Goal: Information Seeking & Learning: Learn about a topic

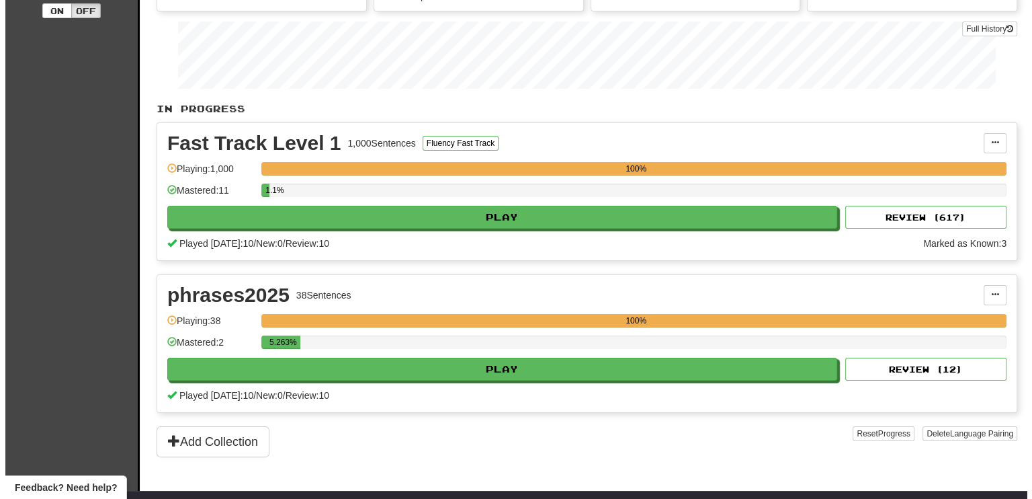
scroll to position [269, 0]
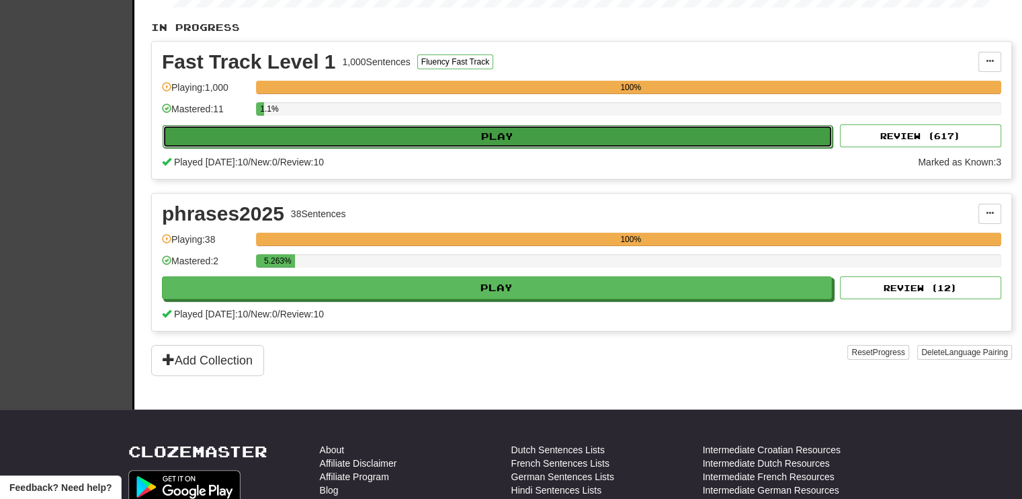
click at [562, 128] on button "Play" at bounding box center [498, 136] width 670 height 23
select select "**"
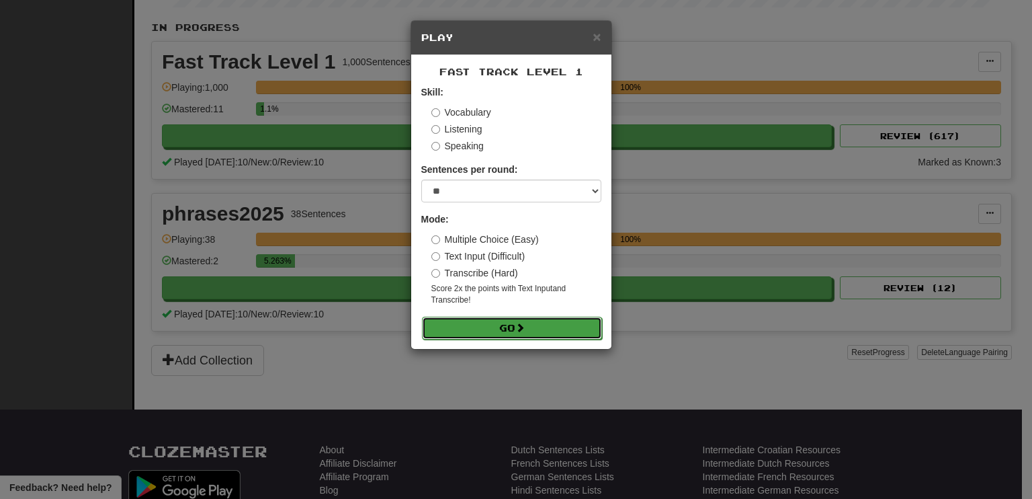
click at [499, 325] on button "Go" at bounding box center [512, 328] width 180 height 23
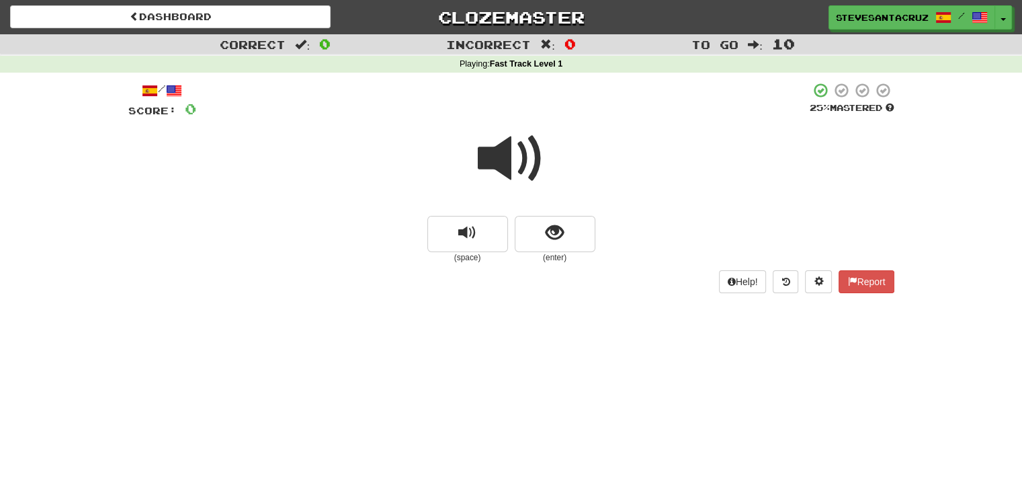
click at [502, 163] on span at bounding box center [511, 158] width 67 height 67
click at [503, 163] on span at bounding box center [511, 158] width 67 height 67
click at [546, 231] on span "show sentence" at bounding box center [555, 233] width 18 height 18
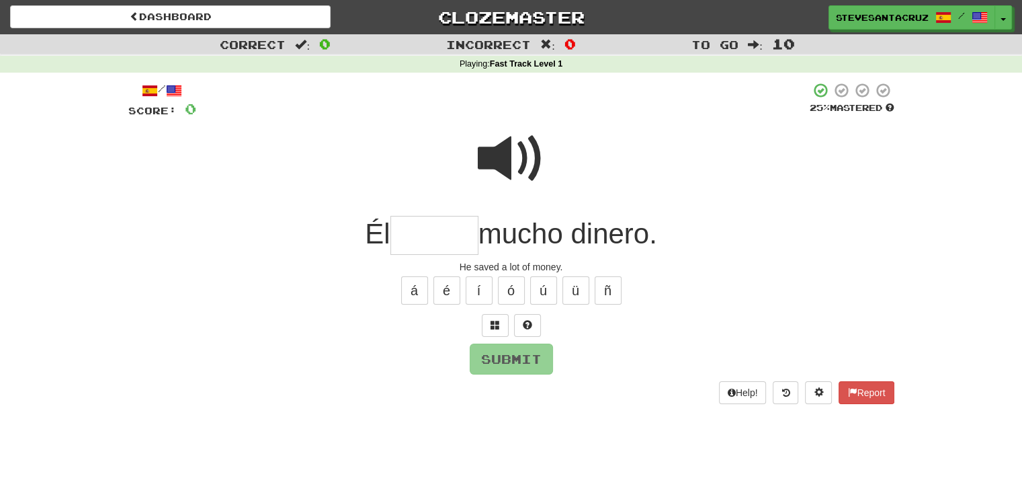
click at [452, 229] on input "text" at bounding box center [434, 236] width 88 height 40
click at [493, 165] on span at bounding box center [511, 158] width 67 height 67
click at [432, 224] on input "text" at bounding box center [434, 236] width 88 height 40
click at [525, 324] on span at bounding box center [527, 324] width 9 height 9
click at [497, 349] on button "Submit" at bounding box center [511, 359] width 83 height 31
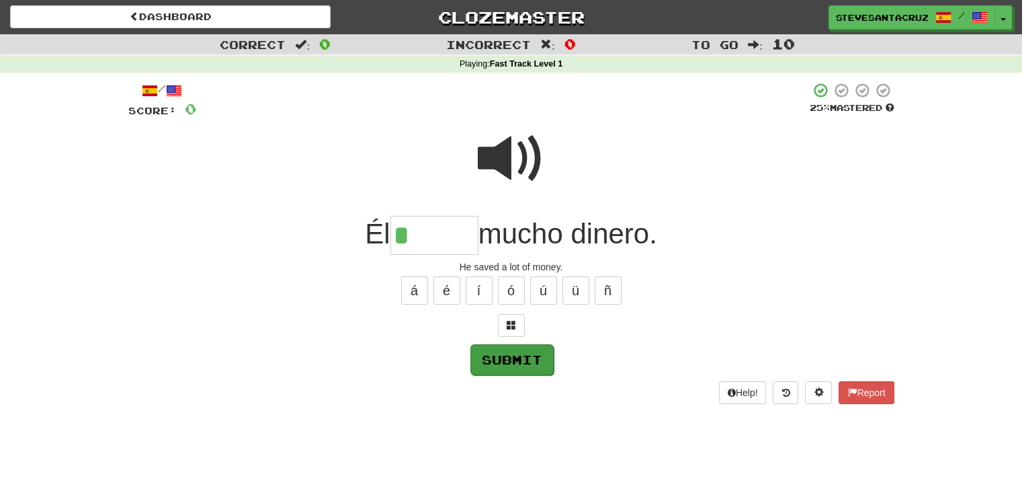
type input "******"
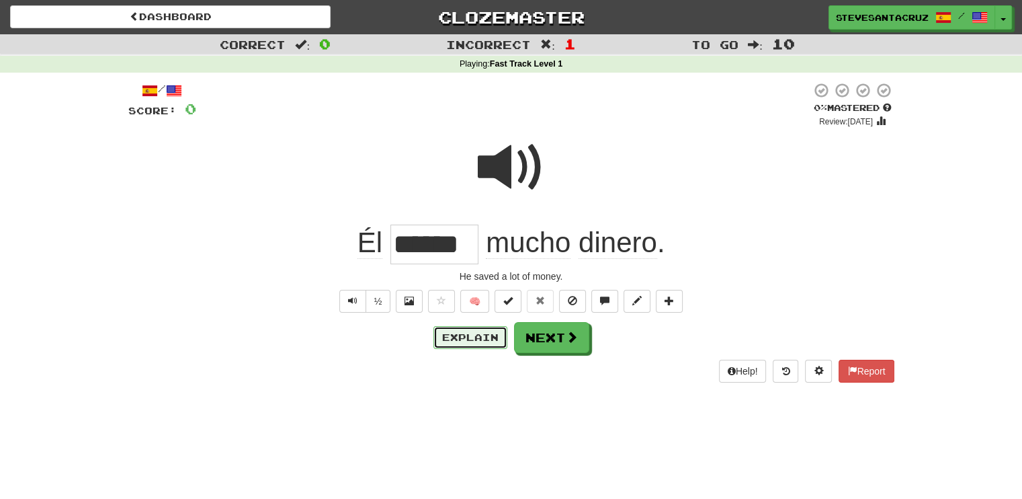
click at [477, 335] on button "Explain" at bounding box center [471, 337] width 74 height 23
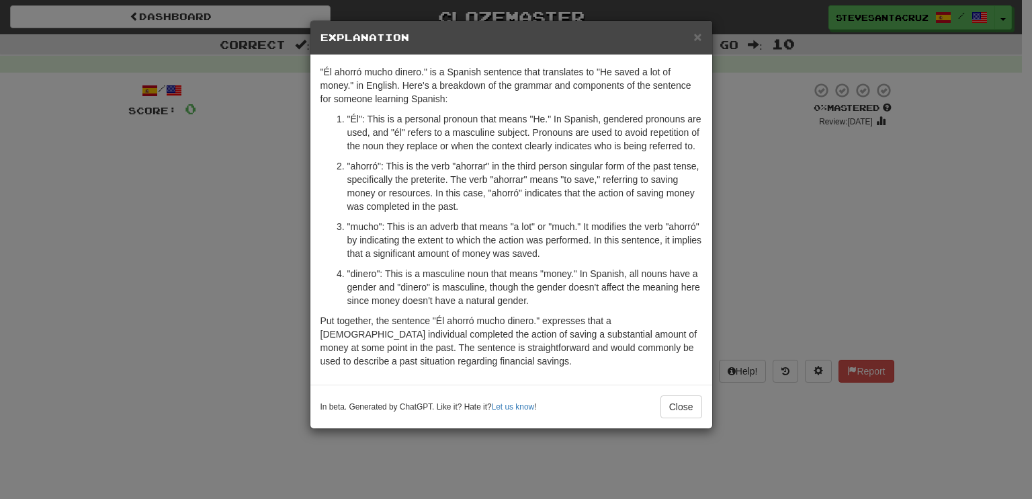
click at [466, 209] on p ""ahorró": This is the verb "ahorrar" in the third person singular form of the p…" at bounding box center [524, 186] width 355 height 54
click at [467, 204] on p ""ahorró": This is the verb "ahorrar" in the third person singular form of the p…" at bounding box center [524, 186] width 355 height 54
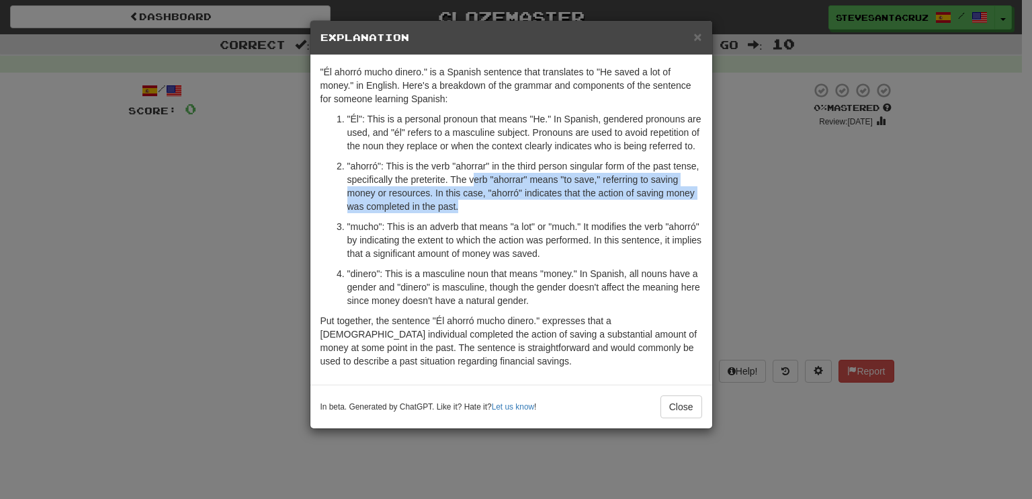
drag, startPoint x: 473, startPoint y: 182, endPoint x: 473, endPoint y: 204, distance: 21.5
click at [473, 204] on p ""ahorró": This is the verb "ahorrar" in the third person singular form of the p…" at bounding box center [524, 186] width 355 height 54
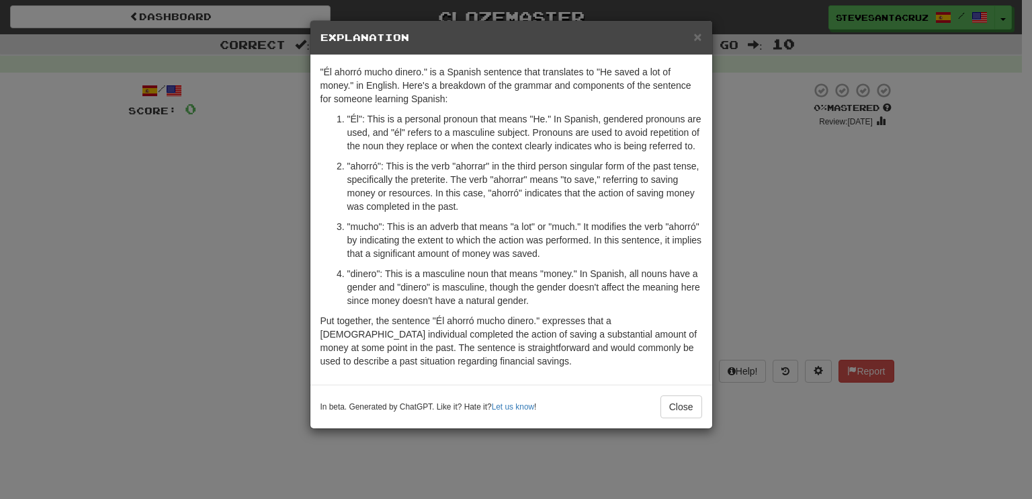
click at [473, 204] on p ""ahorró": This is the verb "ahorrar" in the third person singular form of the p…" at bounding box center [524, 186] width 355 height 54
click at [675, 405] on button "Close" at bounding box center [682, 406] width 42 height 23
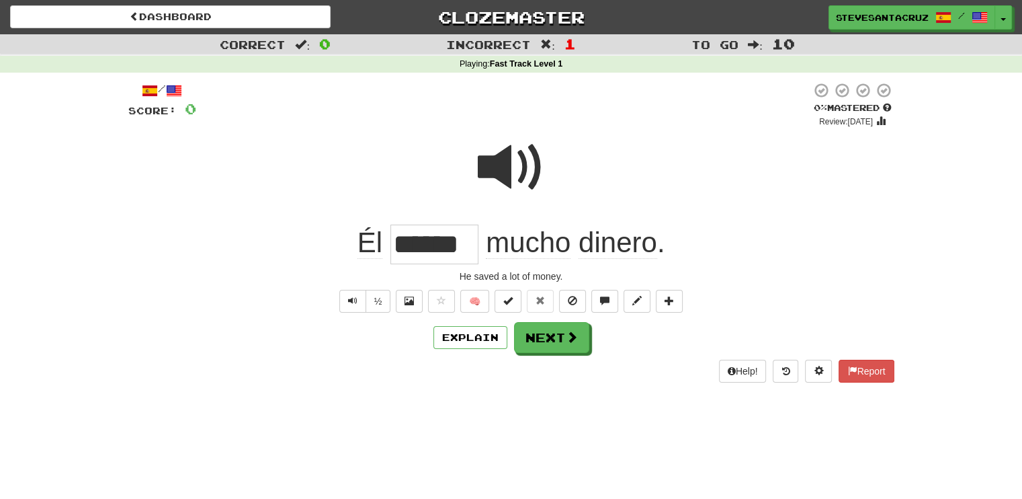
click at [503, 172] on span at bounding box center [511, 167] width 67 height 67
click at [544, 341] on button "Next" at bounding box center [552, 338] width 75 height 31
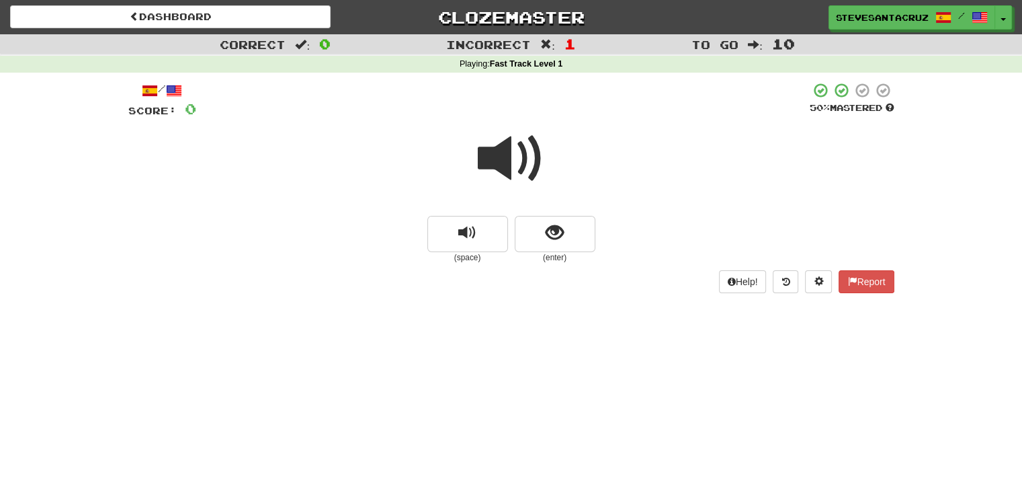
click at [499, 158] on span at bounding box center [511, 158] width 67 height 67
click at [552, 239] on span "show sentence" at bounding box center [555, 233] width 18 height 18
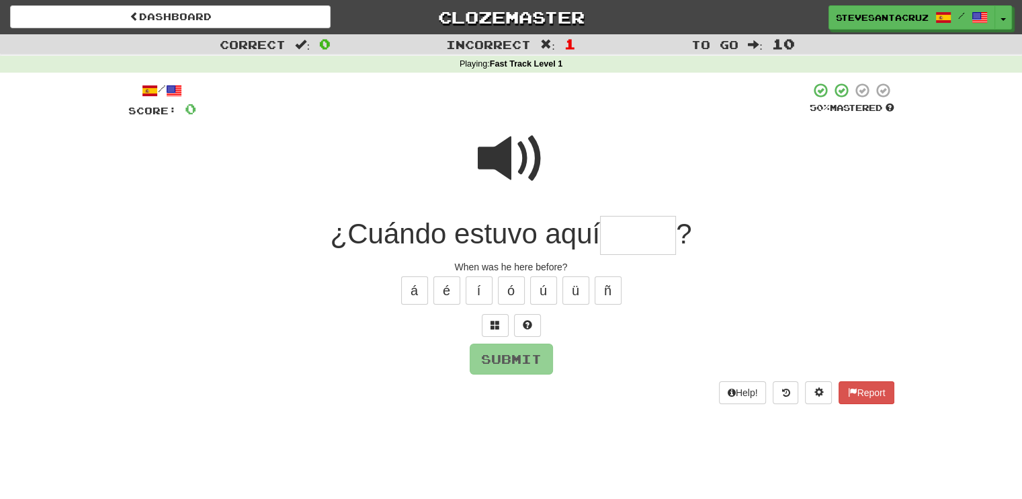
click at [612, 229] on input "text" at bounding box center [638, 236] width 76 height 40
type input "*****"
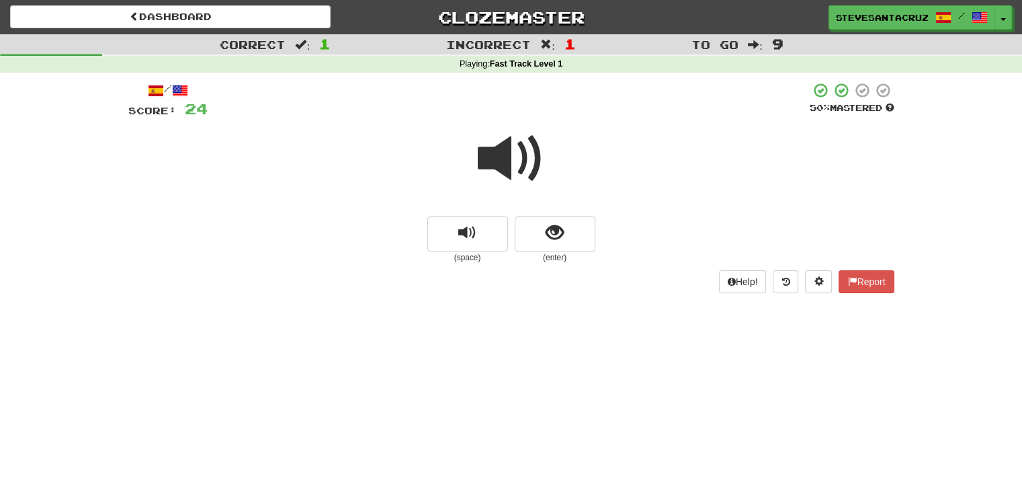
click at [516, 174] on span at bounding box center [511, 158] width 67 height 67
click at [480, 153] on span at bounding box center [511, 158] width 67 height 67
click at [495, 149] on span at bounding box center [511, 158] width 67 height 67
click at [572, 224] on button "show sentence" at bounding box center [555, 234] width 81 height 36
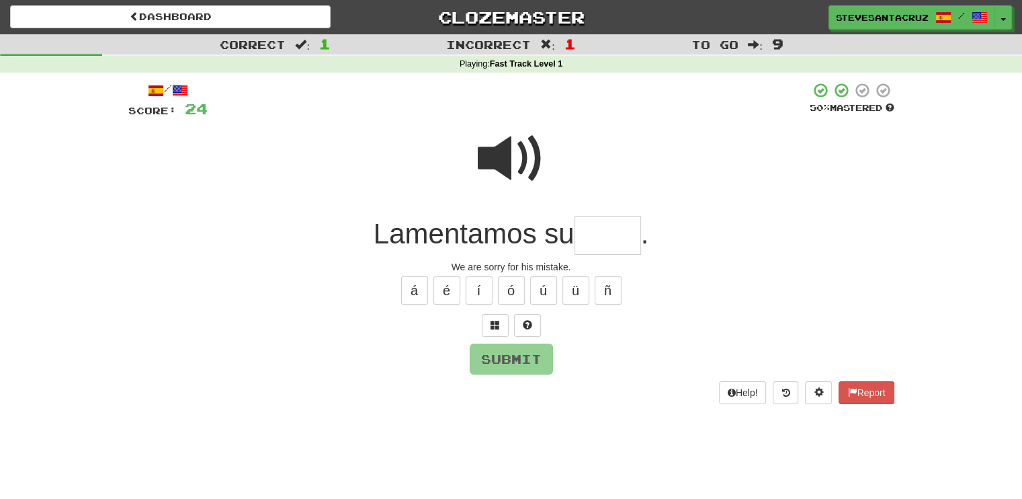
click at [604, 233] on input "text" at bounding box center [608, 236] width 67 height 40
type input "*****"
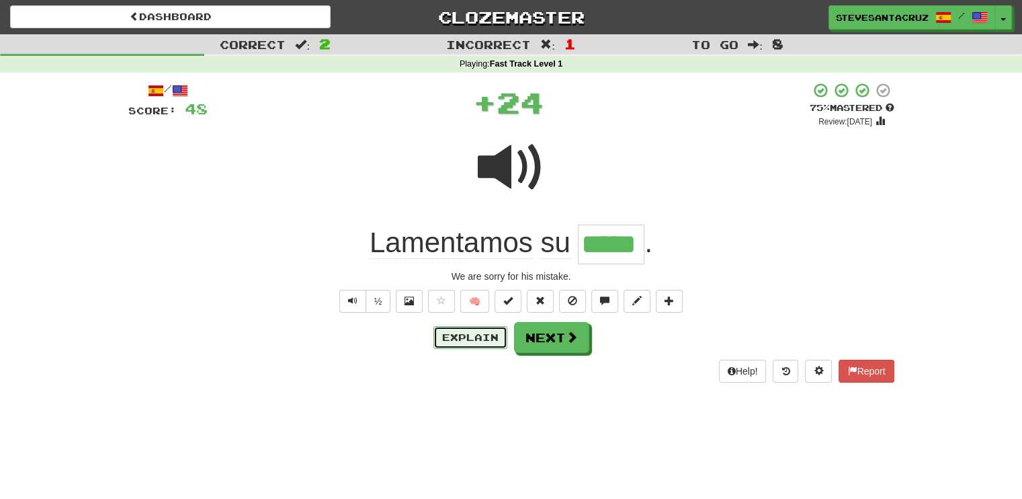
click at [480, 333] on button "Explain" at bounding box center [471, 337] width 74 height 23
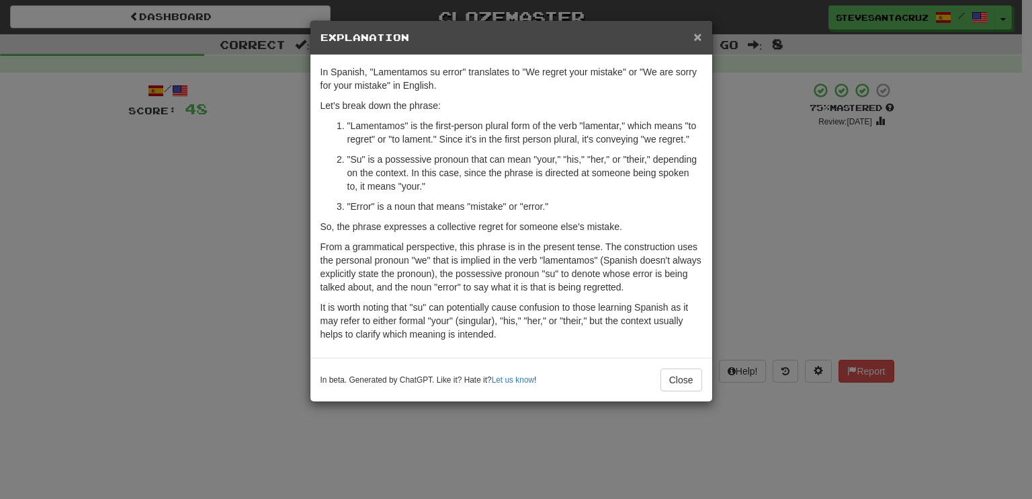
click at [698, 39] on span "×" at bounding box center [698, 36] width 8 height 15
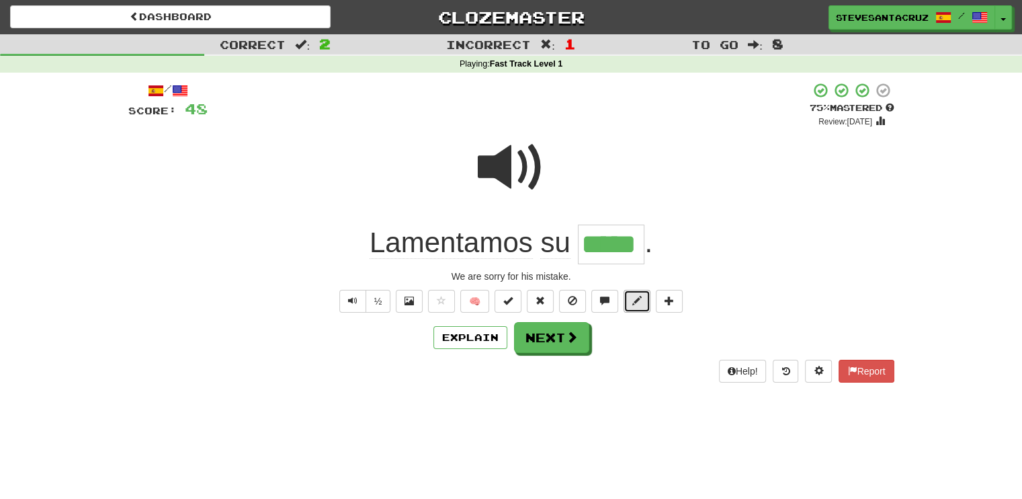
click at [634, 296] on span at bounding box center [636, 300] width 9 height 9
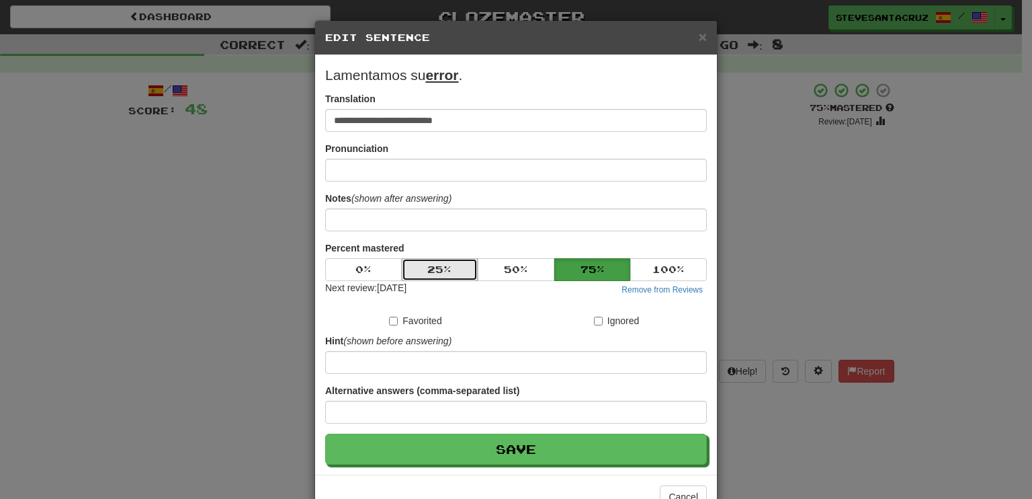
click at [438, 275] on button "25 %" at bounding box center [440, 269] width 77 height 23
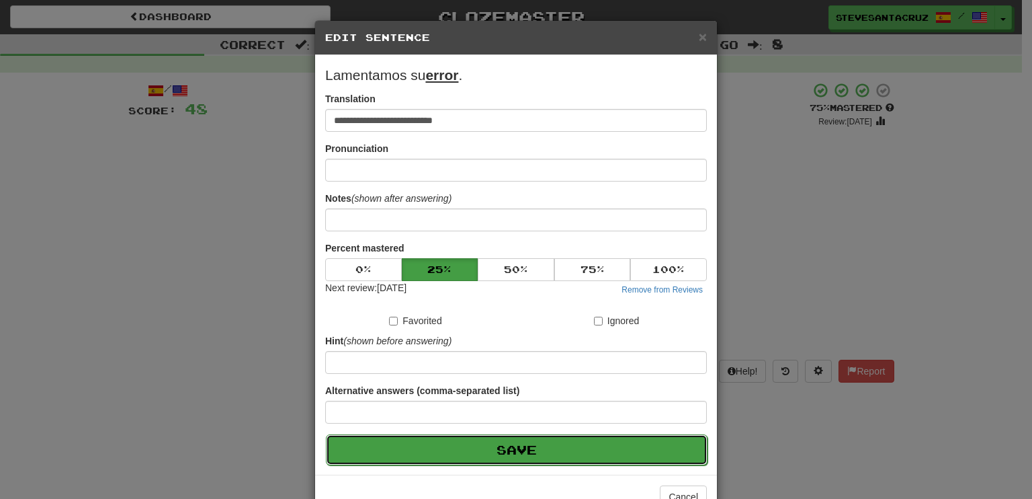
click at [462, 442] on button "Save" at bounding box center [517, 449] width 382 height 31
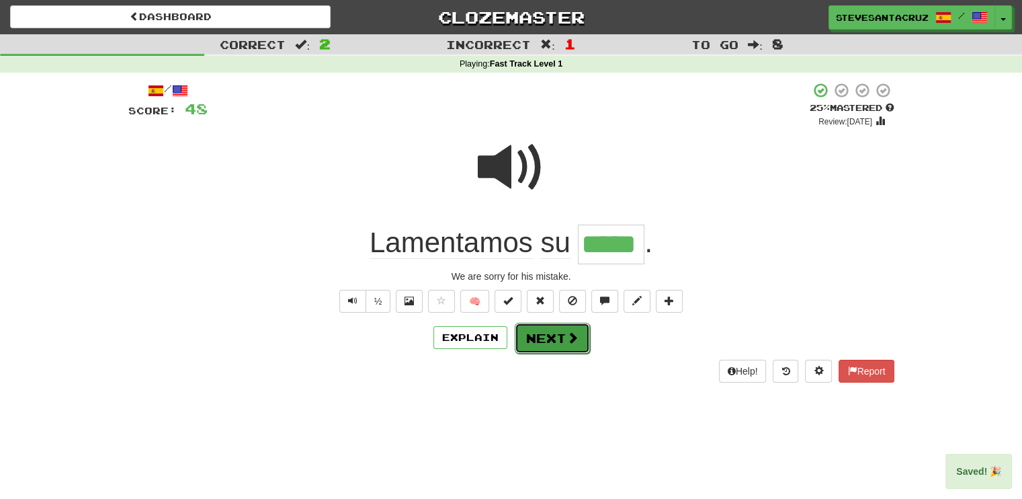
click at [539, 343] on button "Next" at bounding box center [552, 338] width 75 height 31
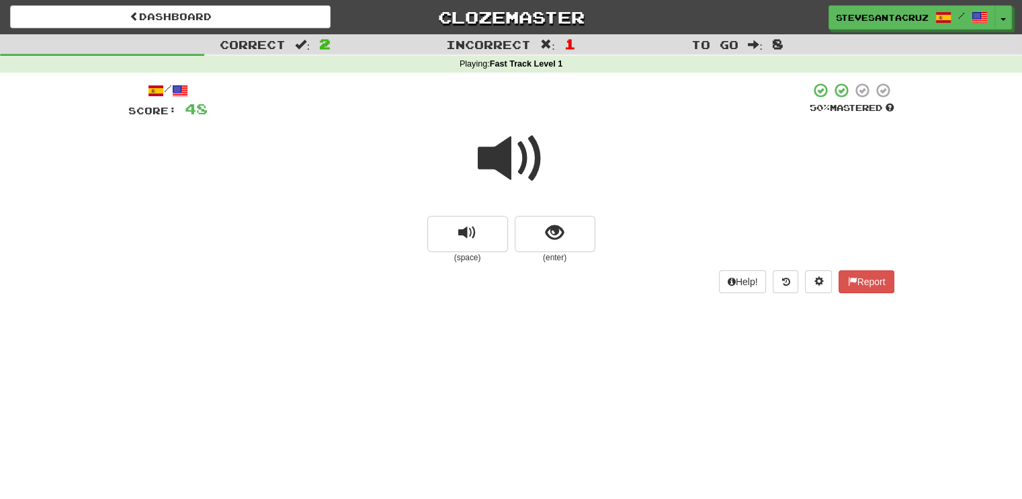
click at [488, 160] on span at bounding box center [511, 158] width 67 height 67
click at [489, 152] on span at bounding box center [511, 158] width 67 height 67
click at [503, 158] on span at bounding box center [511, 158] width 67 height 67
click at [548, 233] on span "show sentence" at bounding box center [555, 233] width 18 height 18
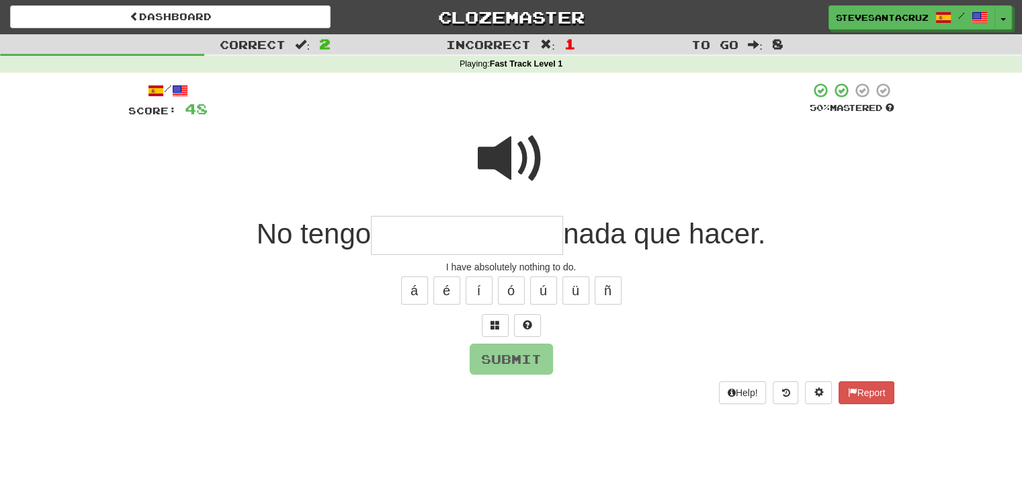
click at [518, 233] on input "text" at bounding box center [467, 236] width 192 height 40
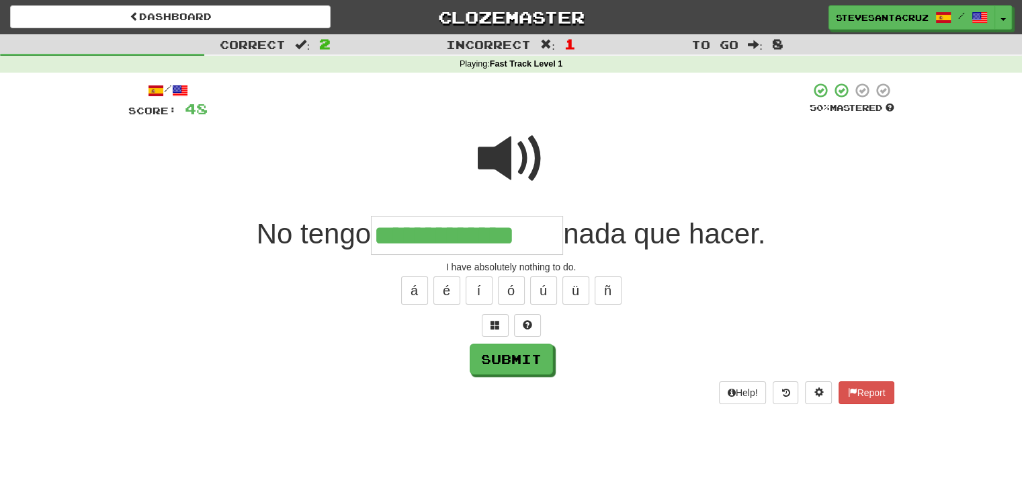
type input "**********"
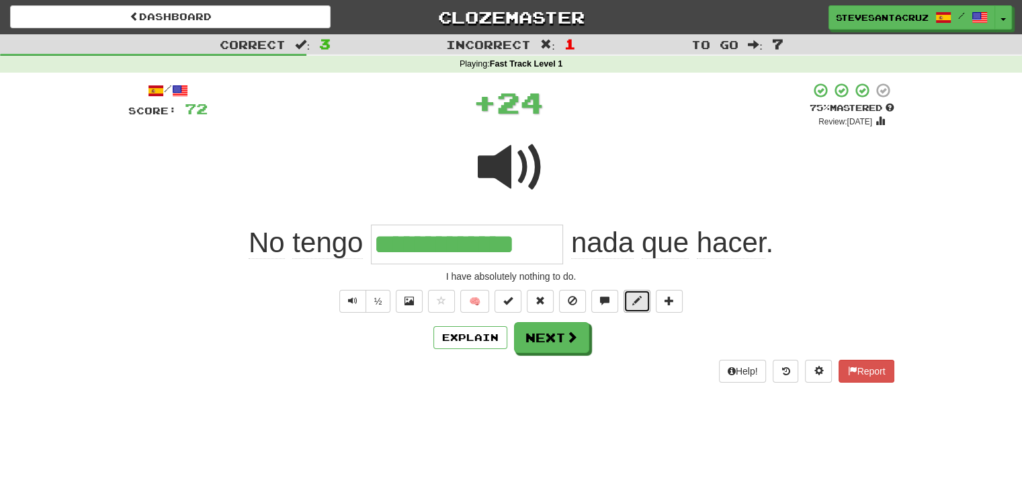
click at [643, 292] on button at bounding box center [637, 301] width 27 height 23
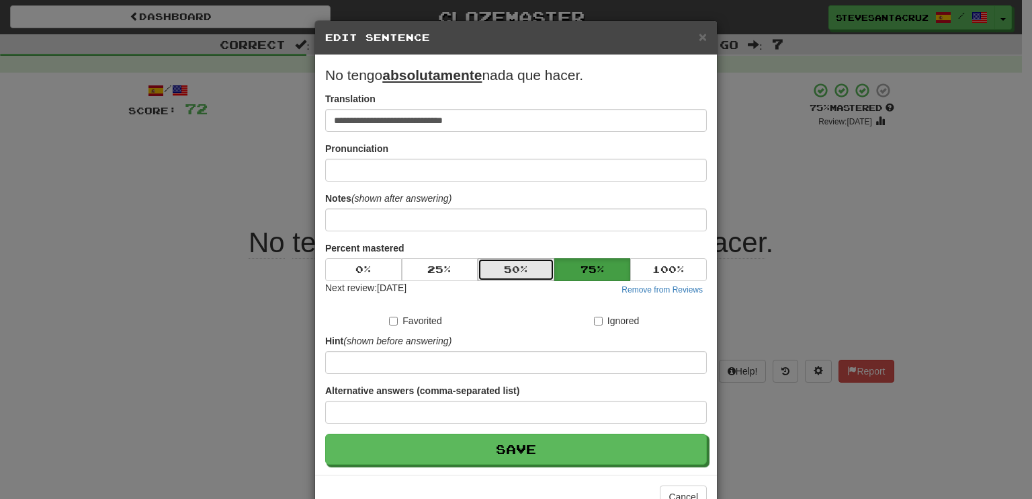
click at [527, 274] on button "50 %" at bounding box center [516, 269] width 77 height 23
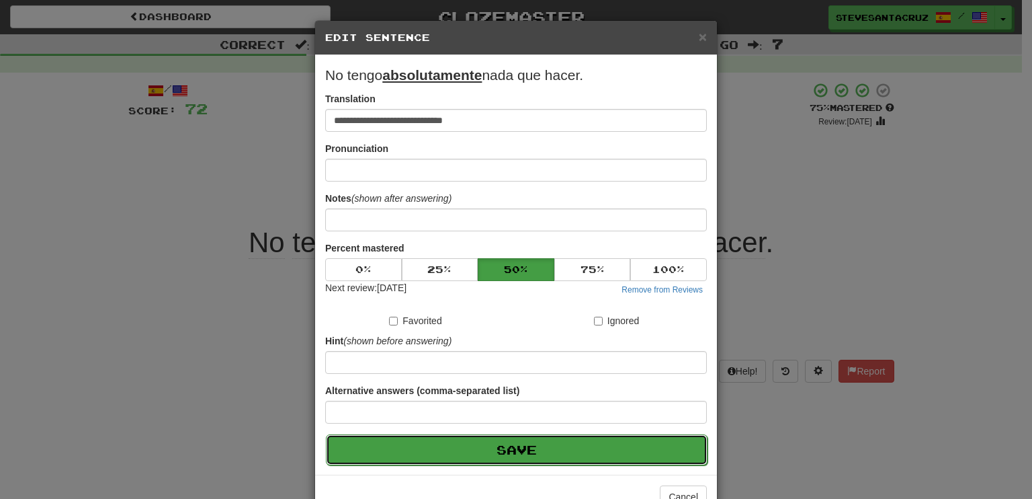
click at [543, 443] on button "Save" at bounding box center [517, 449] width 382 height 31
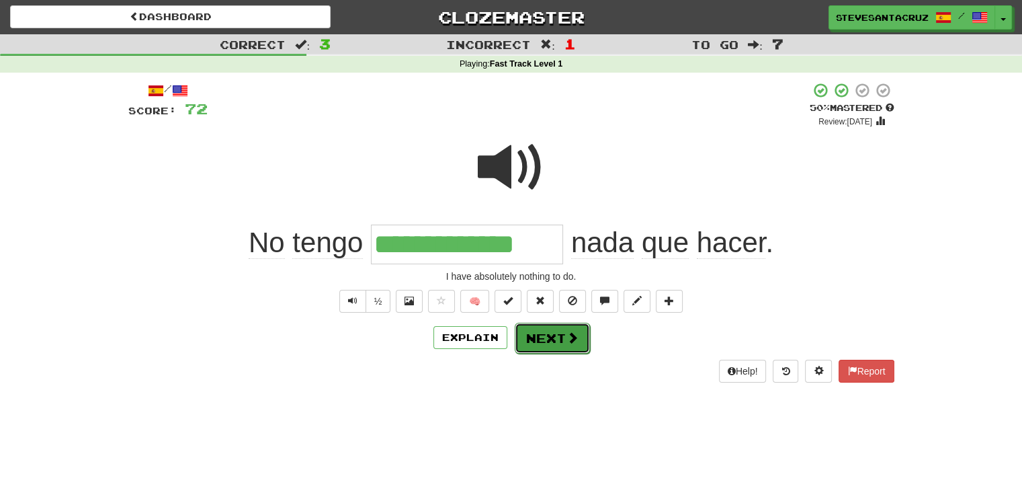
click at [570, 342] on span at bounding box center [573, 337] width 12 height 12
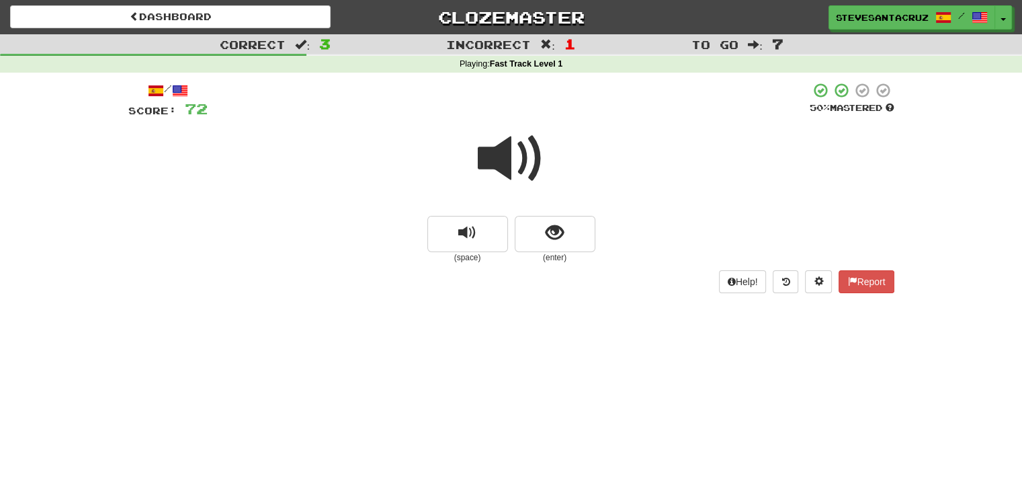
click at [515, 157] on span at bounding box center [511, 158] width 67 height 67
click at [552, 234] on span "show sentence" at bounding box center [555, 233] width 18 height 18
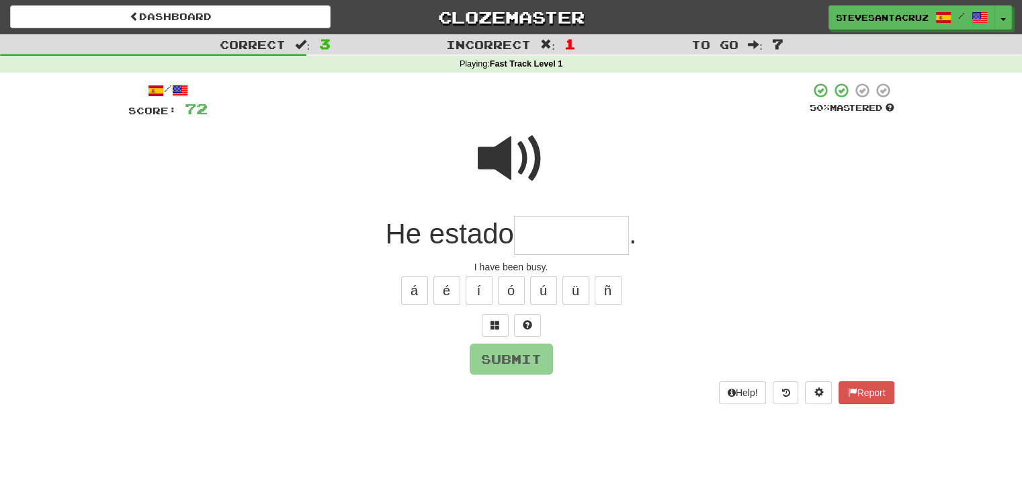
click at [554, 231] on input "text" at bounding box center [571, 236] width 115 height 40
type input "*"
type input "*******"
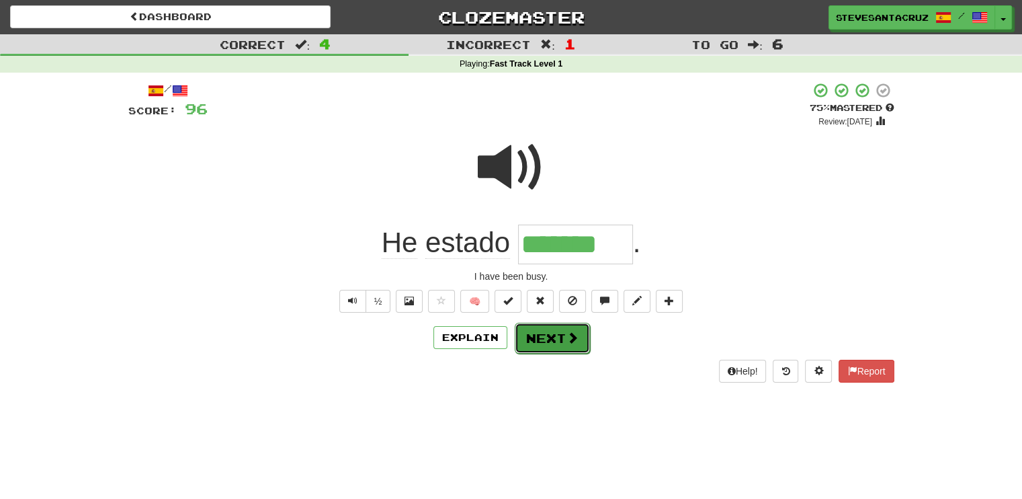
click at [553, 337] on button "Next" at bounding box center [552, 338] width 75 height 31
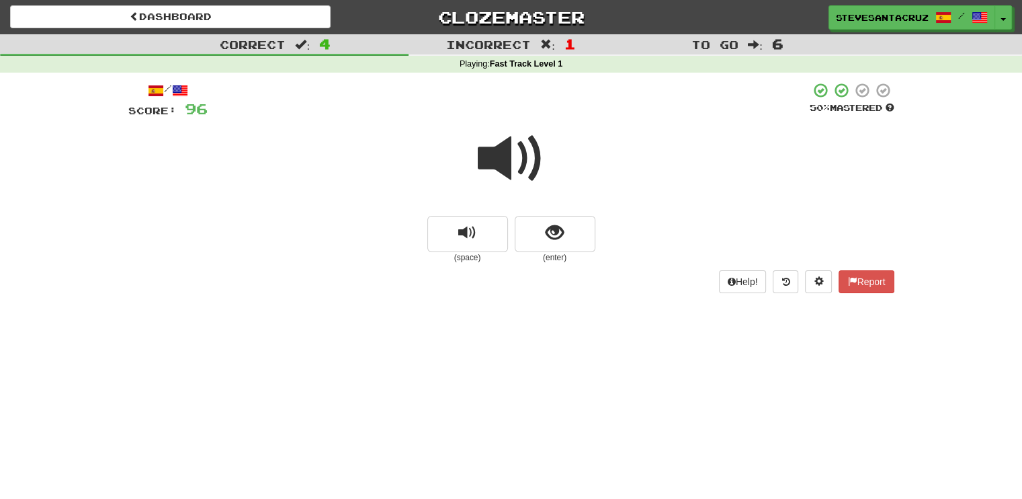
click at [511, 160] on span at bounding box center [511, 158] width 67 height 67
click at [573, 238] on button "show sentence" at bounding box center [555, 234] width 81 height 36
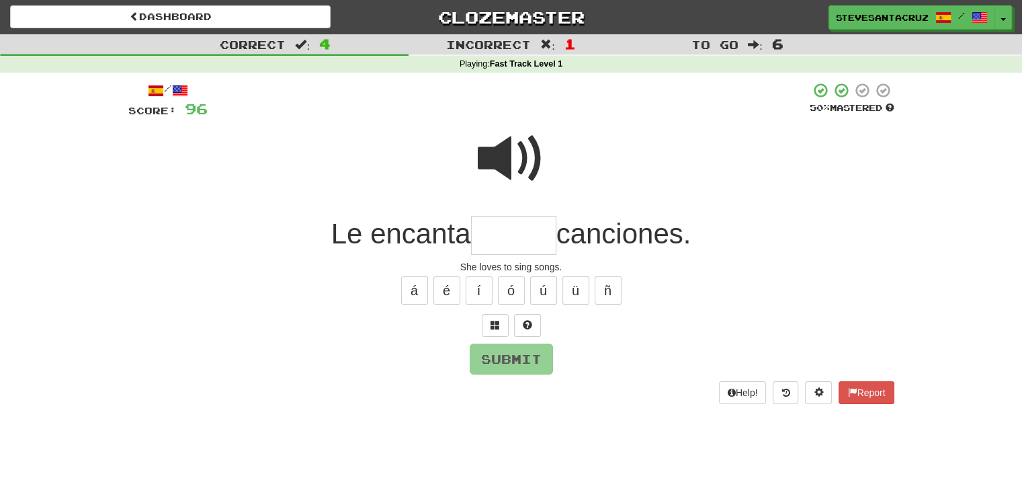
click at [526, 238] on input "text" at bounding box center [513, 236] width 85 height 40
type input "******"
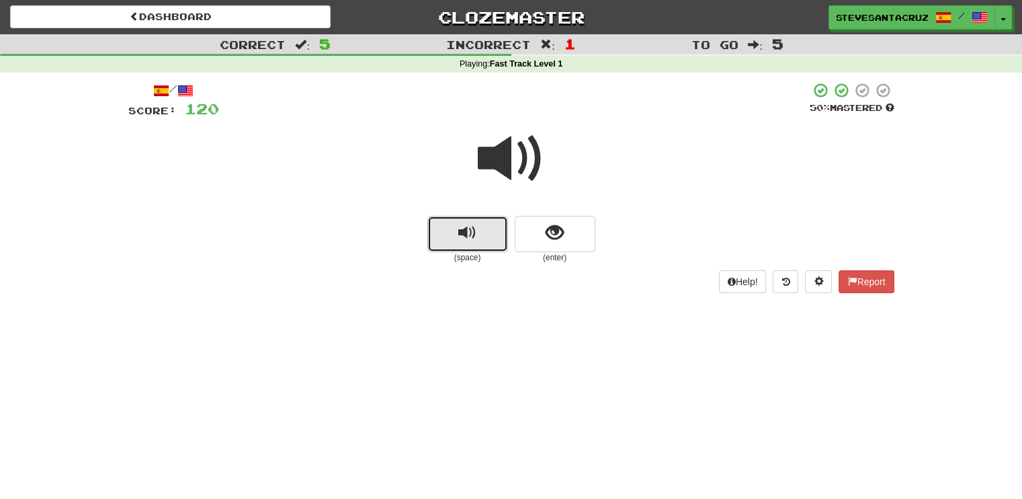
click at [457, 239] on button "replay audio" at bounding box center [467, 234] width 81 height 36
click at [461, 233] on span "replay audio" at bounding box center [467, 233] width 18 height 18
click at [460, 237] on span "replay audio" at bounding box center [467, 233] width 18 height 18
click at [535, 233] on button "show sentence" at bounding box center [555, 234] width 81 height 36
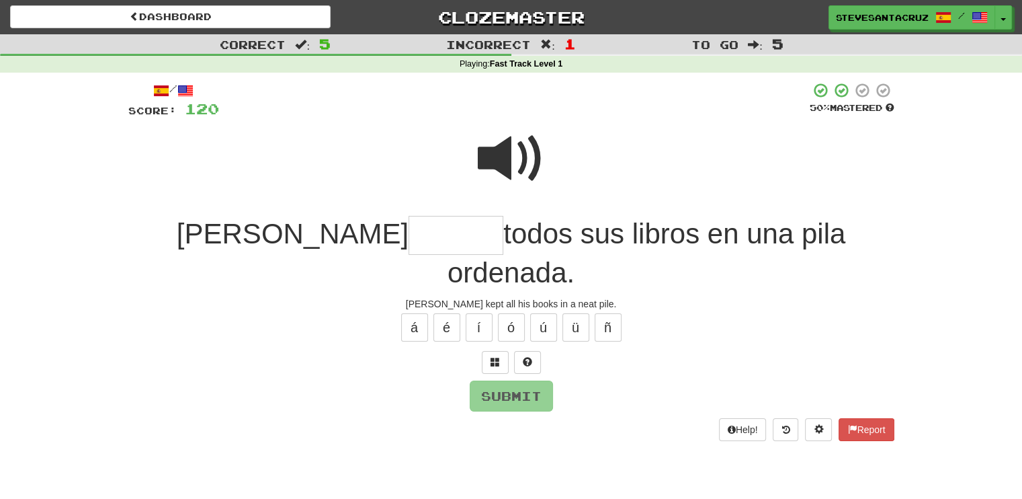
click at [661, 242] on span "todos sus libros en una pila ordenada." at bounding box center [647, 253] width 398 height 71
click at [643, 351] on div at bounding box center [511, 362] width 766 height 23
click at [409, 239] on input "text" at bounding box center [456, 236] width 95 height 40
type input "******"
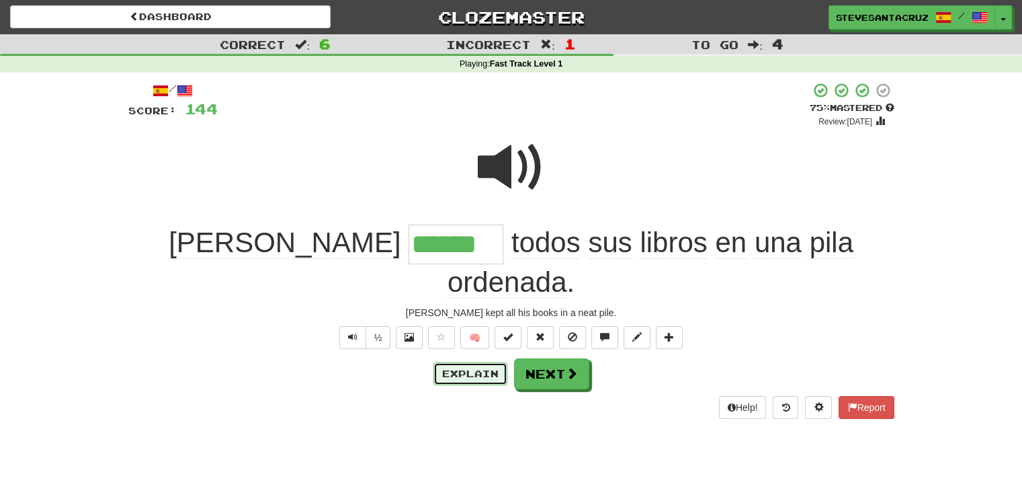
click at [453, 362] on button "Explain" at bounding box center [471, 373] width 74 height 23
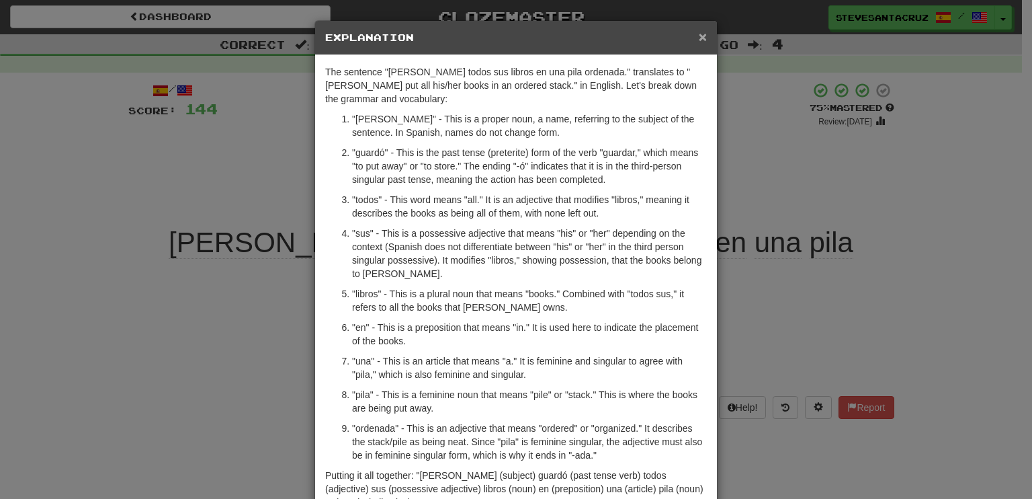
click at [699, 35] on span "×" at bounding box center [703, 36] width 8 height 15
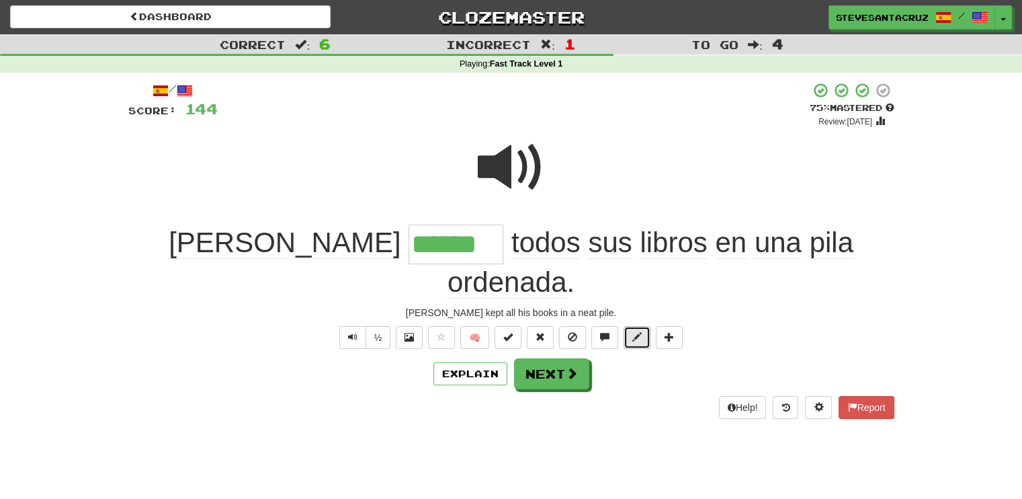
click at [630, 326] on button at bounding box center [637, 337] width 27 height 23
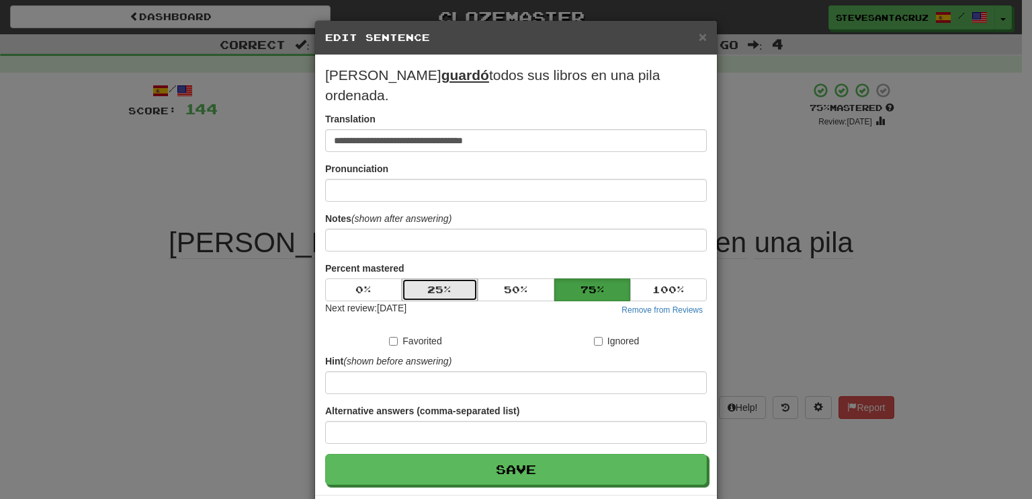
click at [458, 278] on button "25 %" at bounding box center [440, 289] width 77 height 23
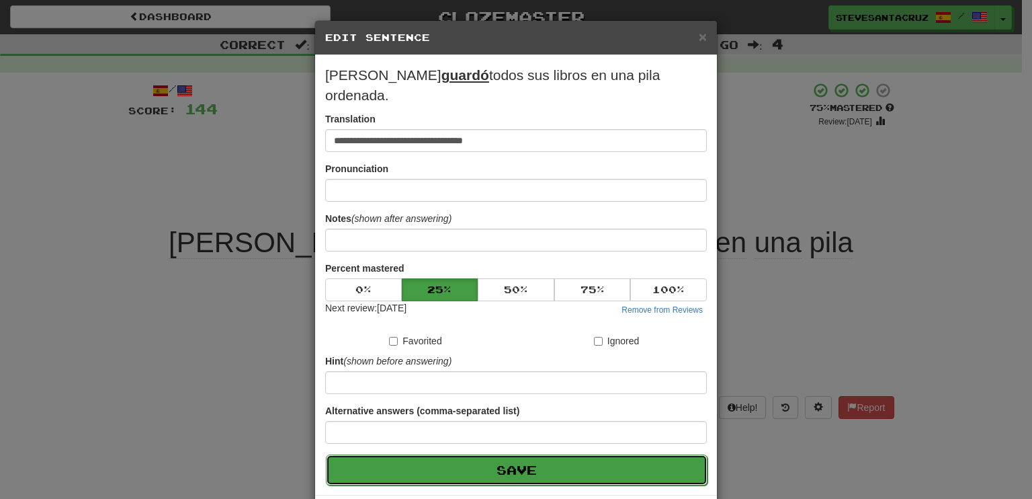
click at [521, 454] on button "Save" at bounding box center [517, 469] width 382 height 31
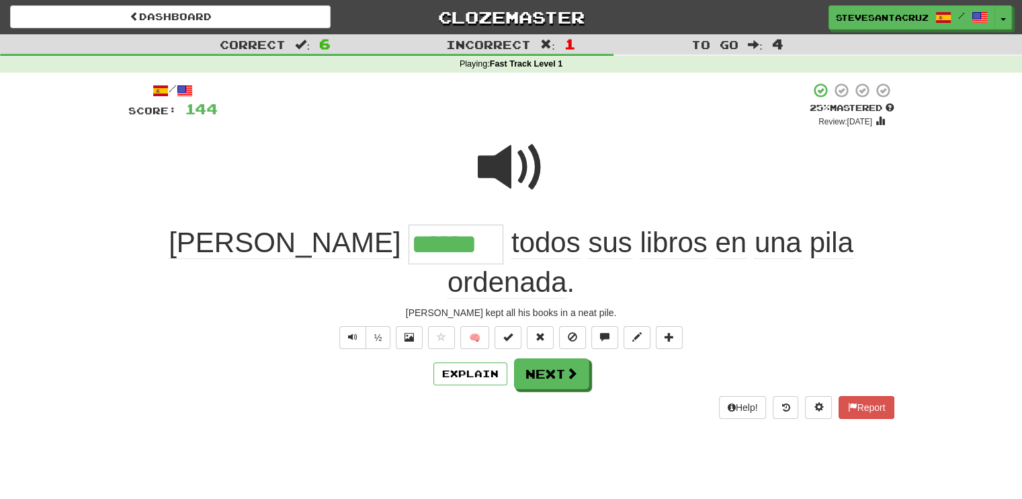
click at [567, 266] on span "ordenada" at bounding box center [508, 282] width 120 height 32
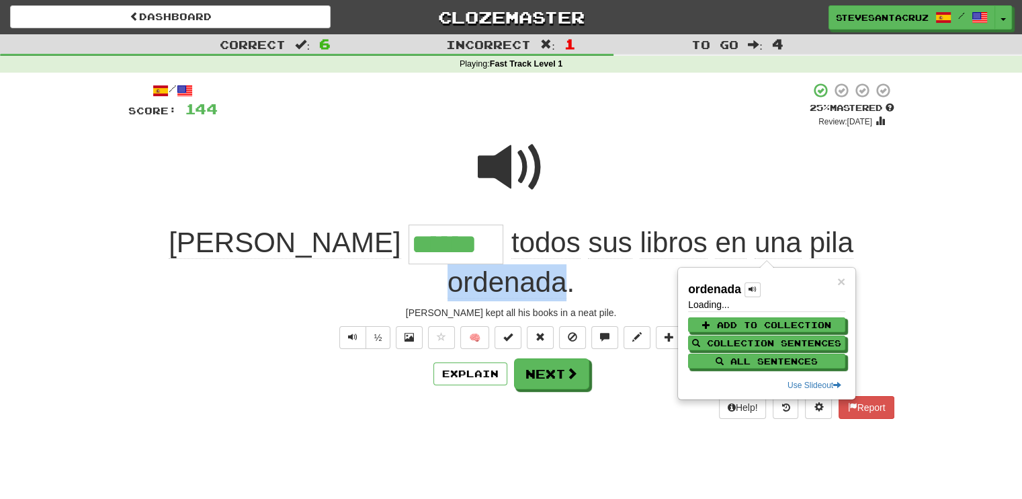
click at [567, 266] on span "ordenada" at bounding box center [508, 282] width 120 height 32
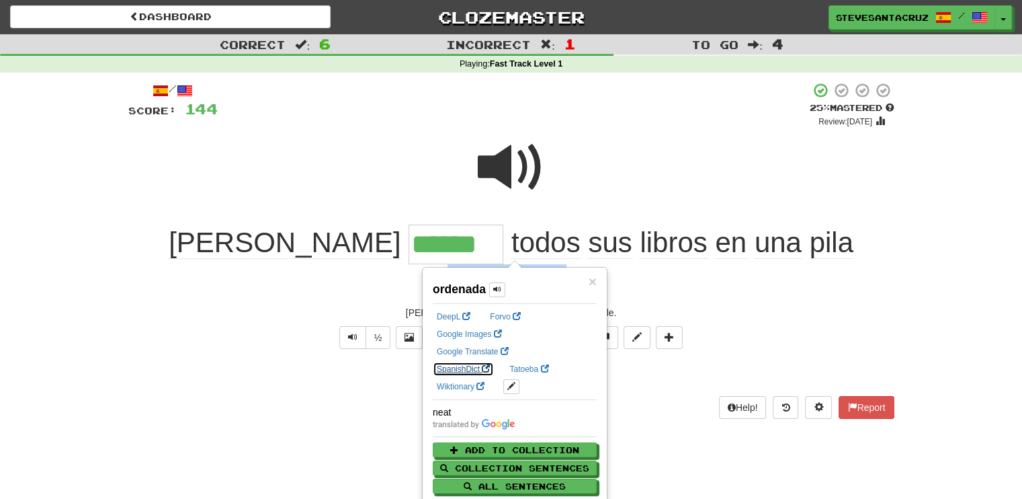
click at [494, 362] on link "SpanishDict" at bounding box center [463, 369] width 61 height 15
click at [865, 306] on div "Sam kept all his books in a neat pile." at bounding box center [511, 312] width 766 height 13
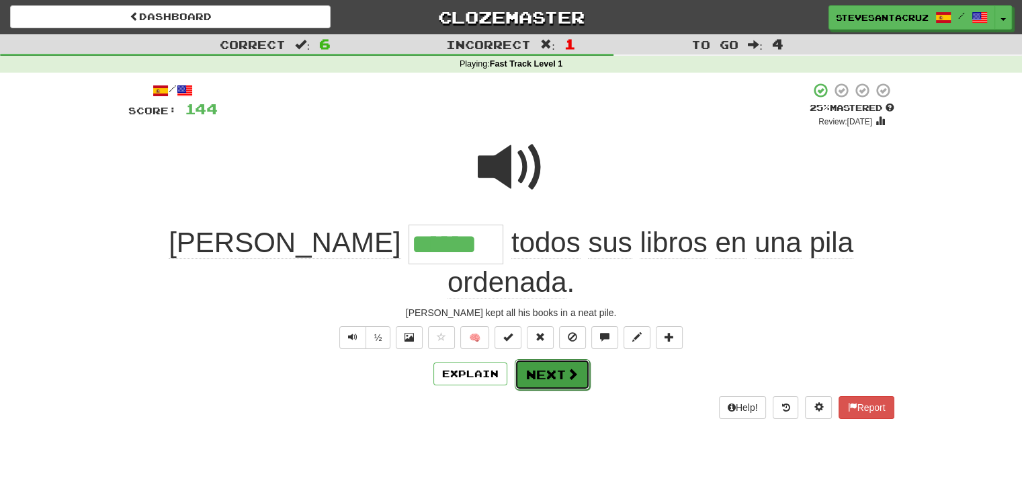
click at [542, 359] on button "Next" at bounding box center [552, 374] width 75 height 31
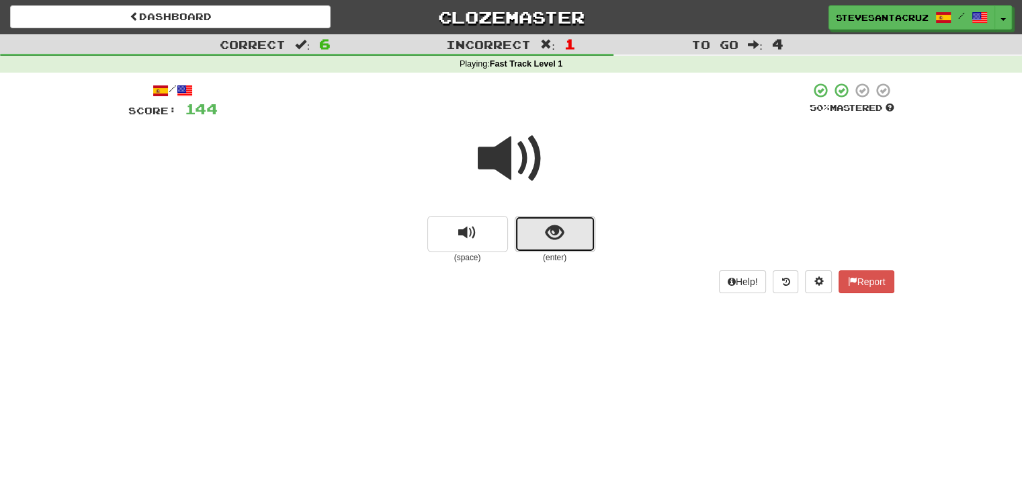
click at [542, 246] on button "show sentence" at bounding box center [555, 234] width 81 height 36
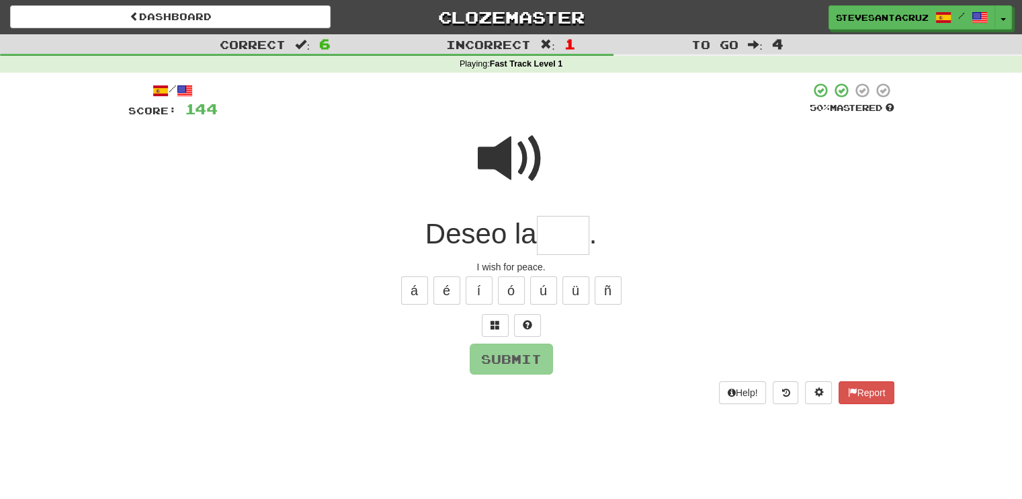
click at [542, 246] on input "text" at bounding box center [563, 236] width 52 height 40
type input "***"
click at [536, 355] on button "Submit" at bounding box center [511, 359] width 83 height 31
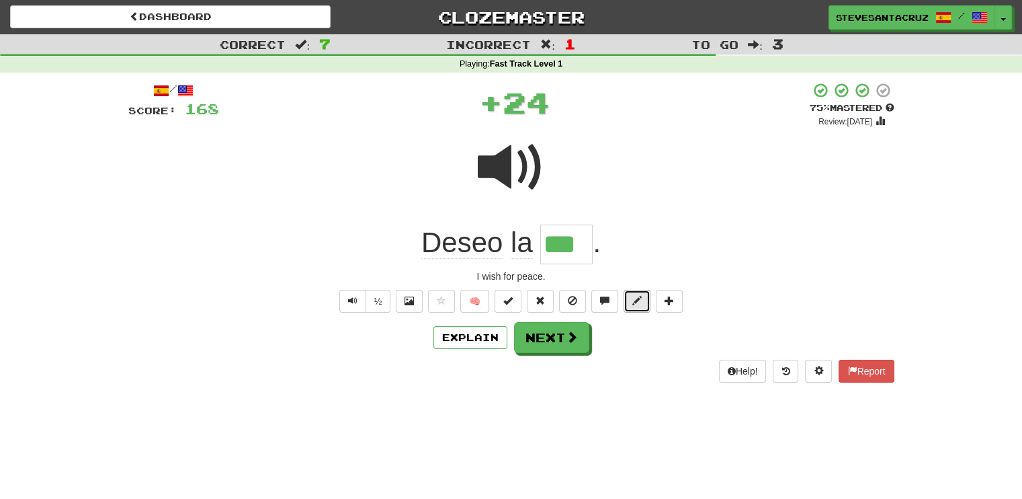
click at [635, 304] on span at bounding box center [636, 300] width 9 height 9
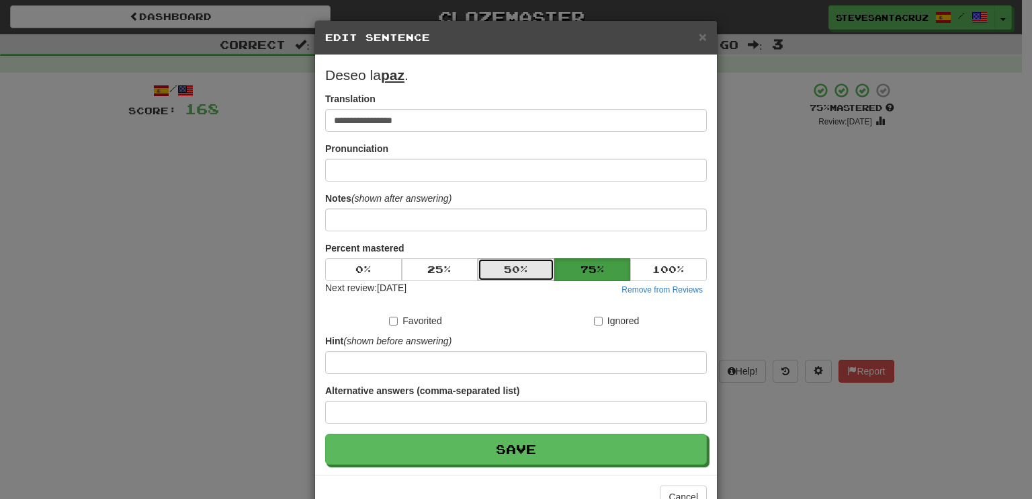
click at [512, 270] on button "50 %" at bounding box center [516, 269] width 77 height 23
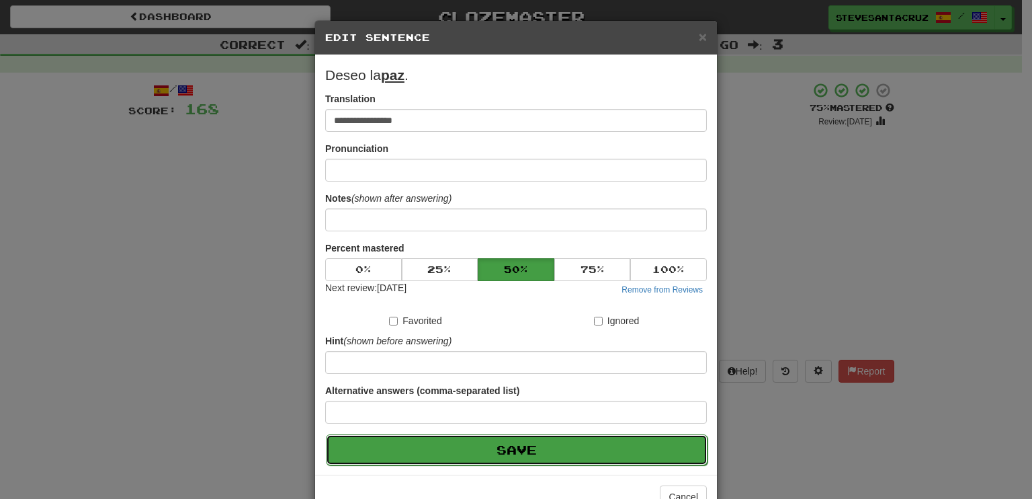
click at [515, 449] on button "Save" at bounding box center [517, 449] width 382 height 31
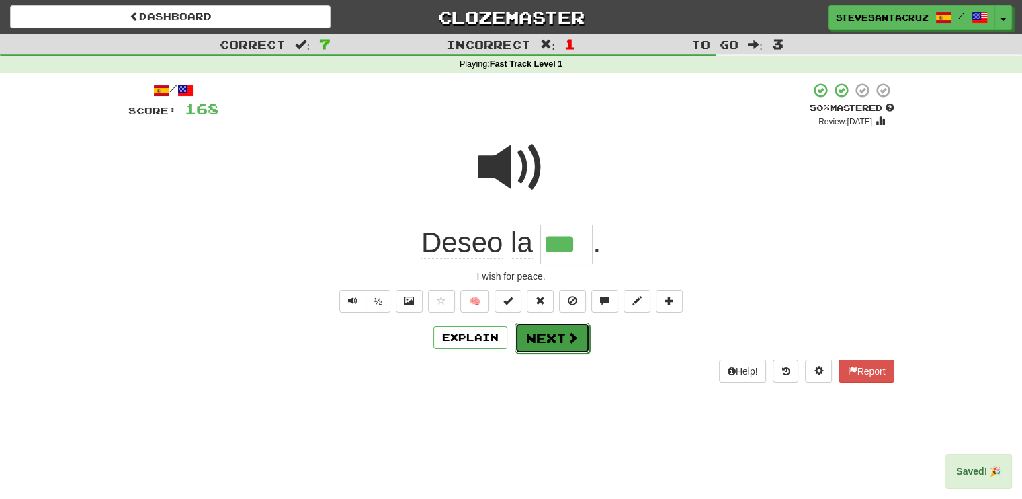
click at [531, 345] on button "Next" at bounding box center [552, 338] width 75 height 31
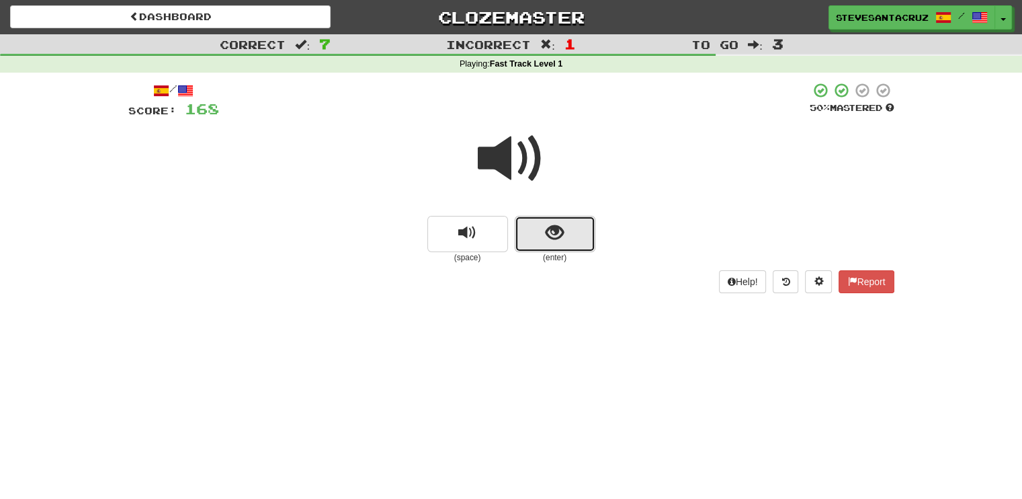
click at [542, 233] on button "show sentence" at bounding box center [555, 234] width 81 height 36
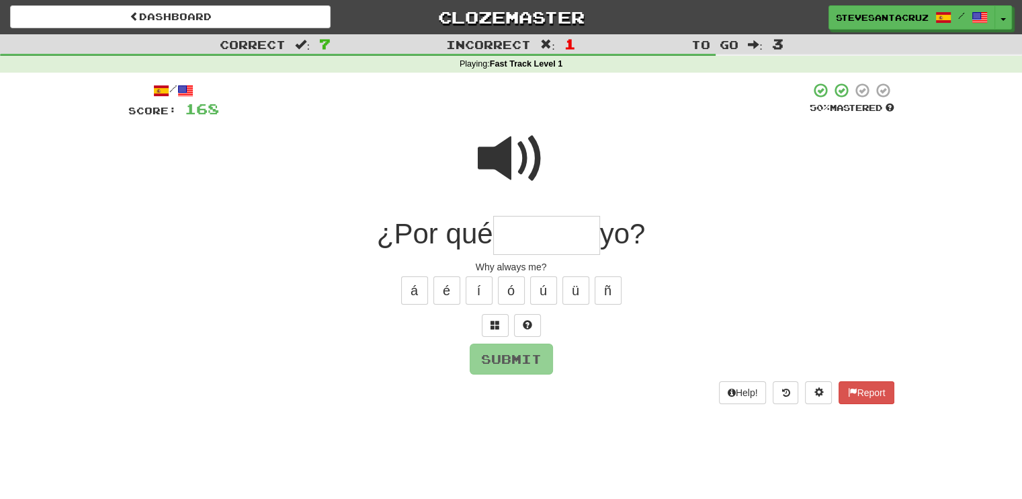
click at [542, 233] on input "text" at bounding box center [546, 236] width 107 height 40
type input "*******"
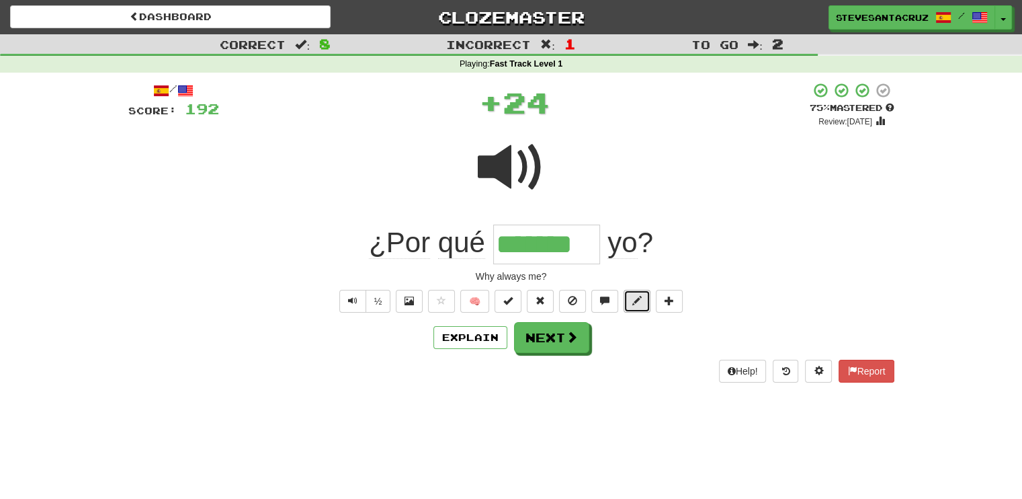
click at [632, 298] on span at bounding box center [636, 300] width 9 height 9
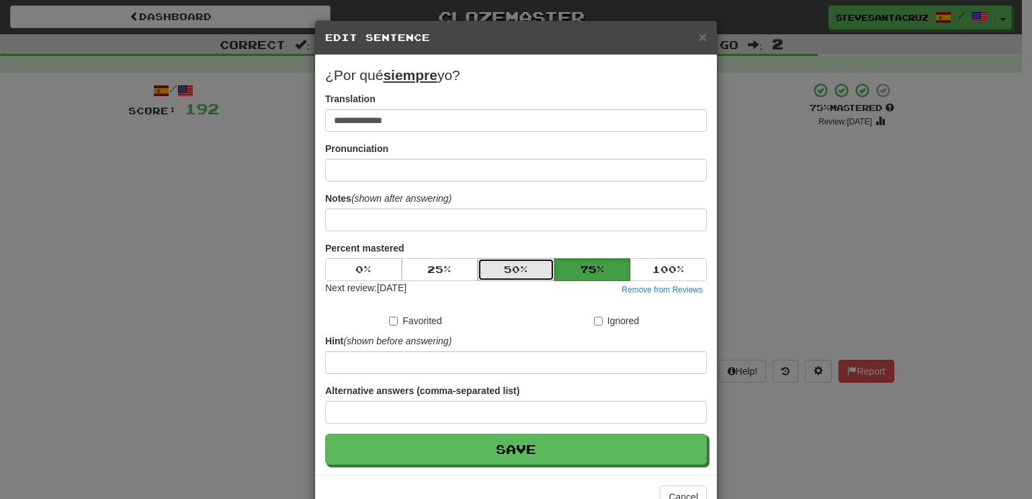
click at [489, 268] on button "50 %" at bounding box center [516, 269] width 77 height 23
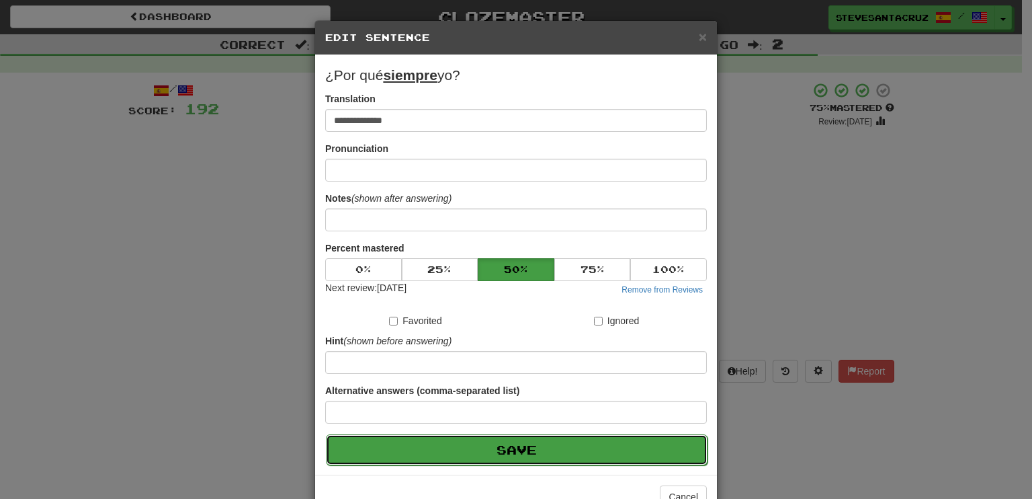
click at [487, 450] on button "Save" at bounding box center [517, 449] width 382 height 31
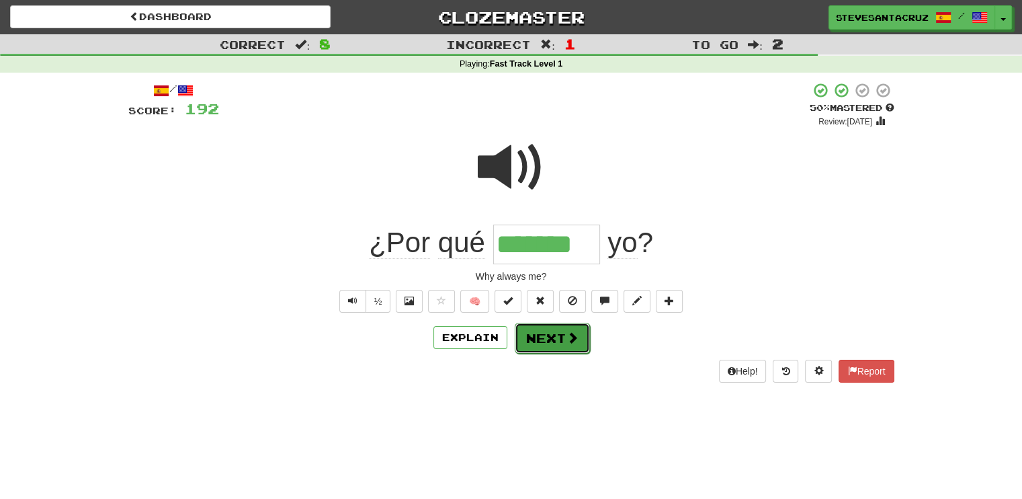
click at [551, 343] on button "Next" at bounding box center [552, 338] width 75 height 31
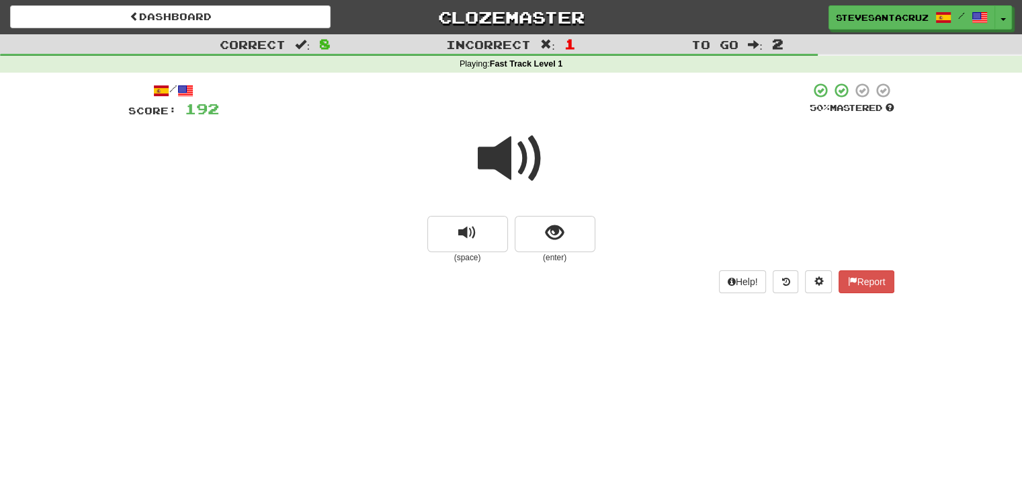
click at [506, 171] on span at bounding box center [511, 158] width 67 height 67
click at [524, 227] on button "show sentence" at bounding box center [555, 234] width 81 height 36
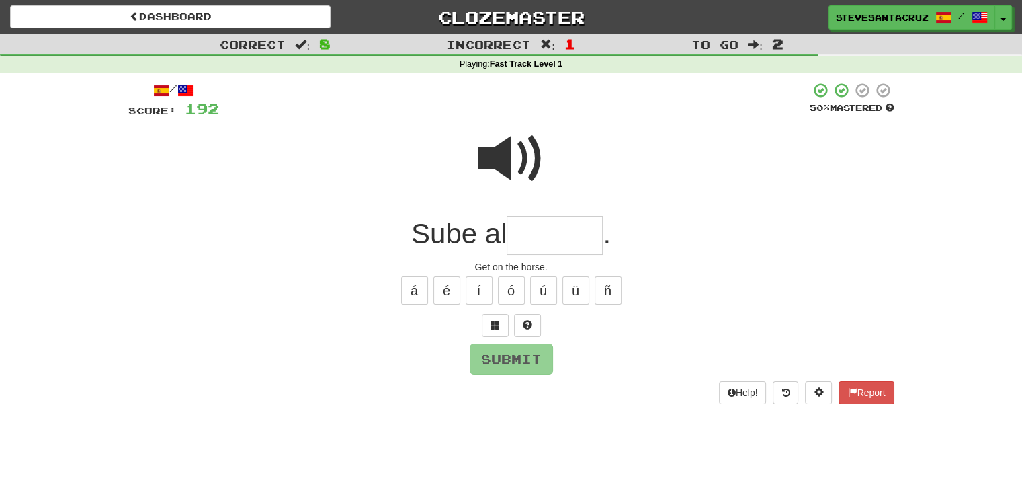
click at [552, 233] on input "text" at bounding box center [555, 236] width 96 height 40
type input "*******"
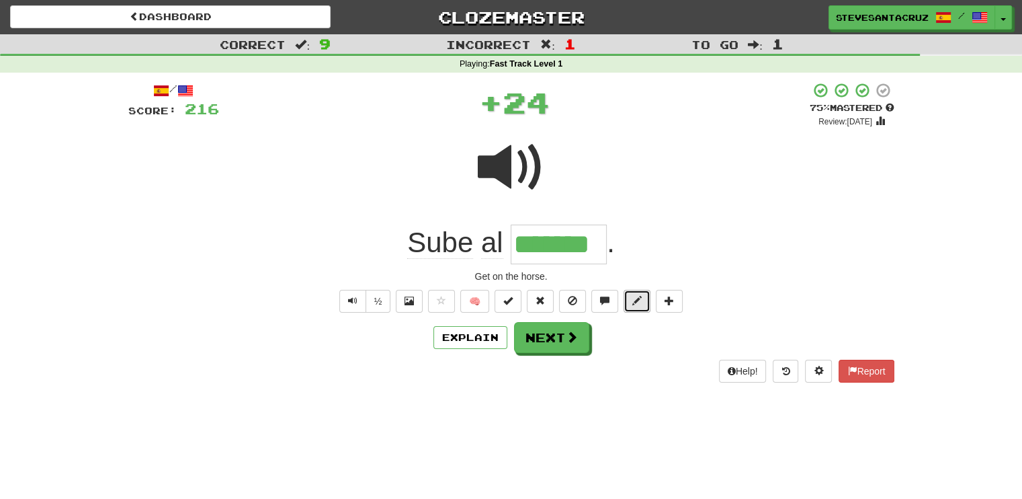
click at [635, 298] on span at bounding box center [636, 300] width 9 height 9
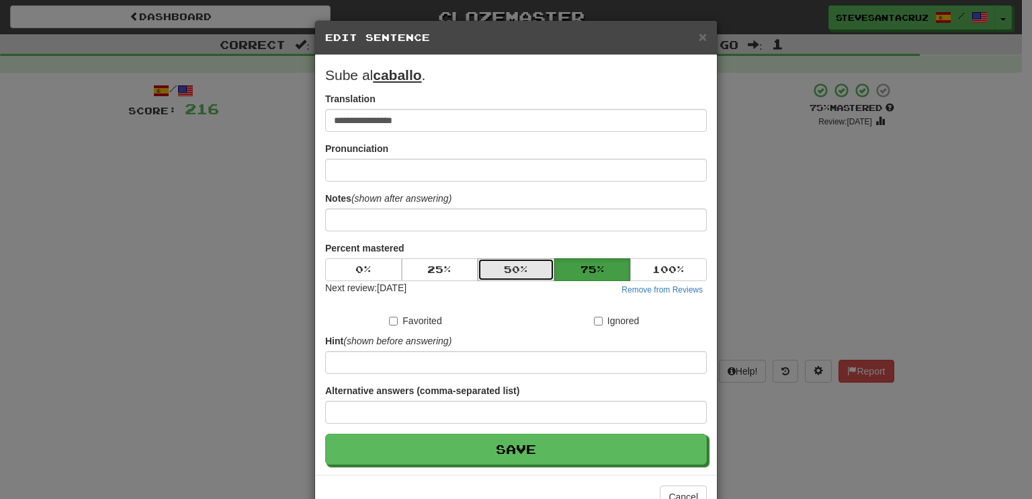
click at [490, 263] on button "50 %" at bounding box center [516, 269] width 77 height 23
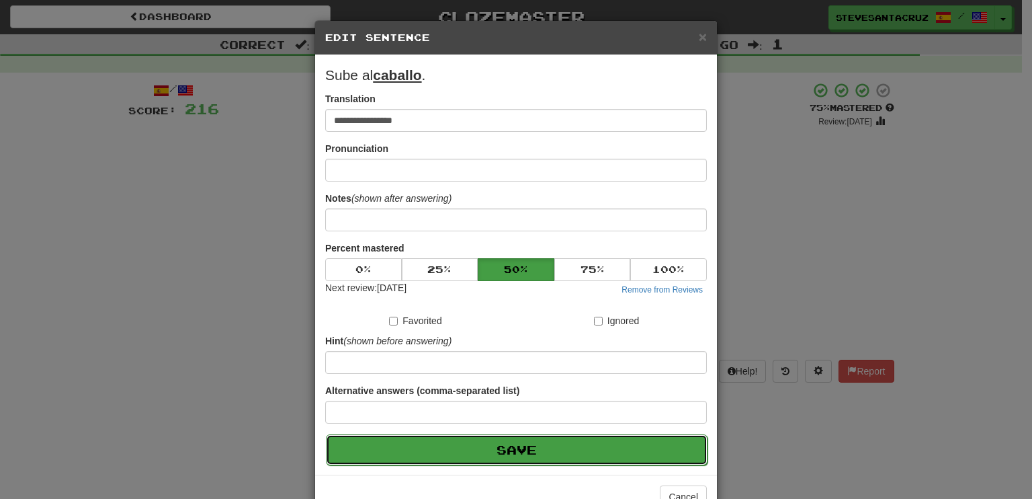
click at [500, 444] on button "Save" at bounding box center [517, 449] width 382 height 31
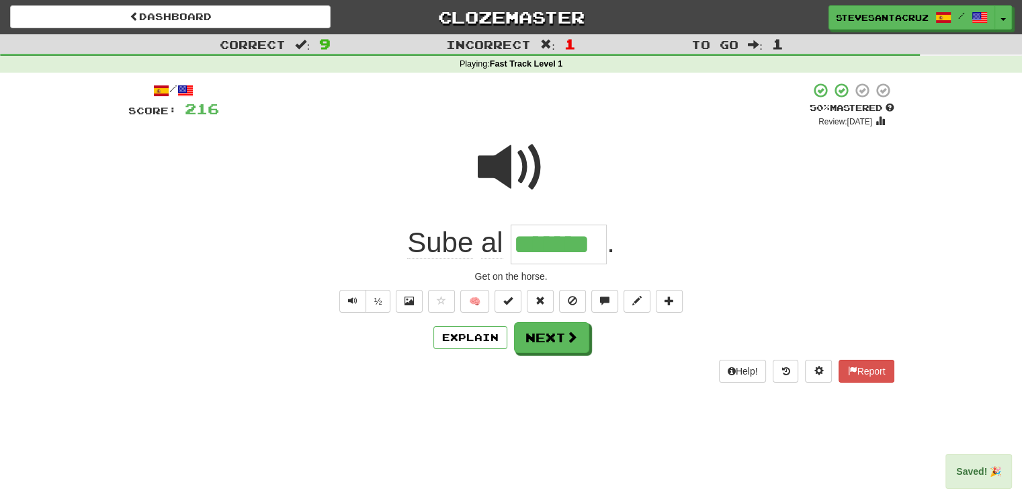
click at [444, 243] on span "Sube" at bounding box center [440, 242] width 66 height 32
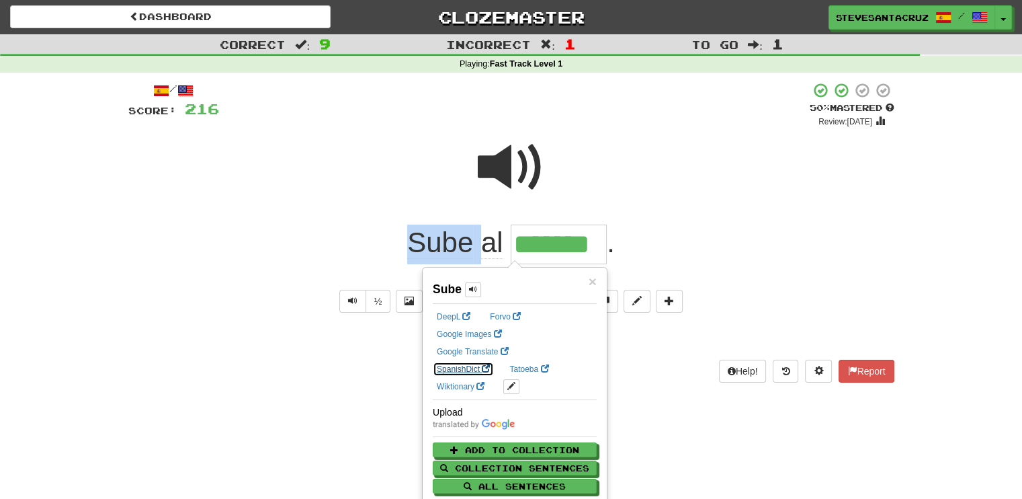
click at [494, 362] on link "SpanishDict" at bounding box center [463, 369] width 61 height 15
click at [727, 150] on div at bounding box center [511, 176] width 766 height 96
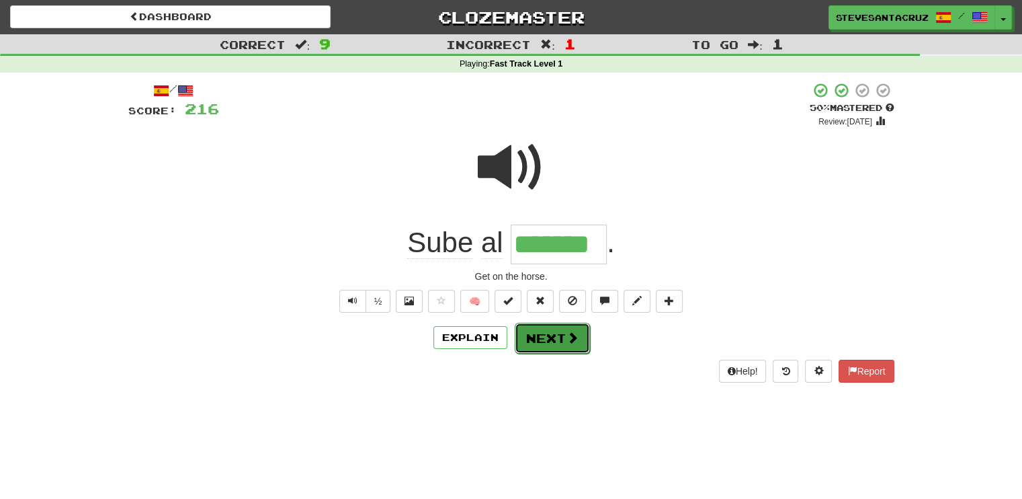
click at [567, 337] on span at bounding box center [573, 337] width 12 height 12
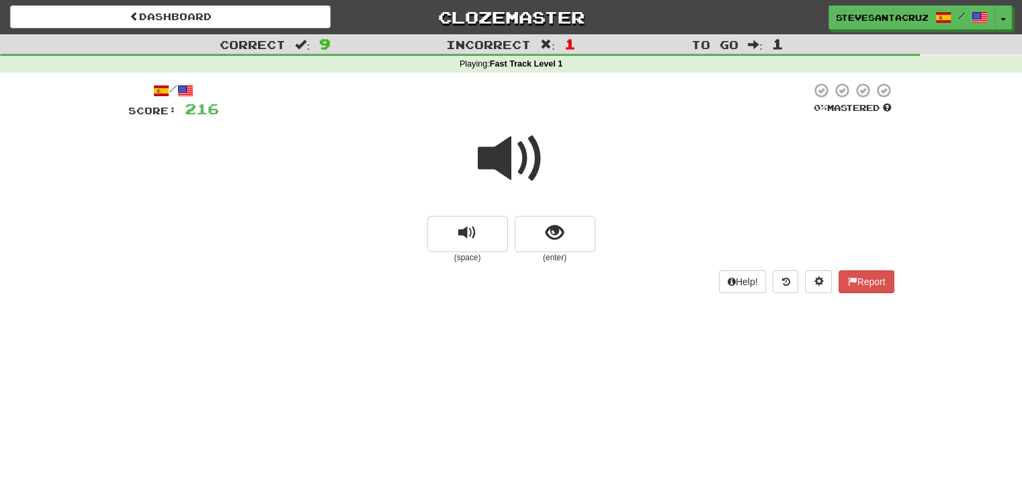
click at [511, 169] on span at bounding box center [511, 158] width 67 height 67
click at [541, 239] on button "show sentence" at bounding box center [555, 234] width 81 height 36
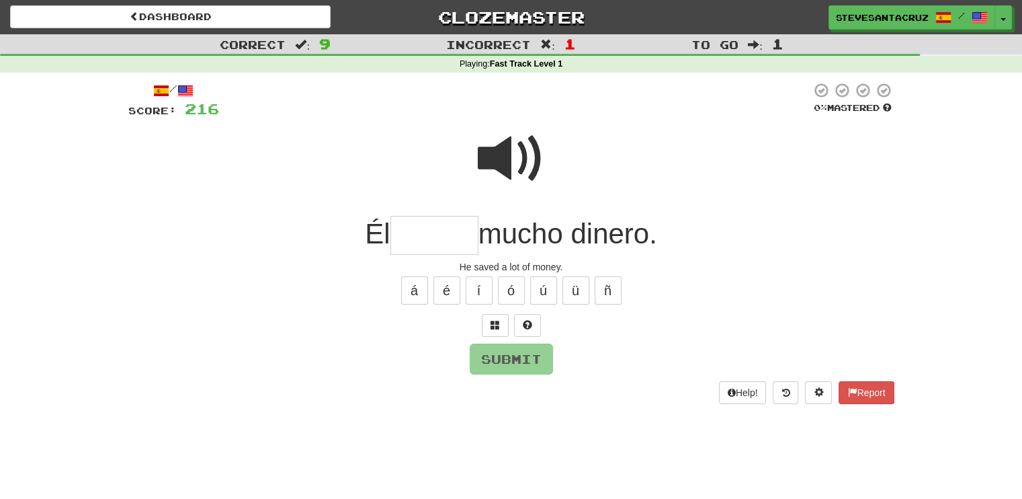
click at [427, 222] on input "text" at bounding box center [434, 236] width 88 height 40
type input "******"
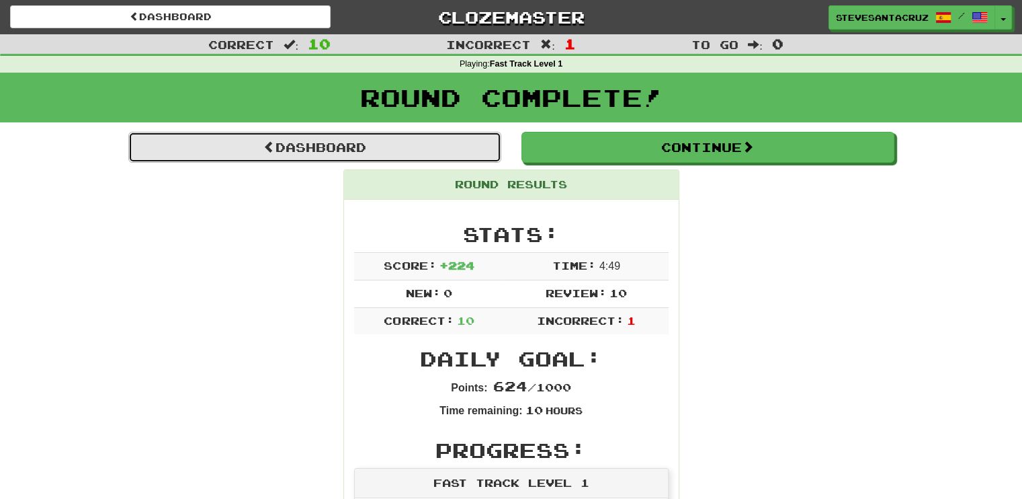
click at [416, 142] on link "Dashboard" at bounding box center [314, 147] width 373 height 31
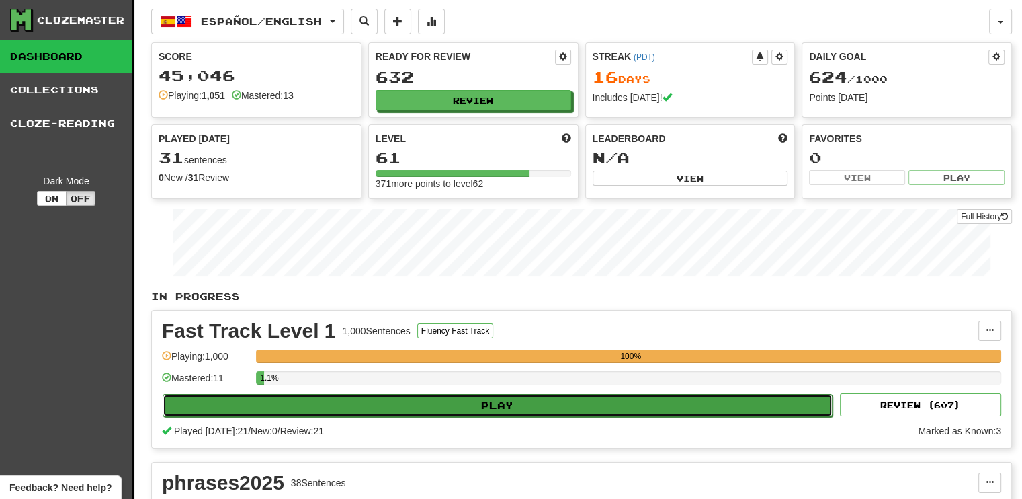
click at [532, 401] on button "Play" at bounding box center [498, 405] width 670 height 23
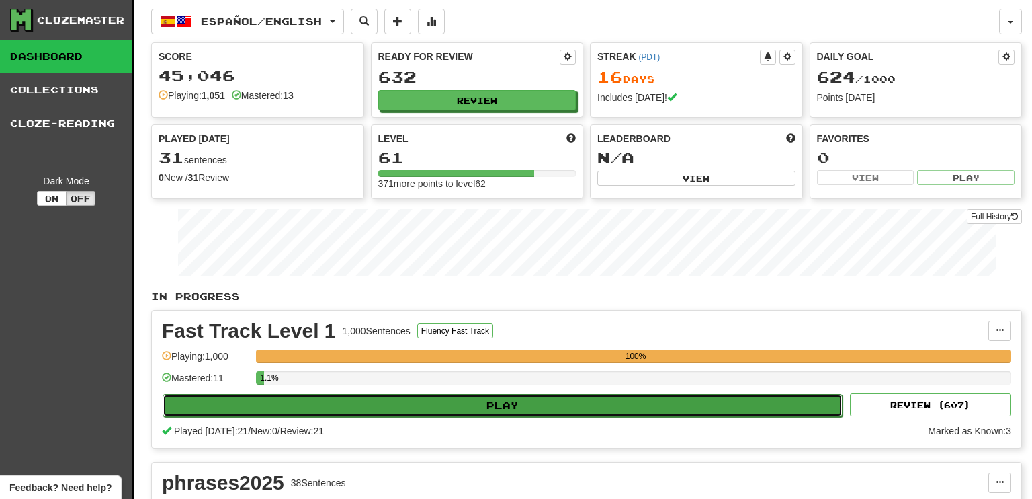
select select "**"
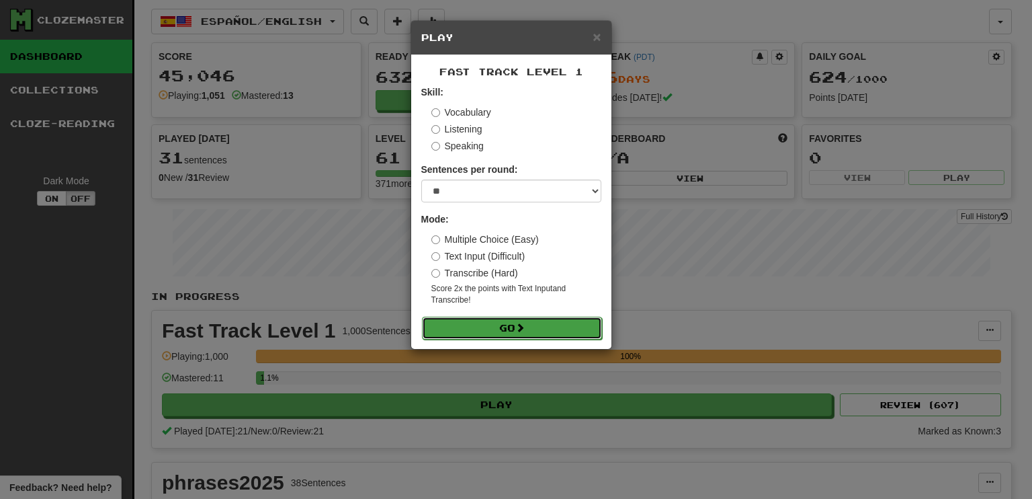
click at [522, 330] on span at bounding box center [519, 327] width 9 height 9
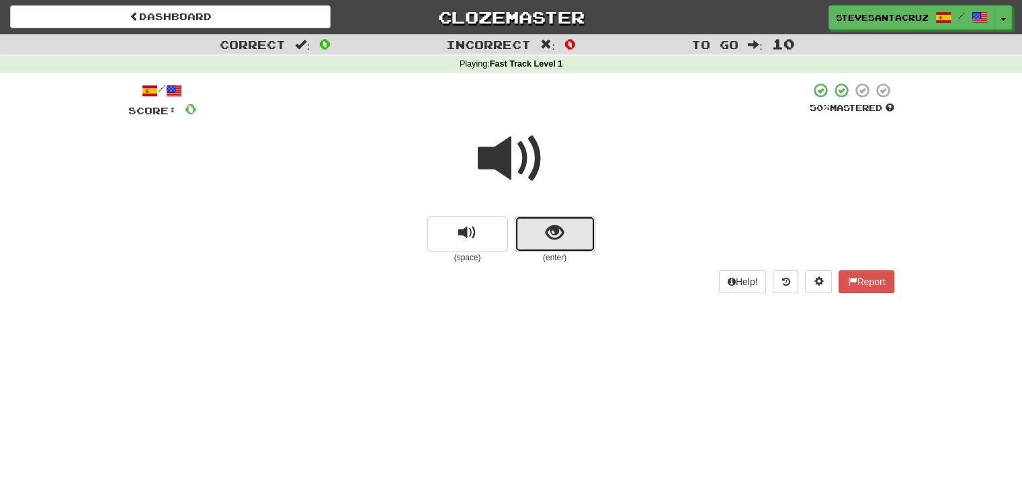
click at [548, 242] on span "show sentence" at bounding box center [555, 233] width 18 height 18
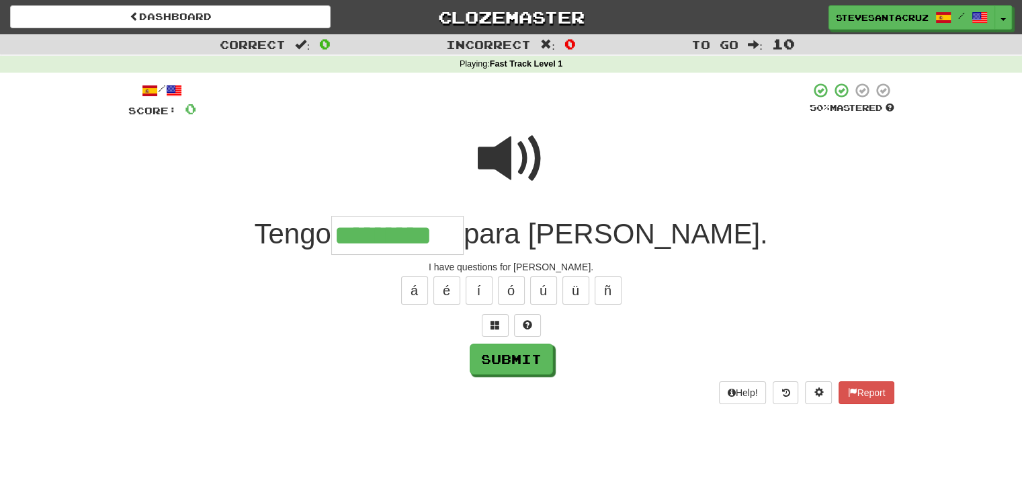
type input "*********"
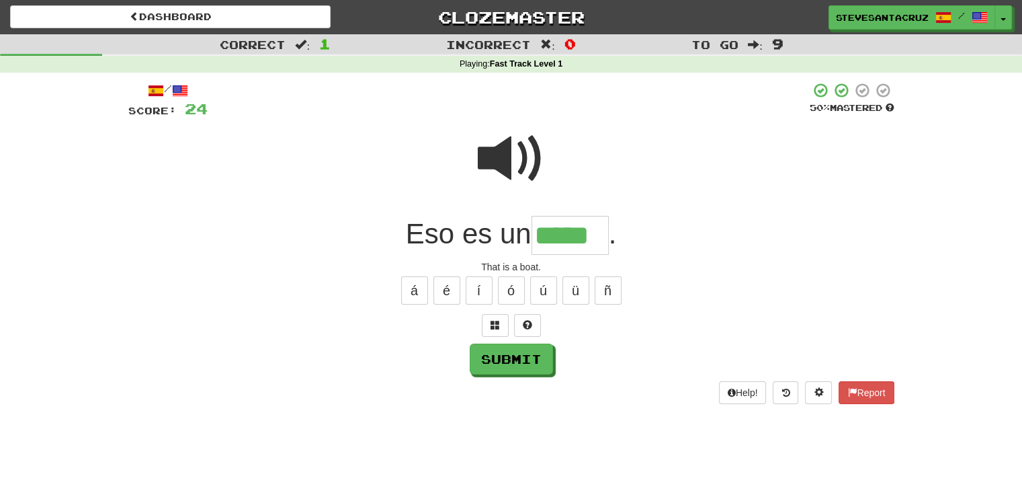
type input "*****"
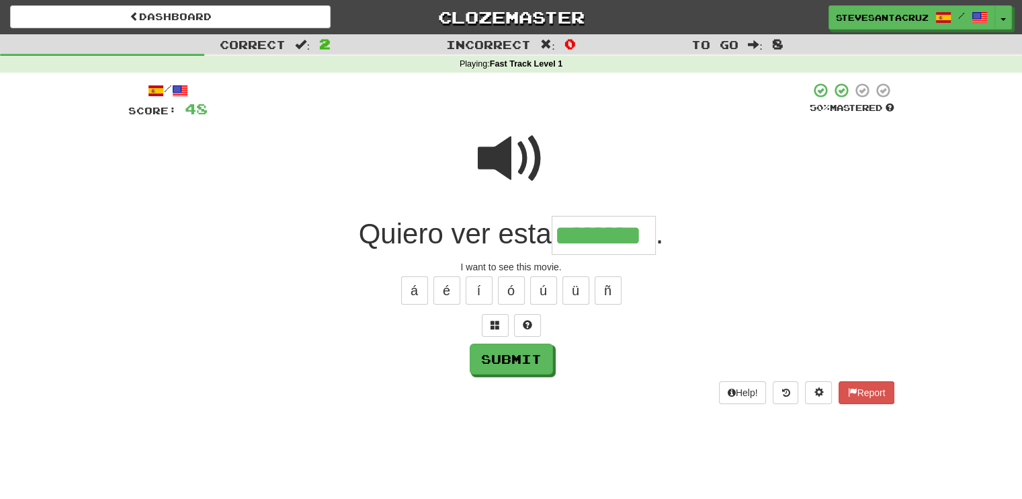
type input "********"
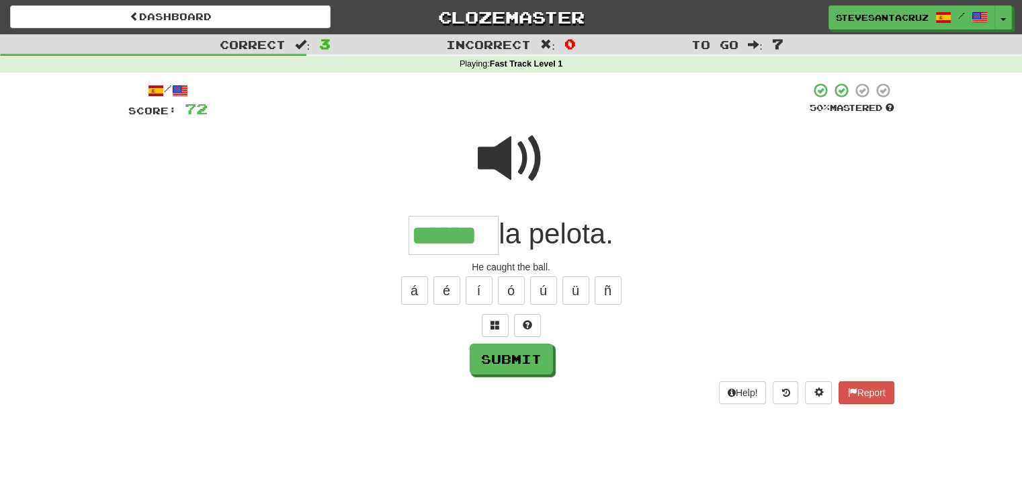
type input "******"
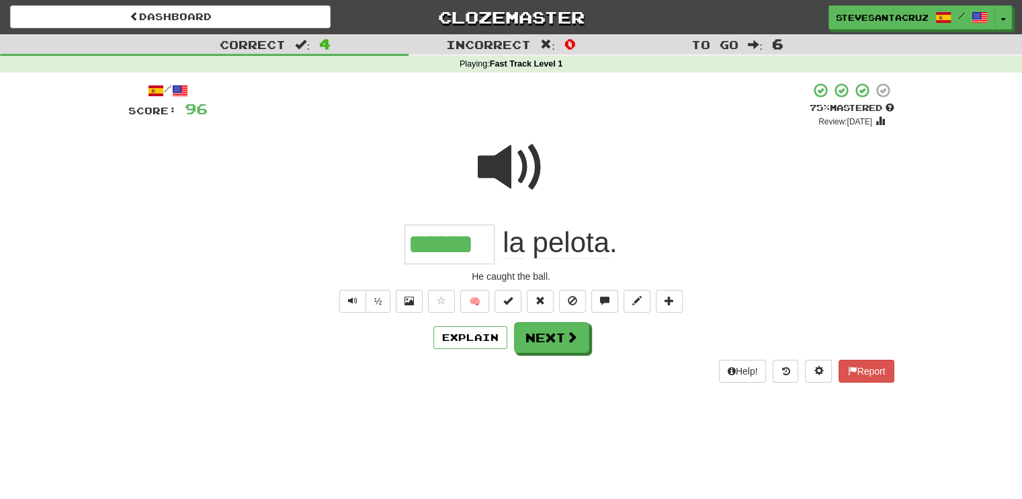
click at [741, 224] on div "****** la pelota ." at bounding box center [511, 244] width 766 height 40
click at [553, 343] on button "Next" at bounding box center [552, 338] width 75 height 31
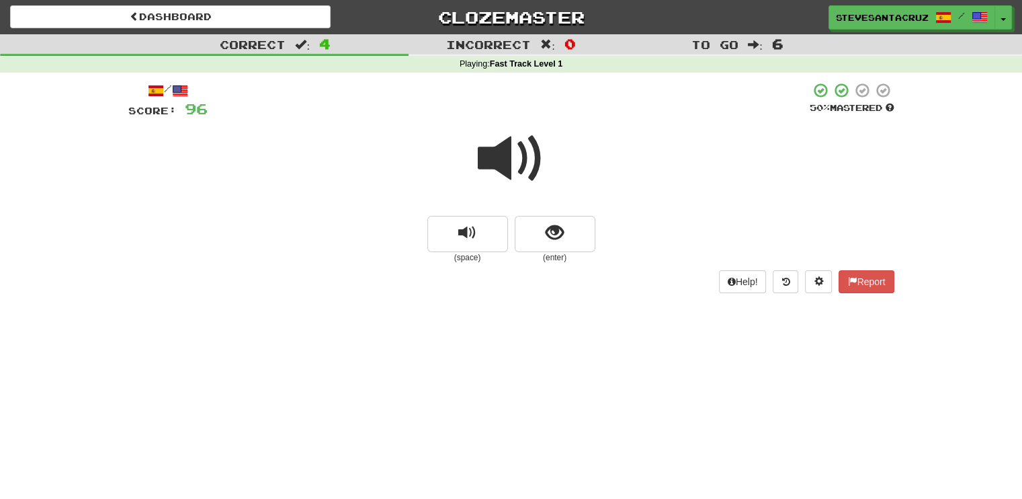
click at [503, 155] on span at bounding box center [511, 158] width 67 height 67
click at [573, 245] on button "show sentence" at bounding box center [555, 234] width 81 height 36
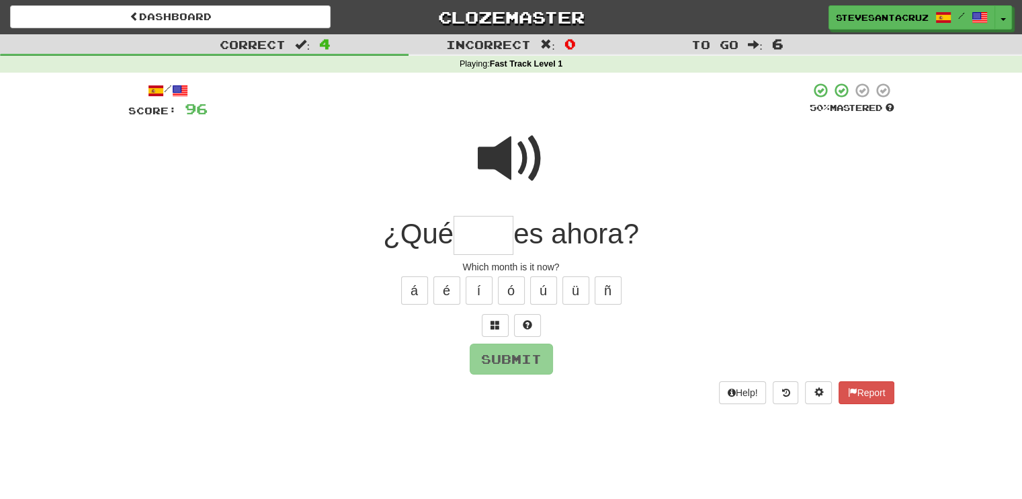
click at [480, 235] on input "text" at bounding box center [484, 236] width 60 height 40
type input "***"
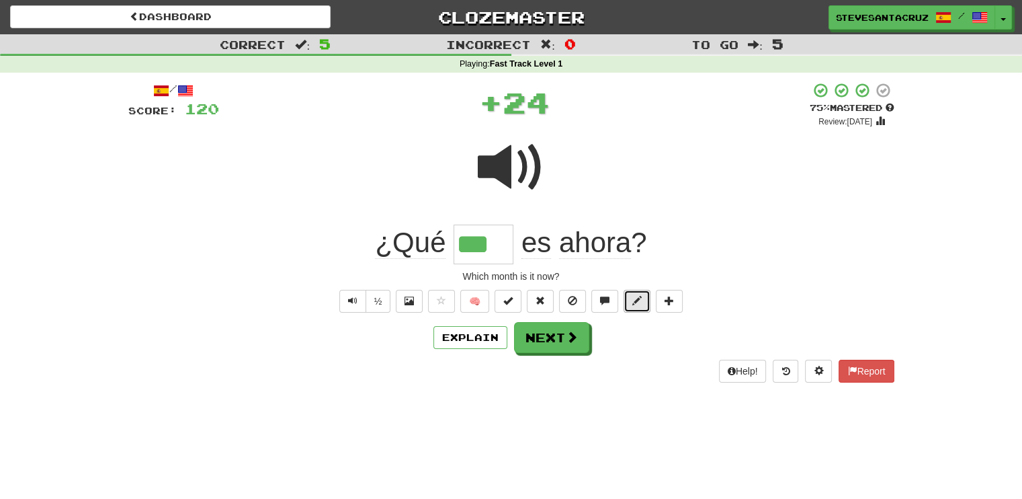
click at [629, 292] on button at bounding box center [637, 301] width 27 height 23
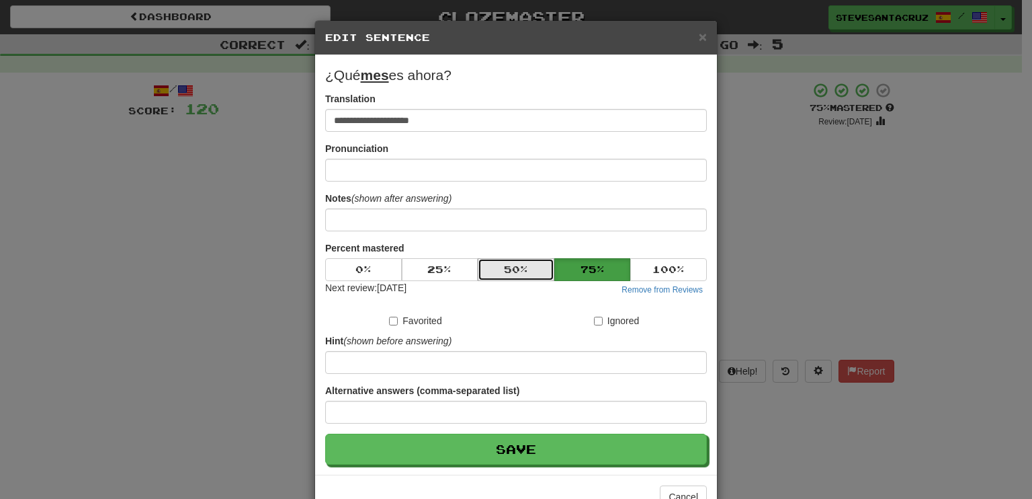
click at [509, 272] on button "50 %" at bounding box center [516, 269] width 77 height 23
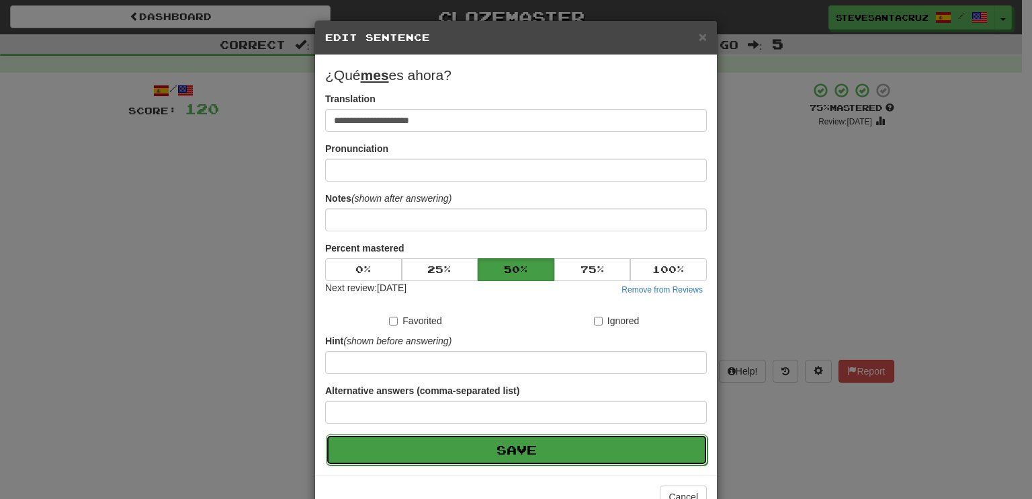
click at [537, 442] on button "Save" at bounding box center [517, 449] width 382 height 31
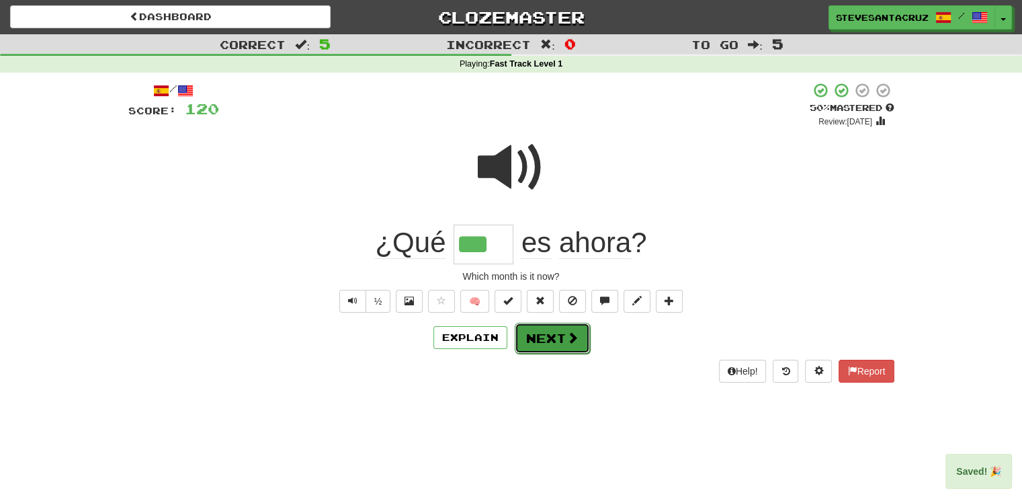
click at [550, 347] on button "Next" at bounding box center [552, 338] width 75 height 31
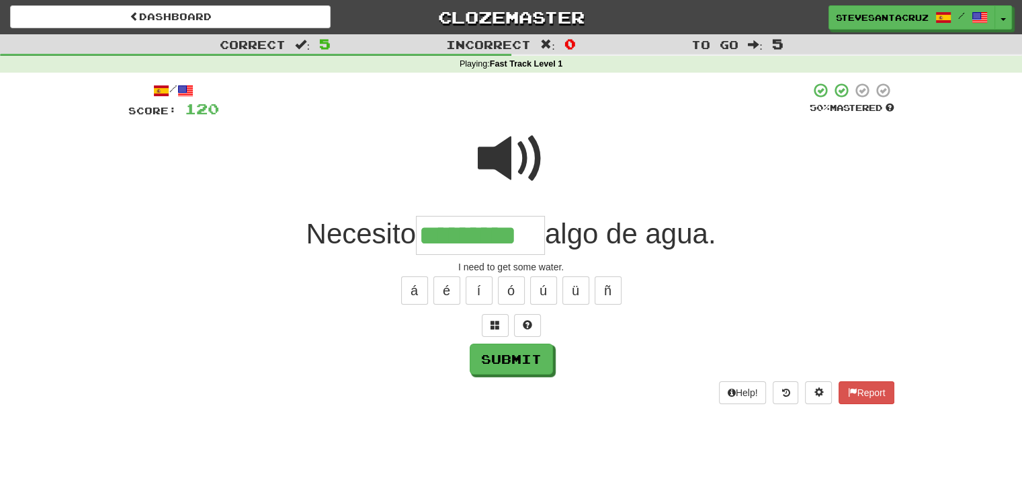
type input "*********"
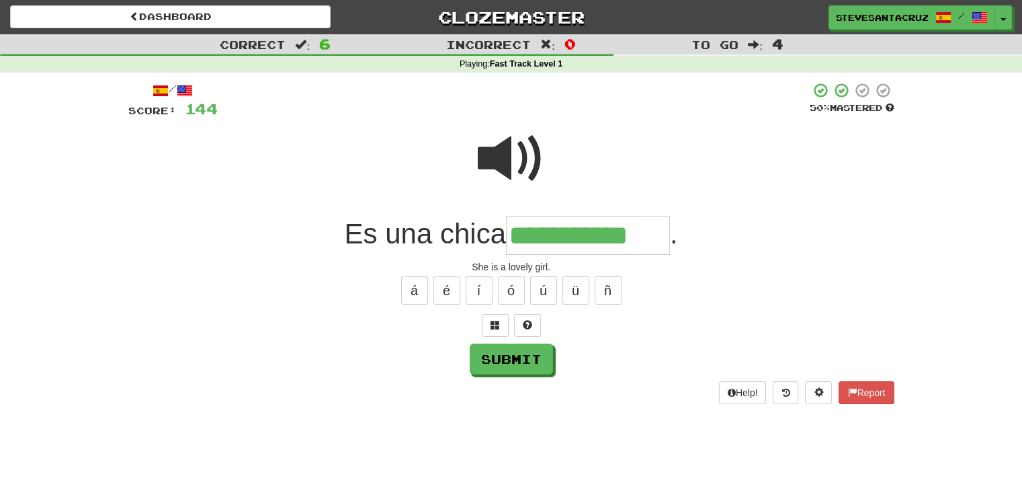
type input "**********"
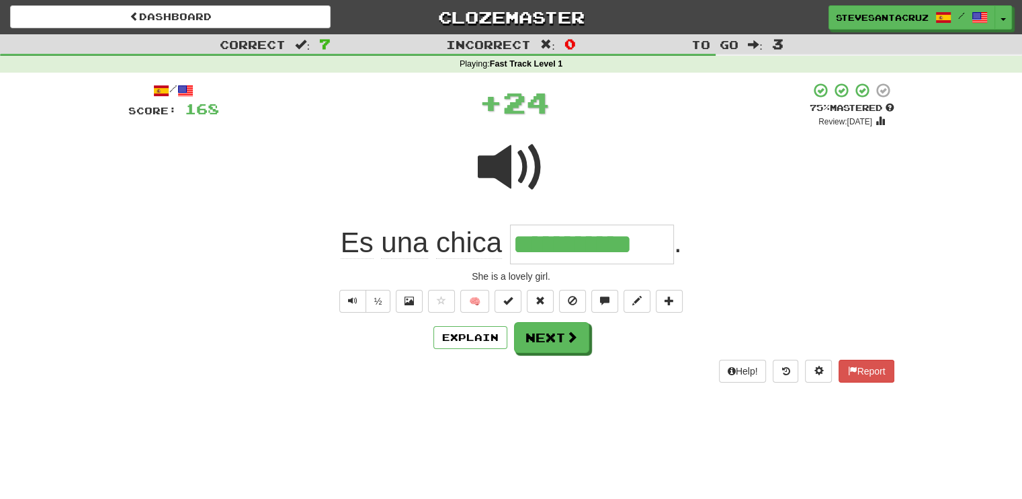
click at [594, 247] on input "**********" at bounding box center [592, 244] width 164 height 40
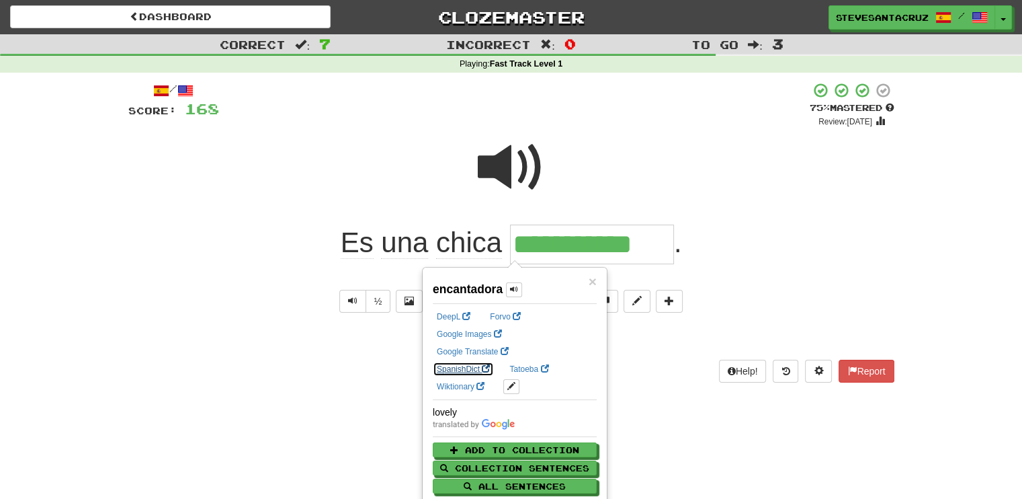
click at [494, 362] on link "SpanishDict" at bounding box center [463, 369] width 61 height 15
click at [781, 140] on div at bounding box center [511, 176] width 766 height 96
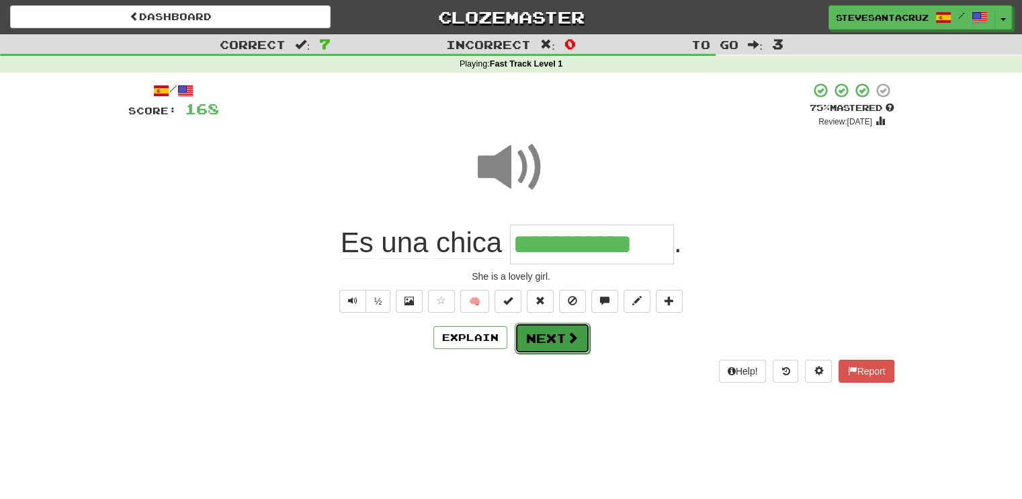
click at [574, 341] on span at bounding box center [573, 337] width 12 height 12
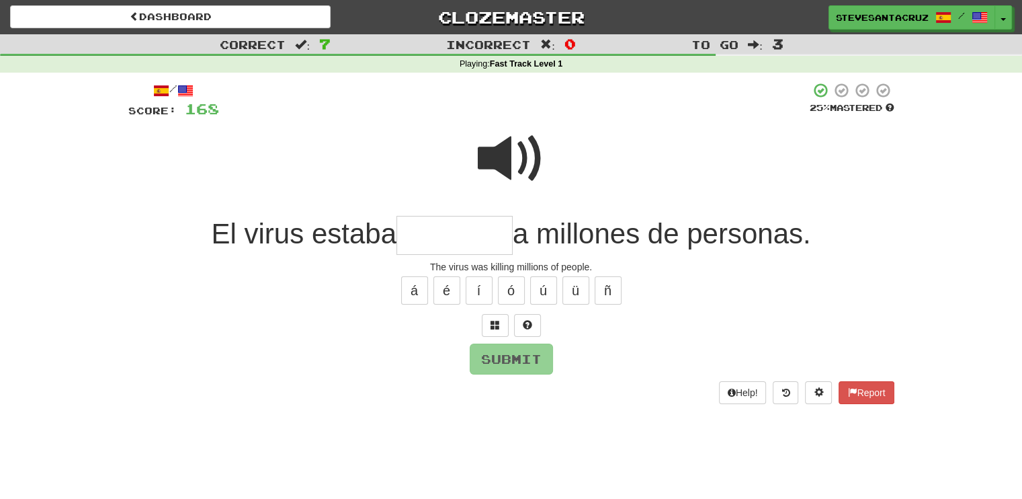
click at [472, 239] on input "text" at bounding box center [455, 236] width 116 height 40
click at [474, 237] on input "text" at bounding box center [455, 236] width 116 height 40
type input "*******"
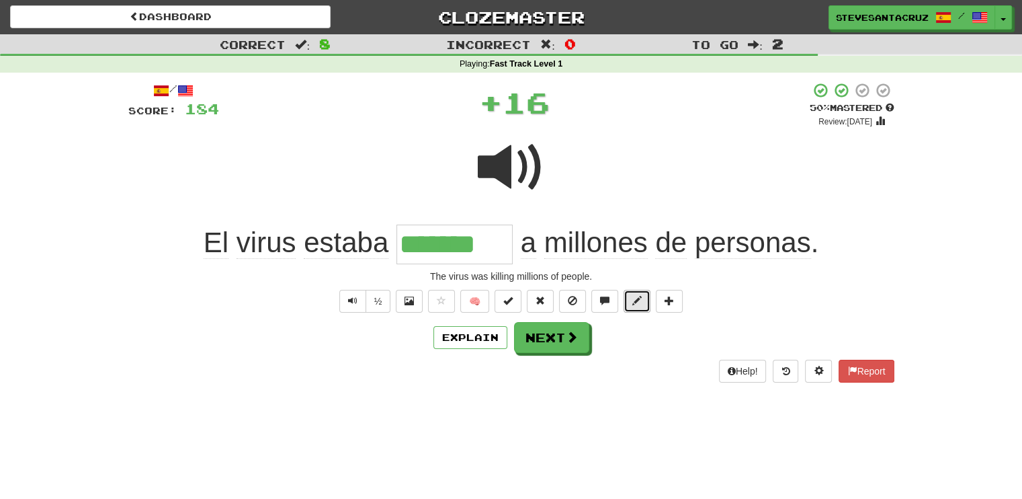
click at [641, 298] on span at bounding box center [636, 300] width 9 height 9
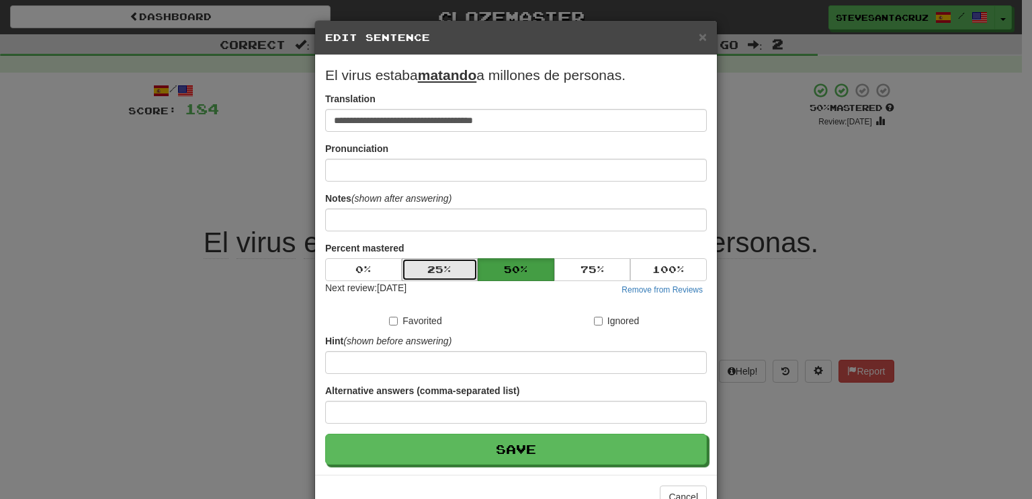
click at [464, 267] on button "25 %" at bounding box center [440, 269] width 77 height 23
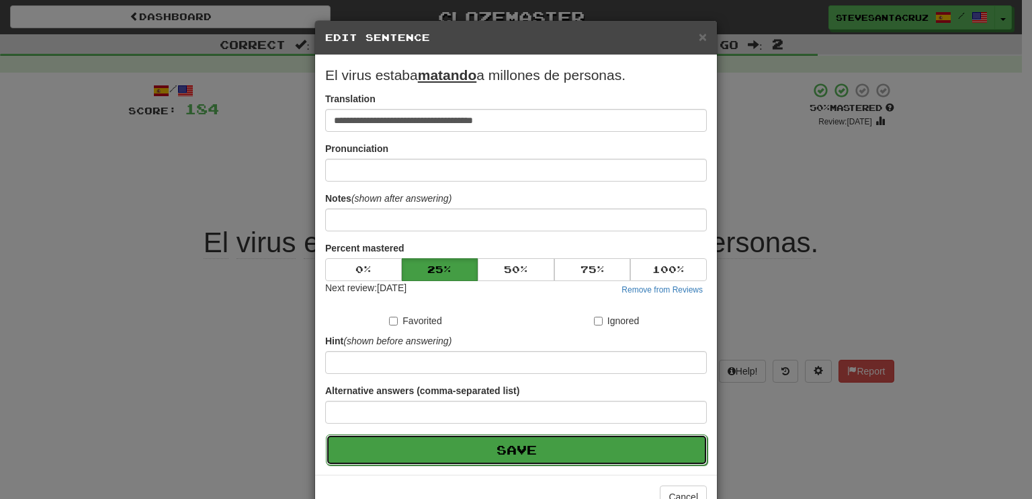
click at [503, 447] on button "Save" at bounding box center [517, 449] width 382 height 31
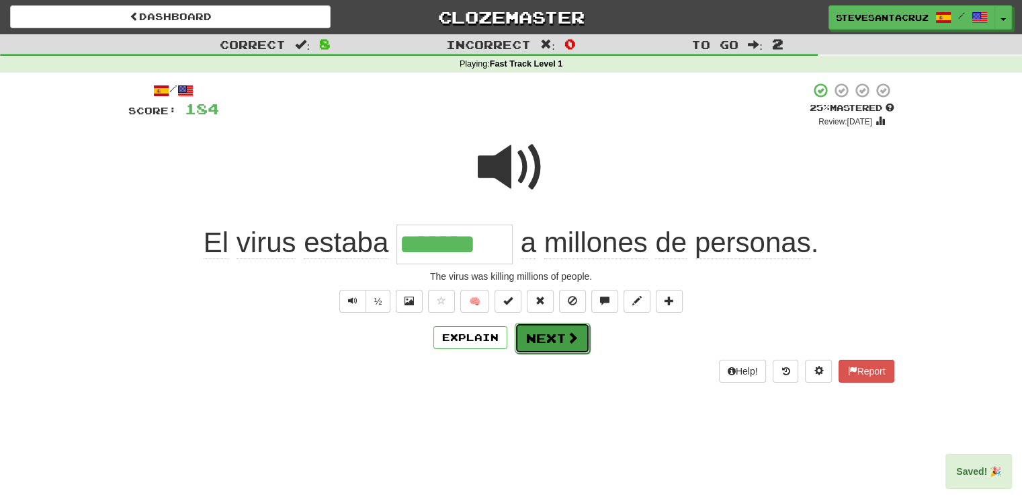
click at [551, 341] on button "Next" at bounding box center [552, 338] width 75 height 31
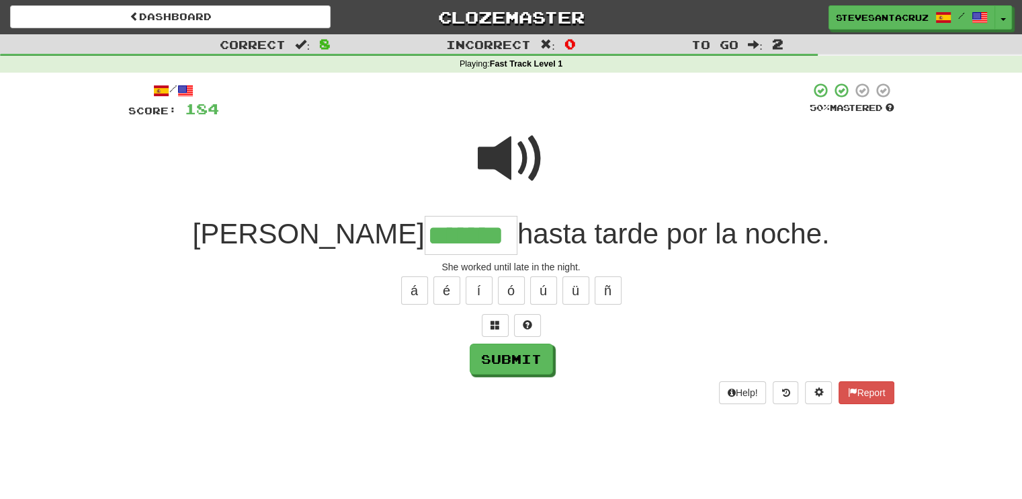
type input "*******"
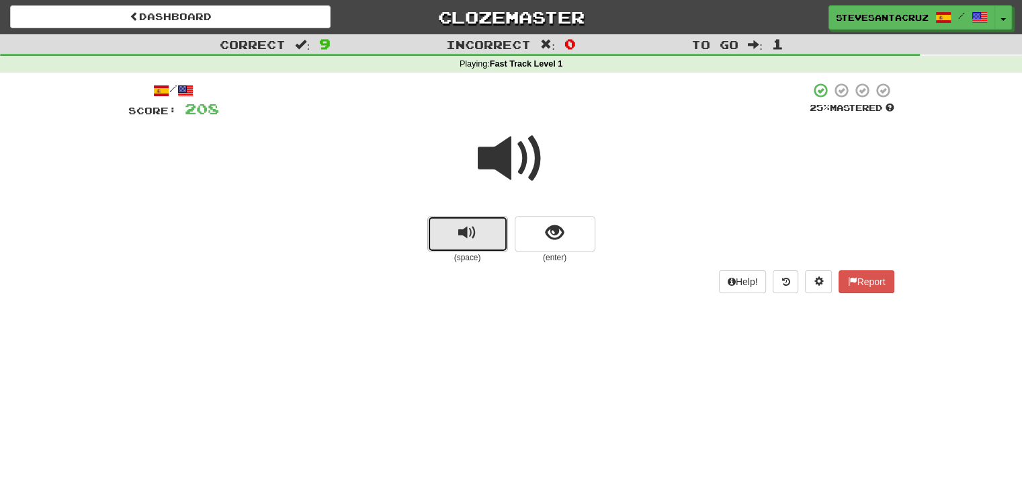
click at [479, 230] on button "replay audio" at bounding box center [467, 234] width 81 height 36
click at [471, 235] on span "replay audio" at bounding box center [467, 233] width 18 height 18
click at [454, 226] on button "replay audio" at bounding box center [467, 234] width 81 height 36
click at [452, 228] on button "replay audio" at bounding box center [467, 234] width 81 height 36
click at [452, 235] on button "replay audio" at bounding box center [467, 234] width 81 height 36
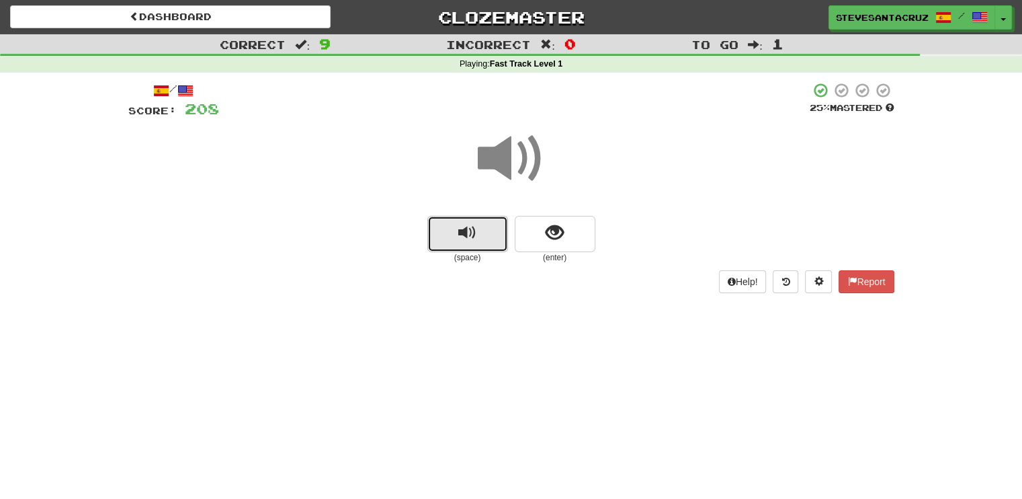
click at [452, 235] on button "replay audio" at bounding box center [467, 234] width 81 height 36
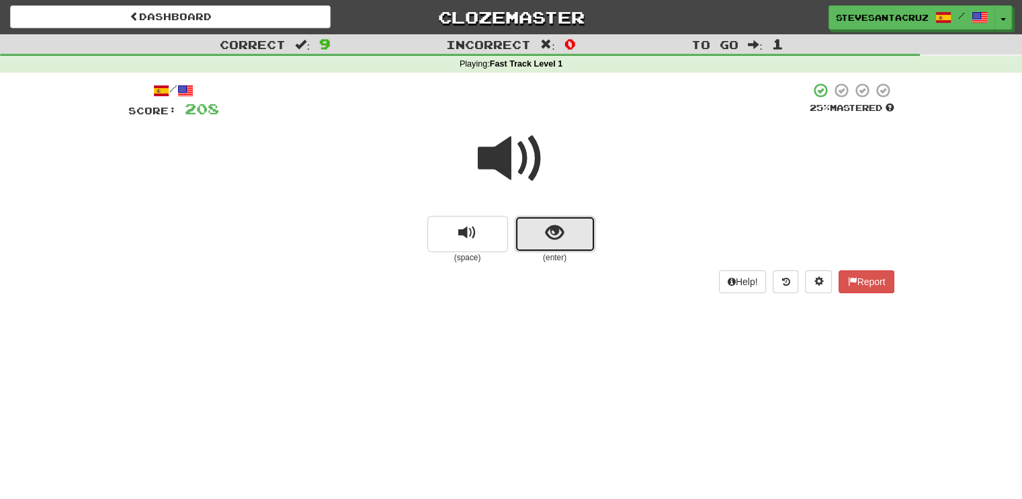
click at [526, 236] on button "show sentence" at bounding box center [555, 234] width 81 height 36
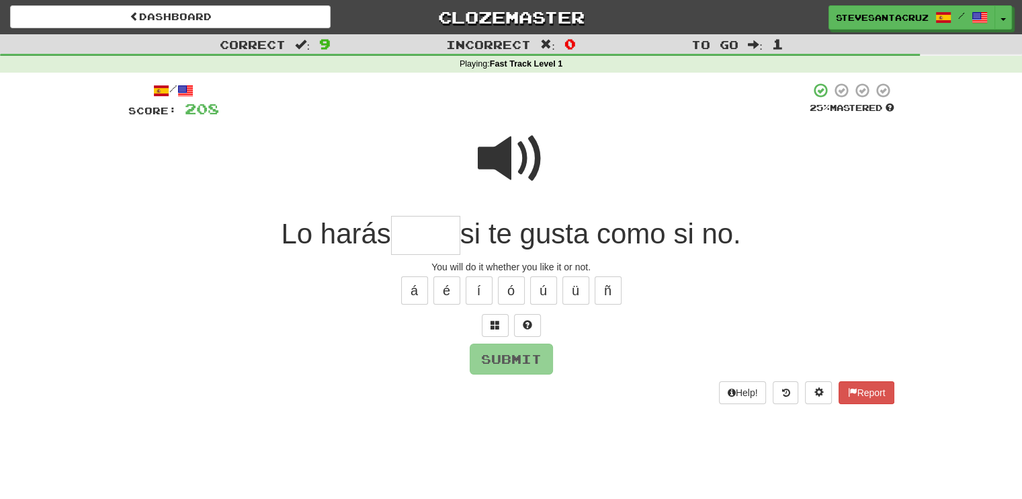
click at [419, 244] on input "text" at bounding box center [425, 236] width 69 height 40
type input "*****"
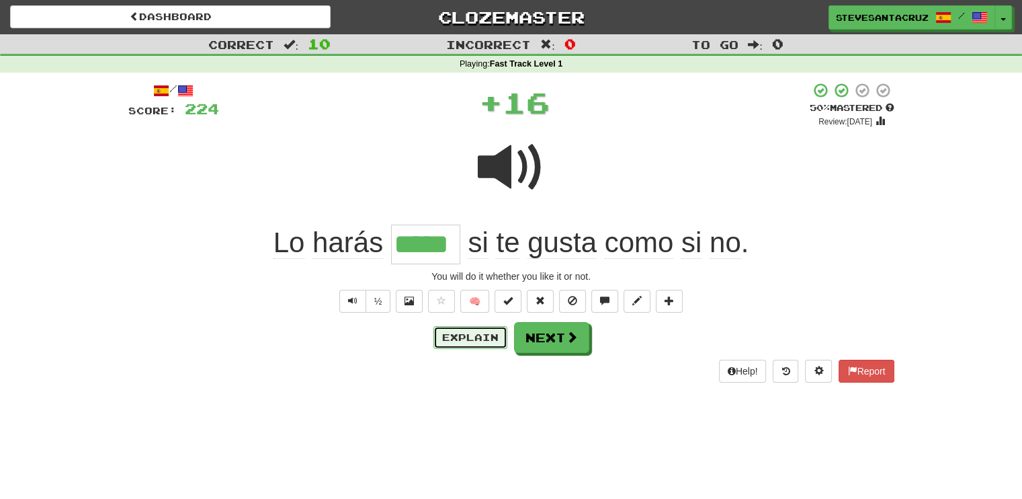
click at [460, 337] on button "Explain" at bounding box center [471, 337] width 74 height 23
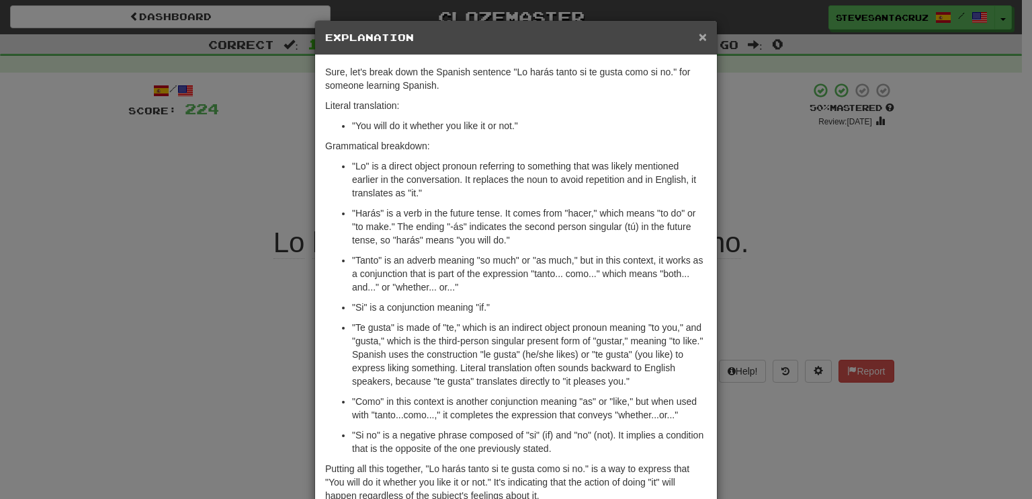
click at [700, 37] on span "×" at bounding box center [703, 36] width 8 height 15
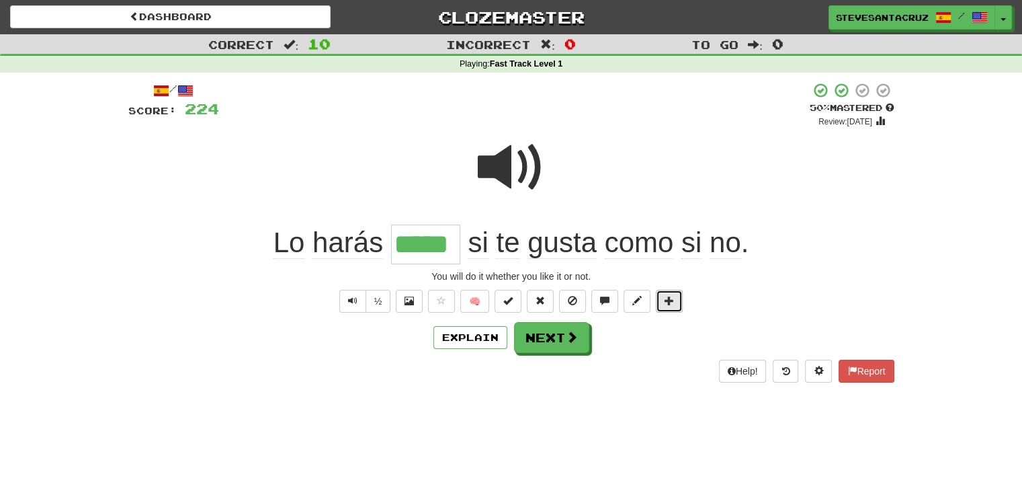
click at [672, 298] on span at bounding box center [669, 300] width 9 height 9
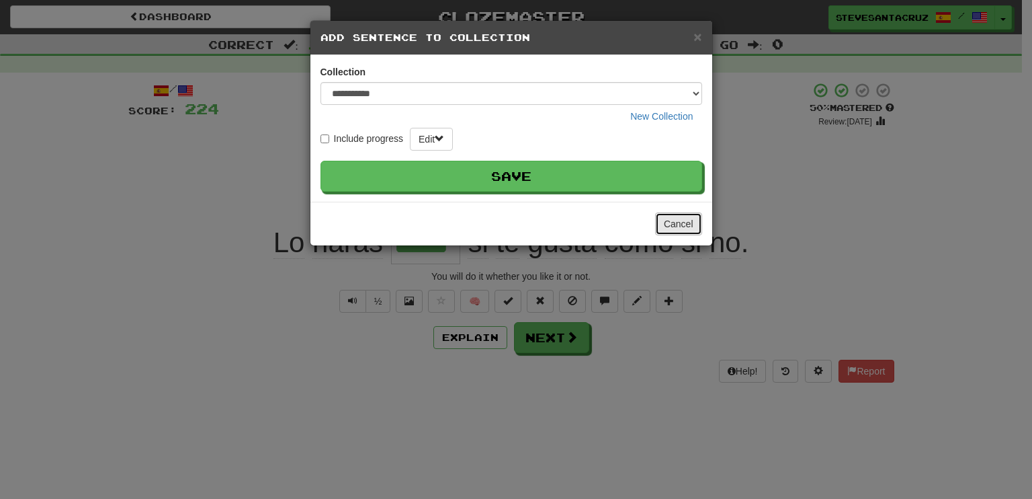
click at [668, 225] on button "Cancel" at bounding box center [678, 223] width 47 height 23
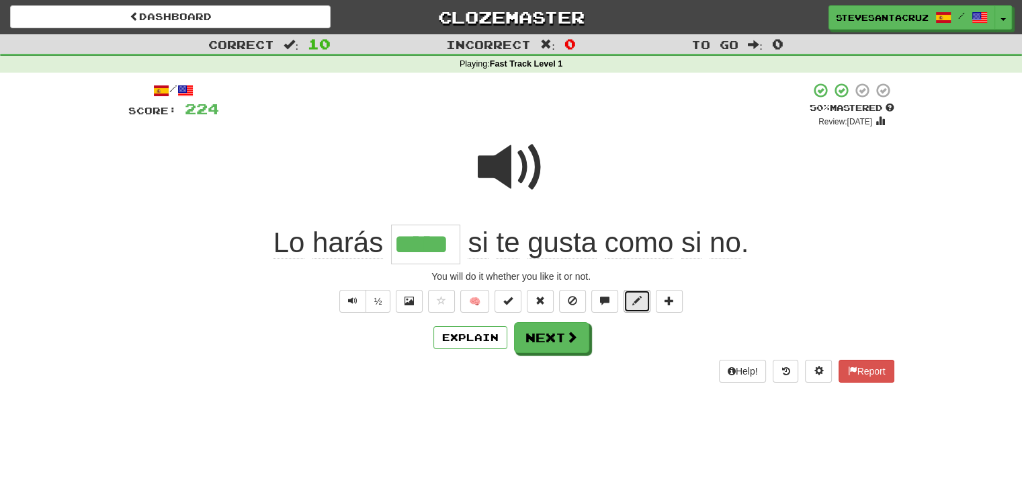
click at [636, 299] on span at bounding box center [636, 300] width 9 height 9
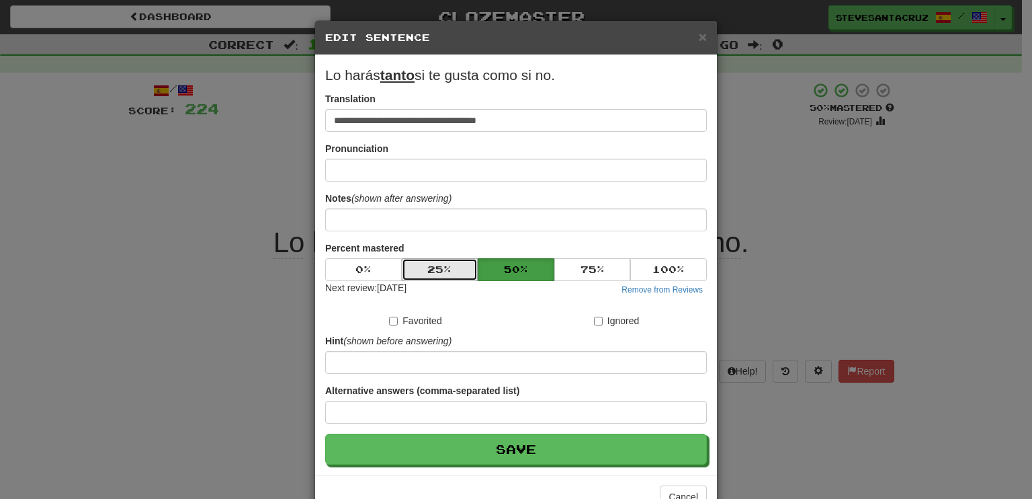
click at [449, 274] on button "25 %" at bounding box center [440, 269] width 77 height 23
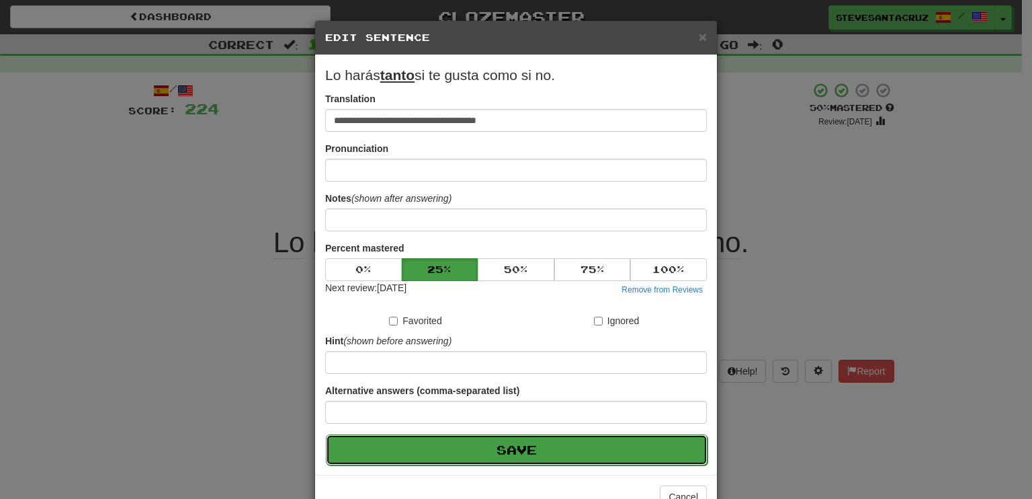
click at [491, 446] on button "Save" at bounding box center [517, 449] width 382 height 31
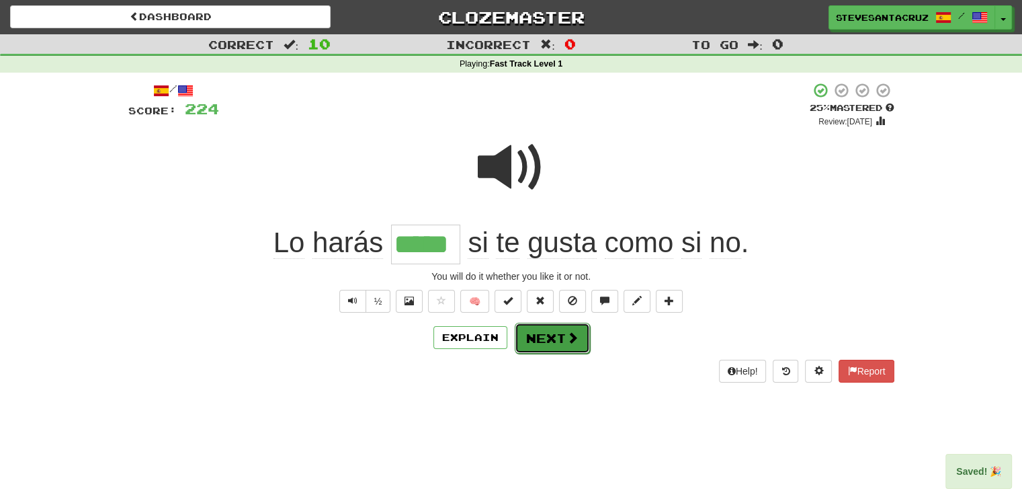
click at [539, 347] on button "Next" at bounding box center [552, 338] width 75 height 31
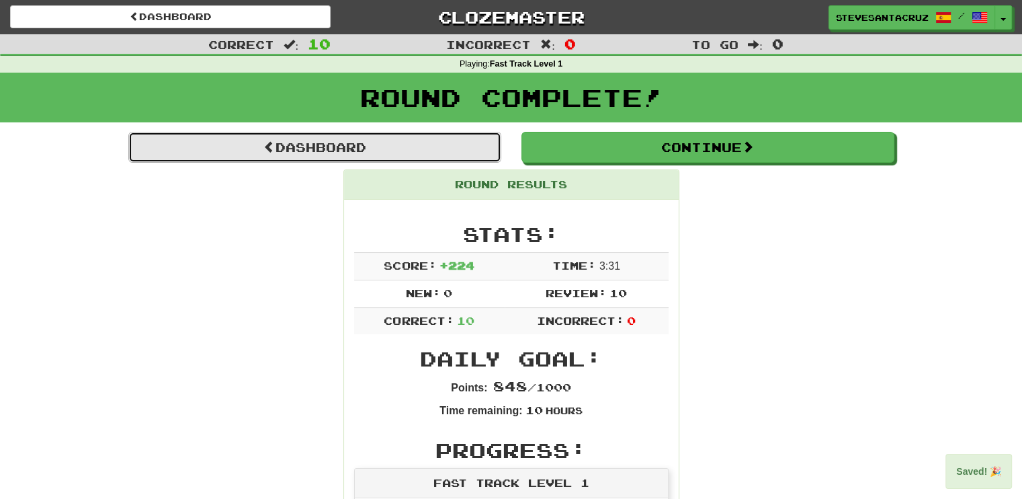
click at [433, 153] on link "Dashboard" at bounding box center [314, 147] width 373 height 31
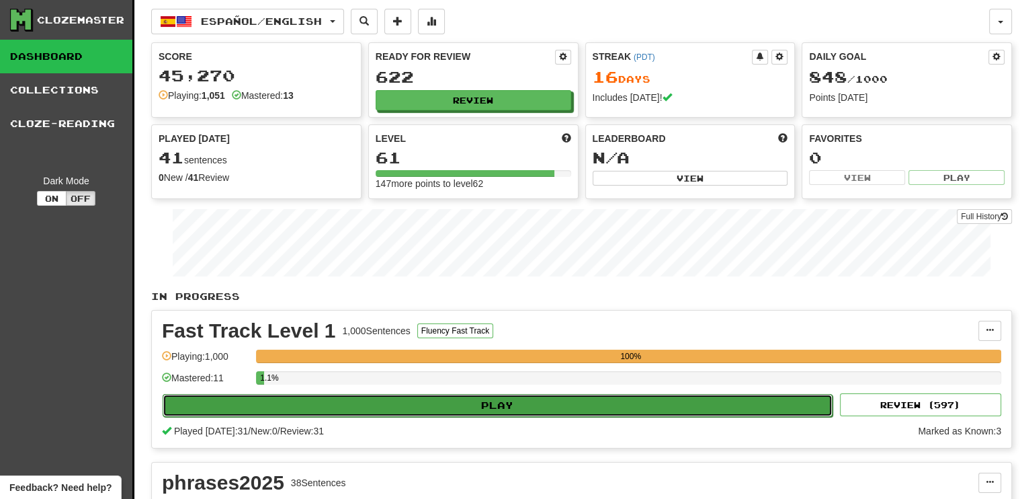
click at [542, 405] on button "Play" at bounding box center [498, 405] width 670 height 23
select select "**"
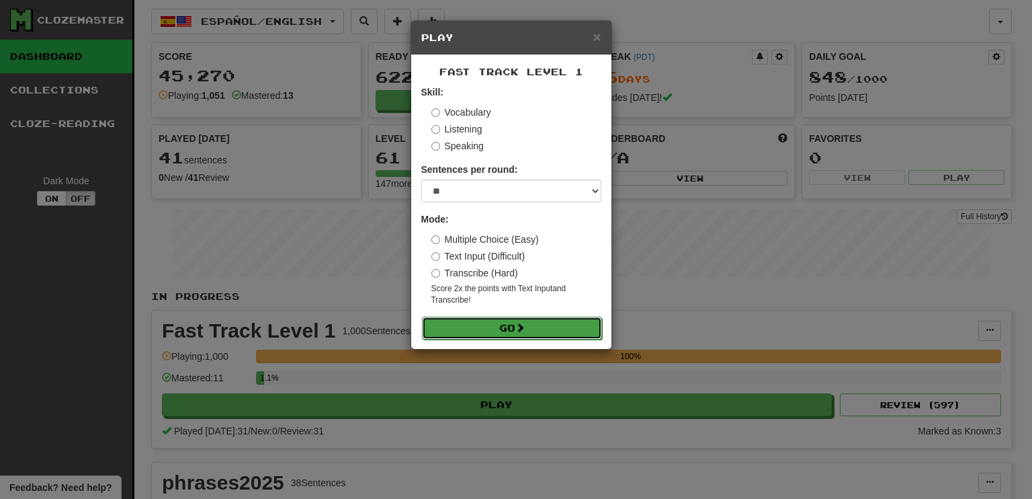
click at [518, 331] on button "Go" at bounding box center [512, 328] width 180 height 23
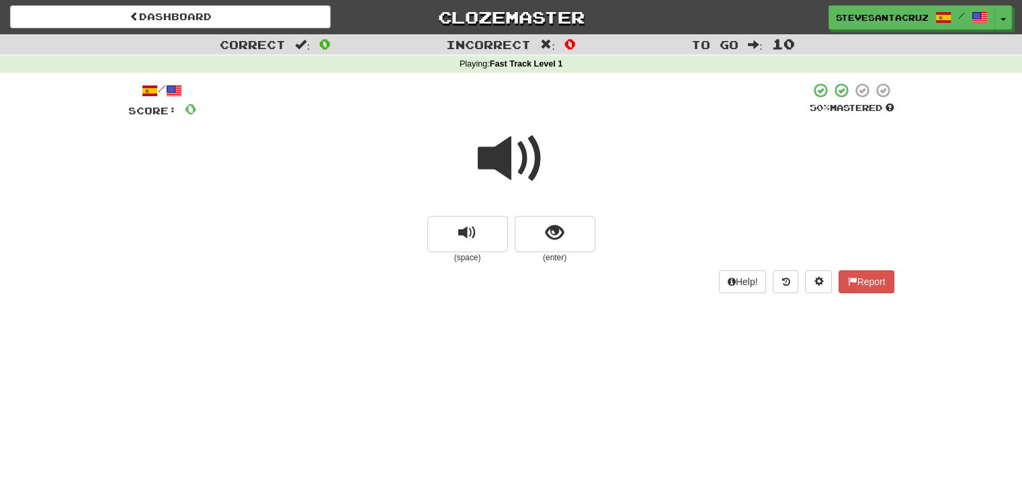
click at [508, 169] on span at bounding box center [511, 158] width 67 height 67
click at [509, 168] on span at bounding box center [511, 158] width 67 height 67
click at [510, 169] on span at bounding box center [511, 158] width 67 height 67
click at [550, 231] on span "show sentence" at bounding box center [555, 233] width 18 height 18
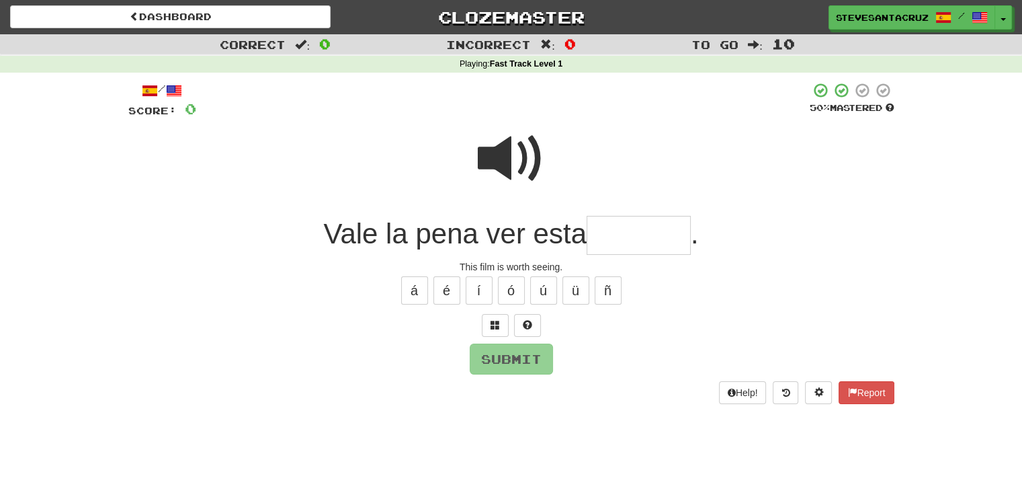
click at [621, 244] on input "text" at bounding box center [639, 236] width 104 height 40
click at [513, 163] on span at bounding box center [511, 158] width 67 height 67
click at [667, 230] on input "****" at bounding box center [639, 236] width 104 height 40
type input "********"
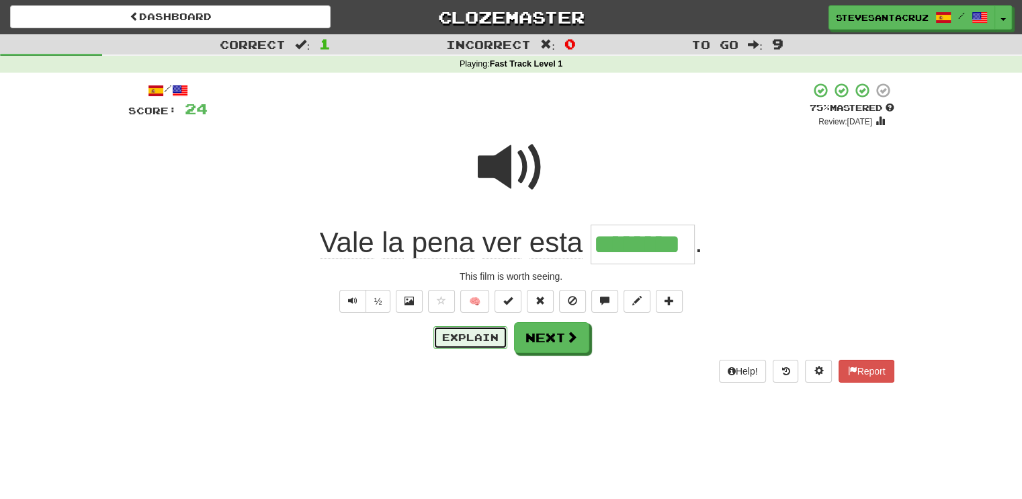
click at [491, 337] on button "Explain" at bounding box center [471, 337] width 74 height 23
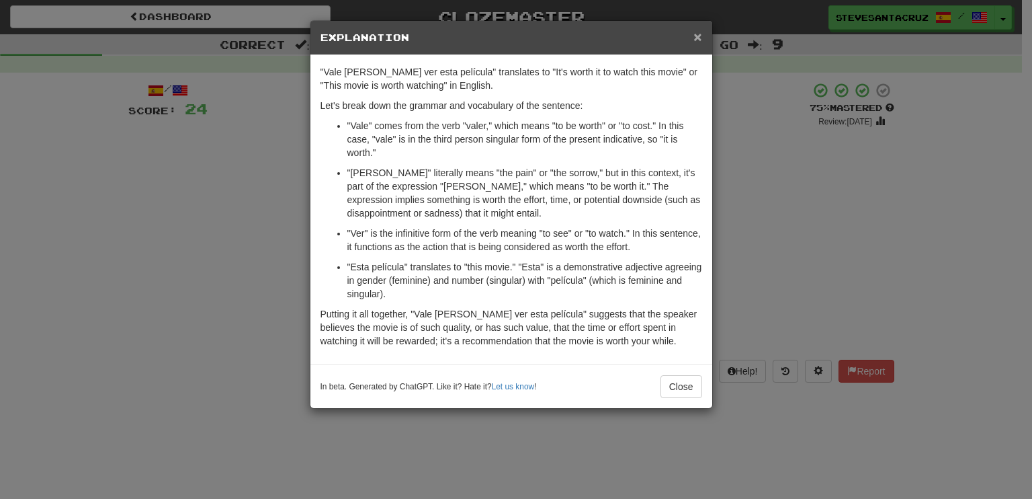
click at [695, 35] on span "×" at bounding box center [698, 36] width 8 height 15
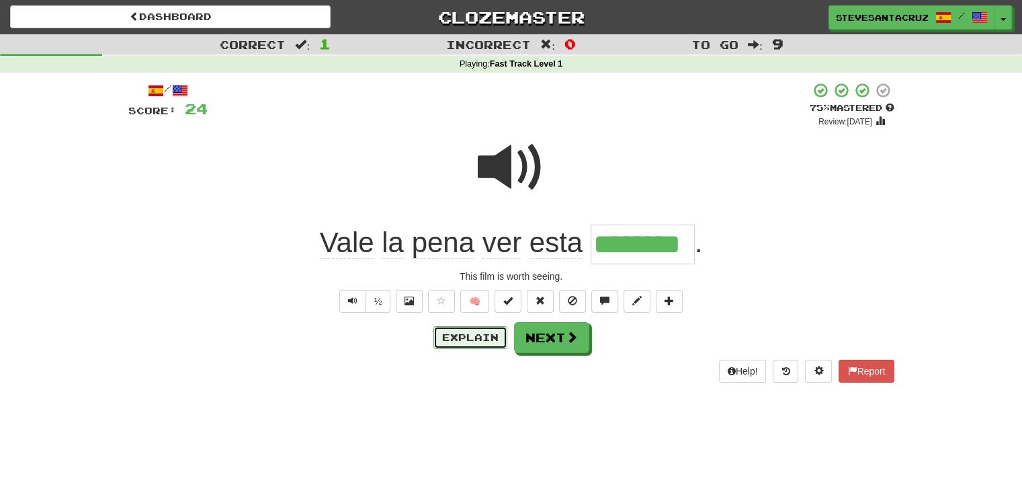
click at [484, 331] on button "Explain" at bounding box center [471, 337] width 74 height 23
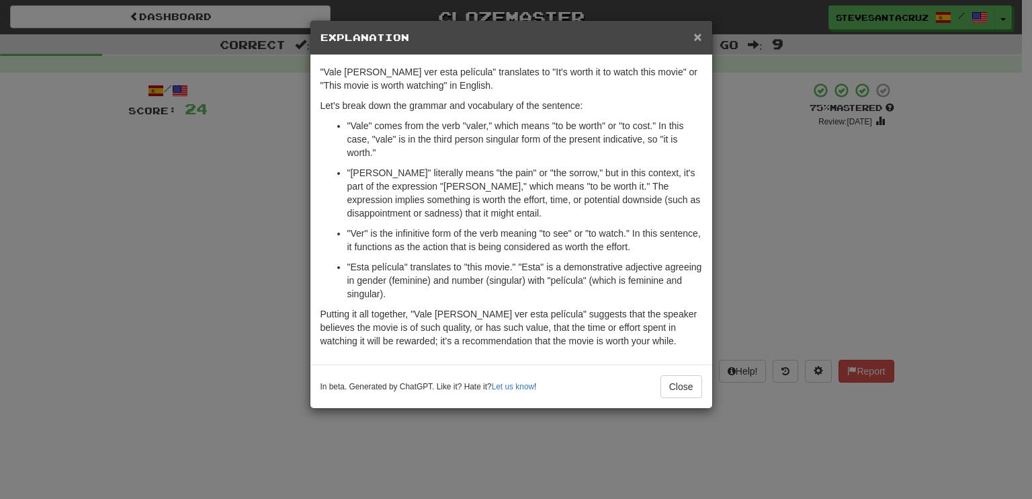
click at [698, 37] on span "×" at bounding box center [698, 36] width 8 height 15
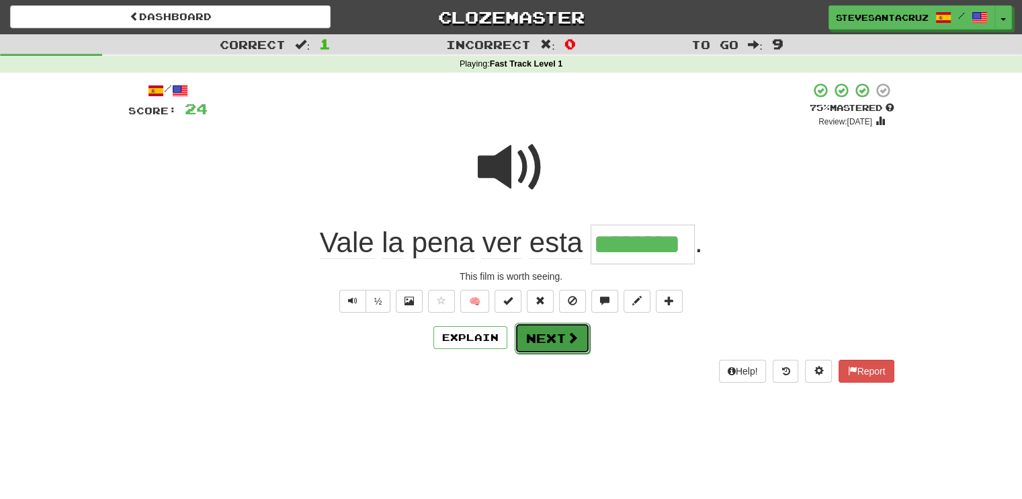
click at [554, 329] on button "Next" at bounding box center [552, 338] width 75 height 31
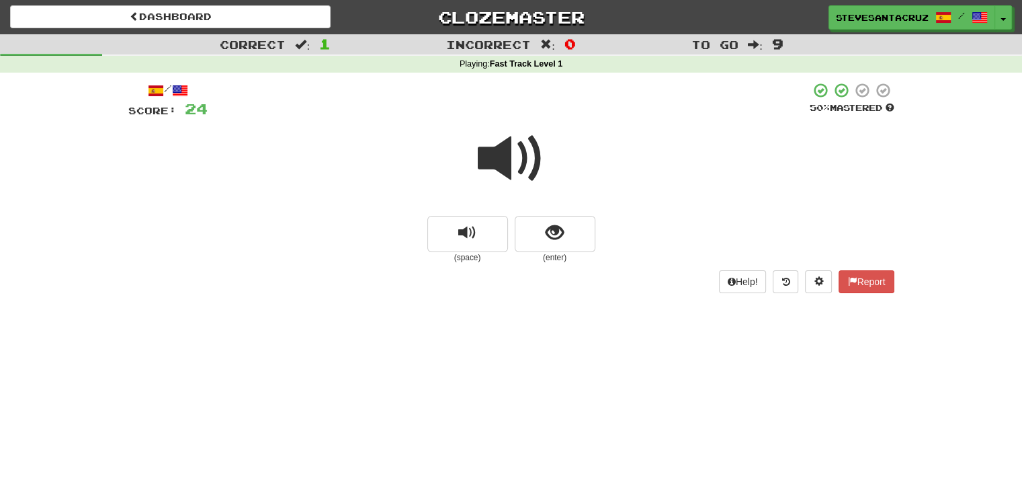
click at [520, 161] on span at bounding box center [511, 158] width 67 height 67
click at [558, 238] on span "show sentence" at bounding box center [555, 233] width 18 height 18
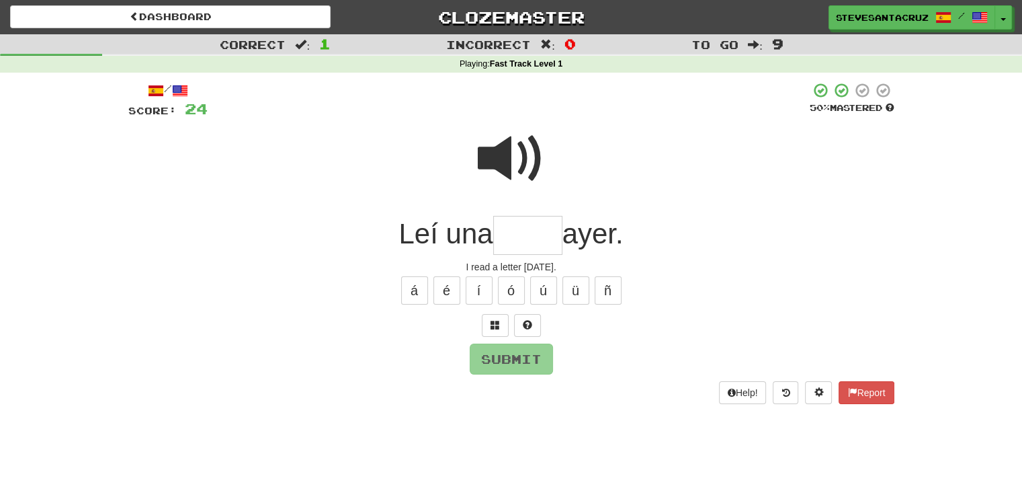
click at [536, 233] on input "text" at bounding box center [527, 236] width 69 height 40
click at [522, 161] on span at bounding box center [511, 158] width 67 height 67
click at [538, 235] on input "text" at bounding box center [527, 236] width 69 height 40
type input "*****"
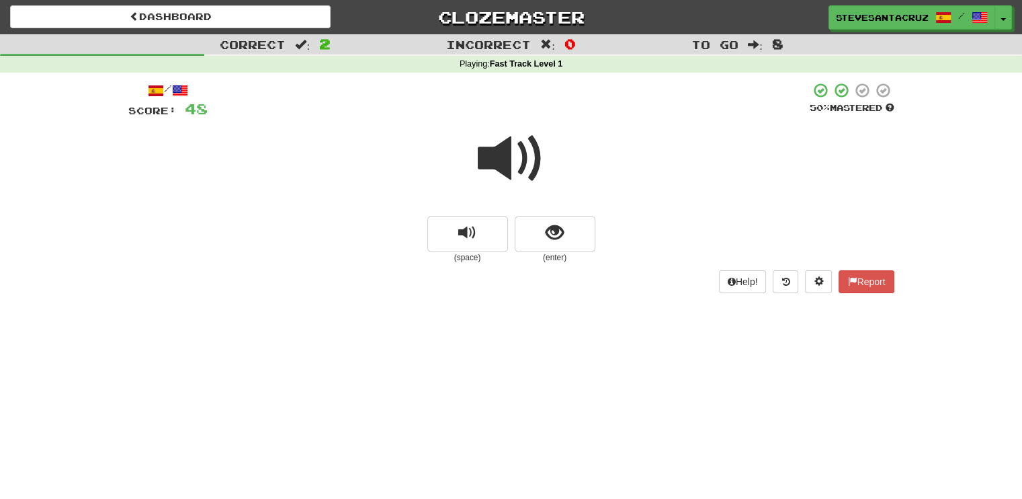
click at [506, 156] on span at bounding box center [511, 158] width 67 height 67
click at [561, 238] on span "show sentence" at bounding box center [555, 233] width 18 height 18
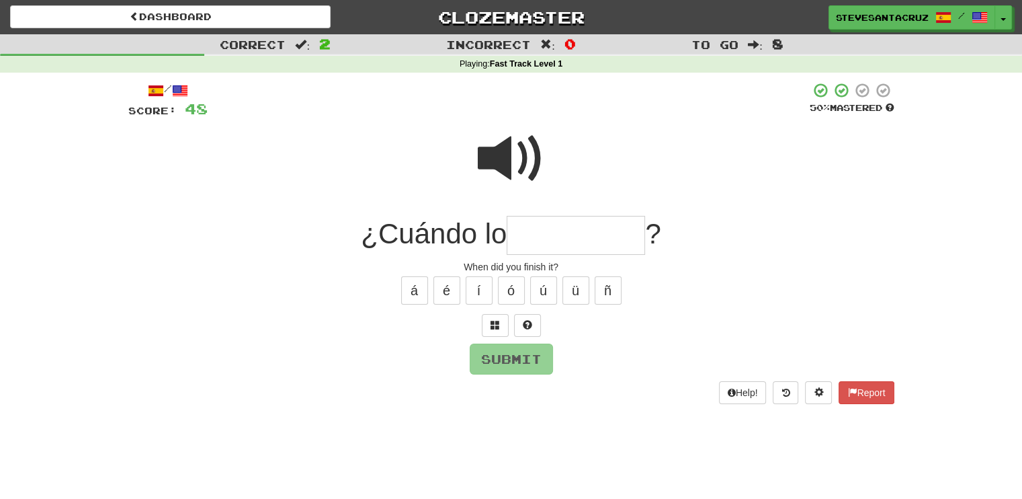
click at [562, 237] on input "text" at bounding box center [576, 236] width 138 height 40
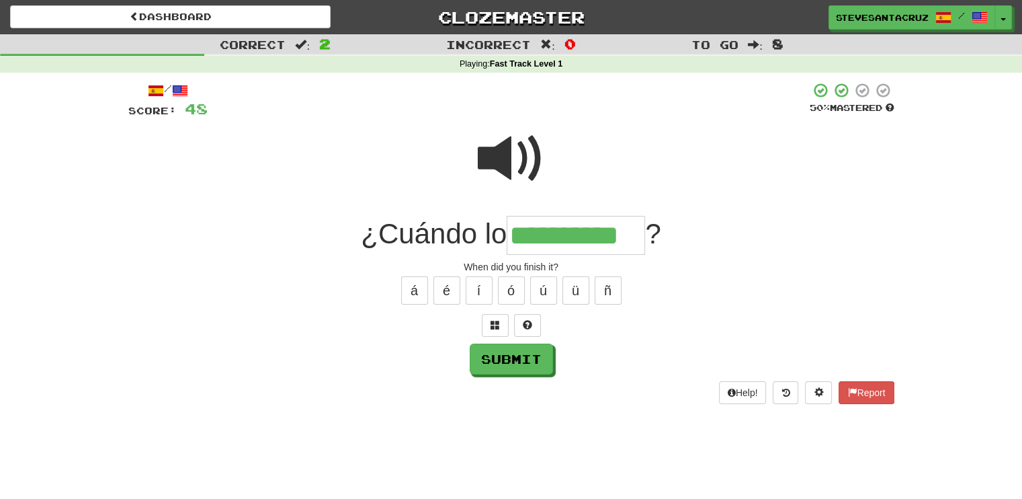
type input "**********"
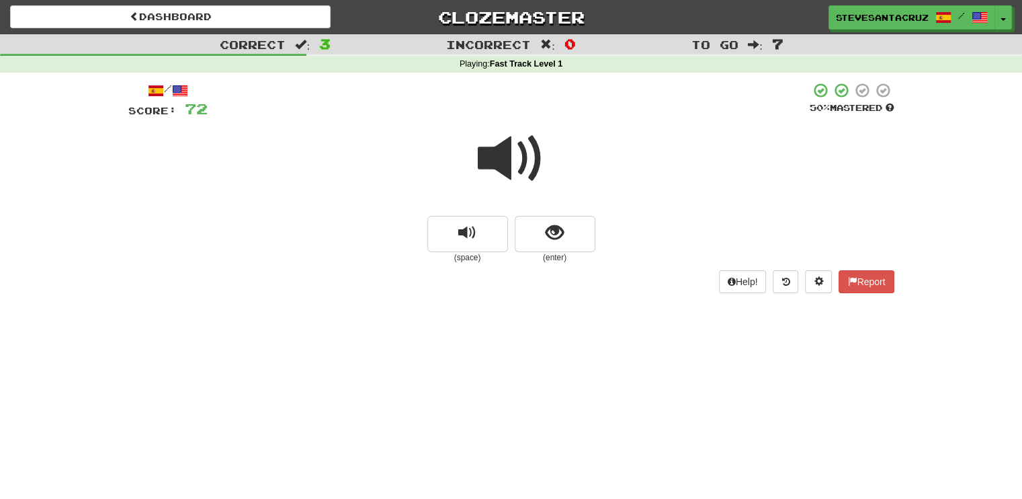
click at [511, 162] on span at bounding box center [511, 158] width 67 height 67
click at [552, 224] on span "show sentence" at bounding box center [555, 233] width 18 height 18
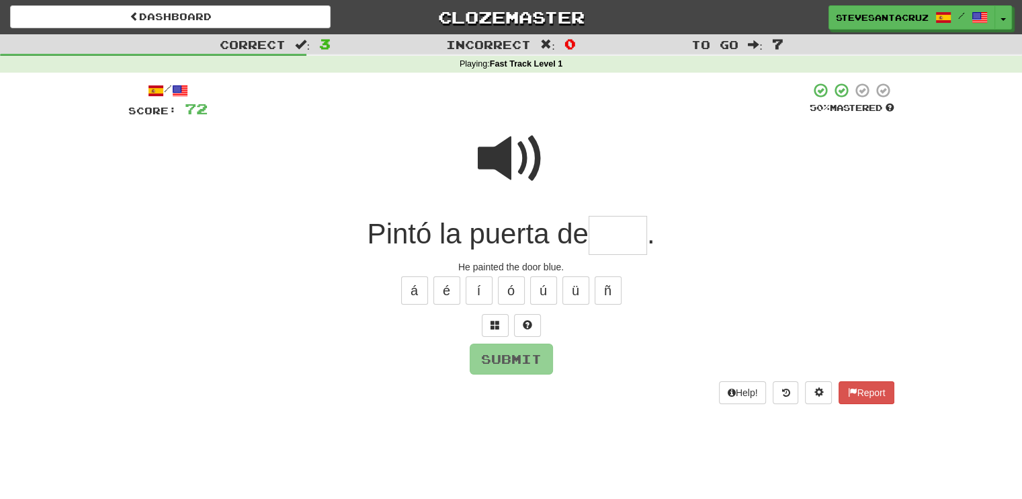
click at [615, 238] on input "text" at bounding box center [618, 236] width 58 height 40
type input "****"
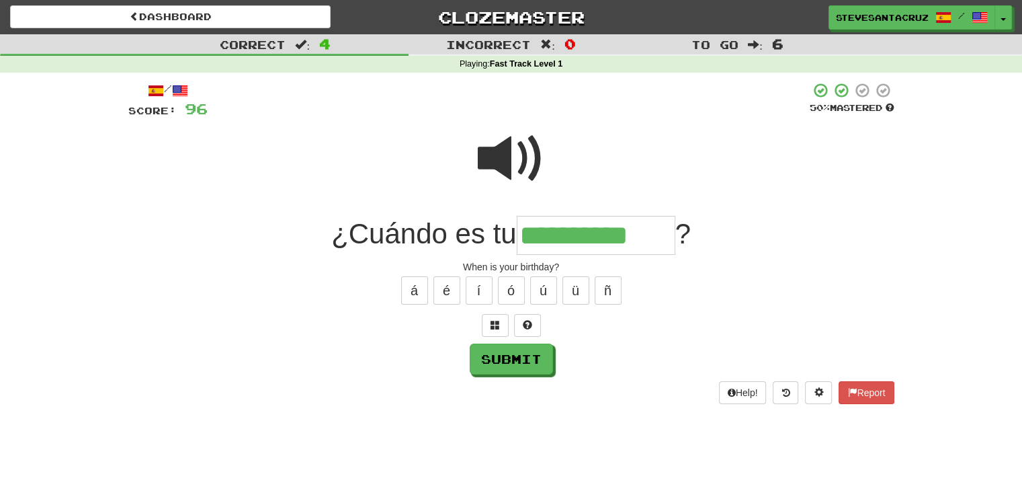
type input "**********"
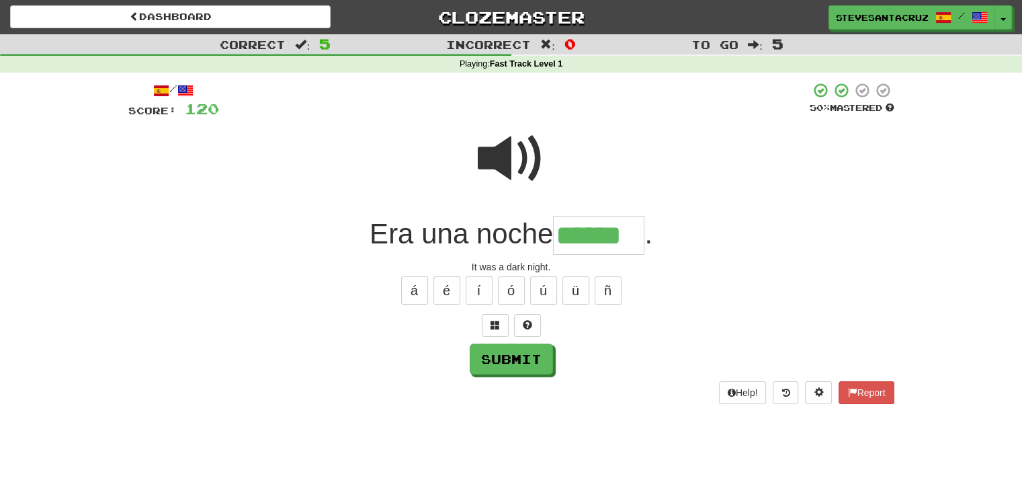
type input "******"
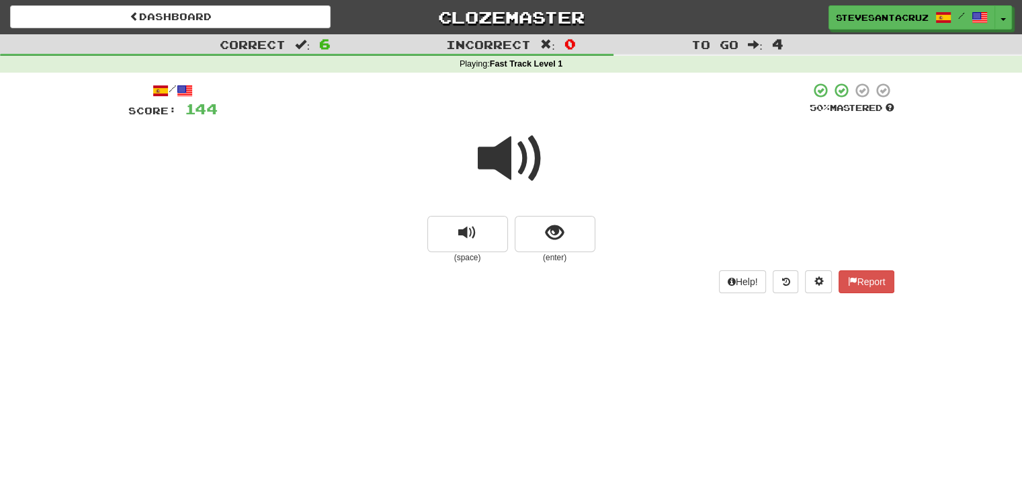
click at [517, 154] on span at bounding box center [511, 158] width 67 height 67
click at [511, 153] on span at bounding box center [511, 158] width 67 height 67
click at [505, 153] on span at bounding box center [511, 158] width 67 height 67
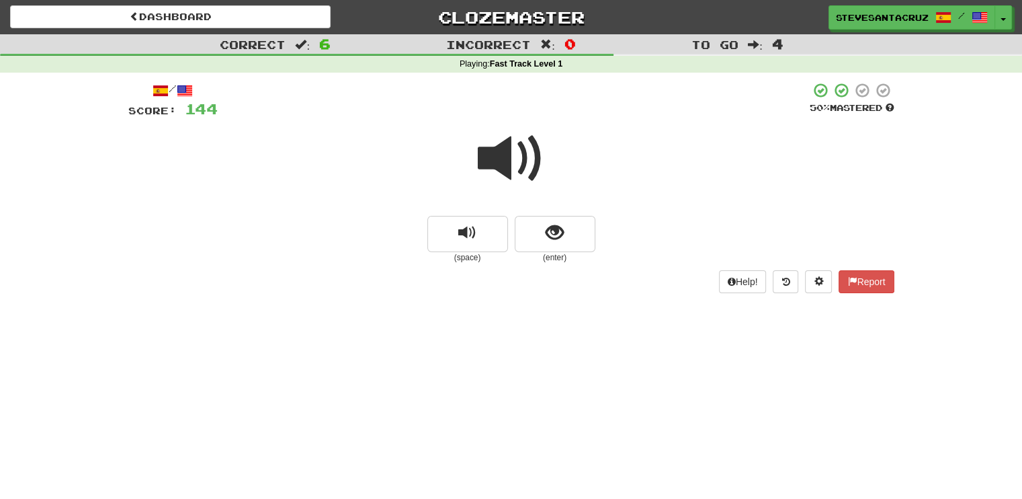
click at [506, 155] on span at bounding box center [511, 158] width 67 height 67
click at [563, 234] on span "show sentence" at bounding box center [555, 233] width 18 height 18
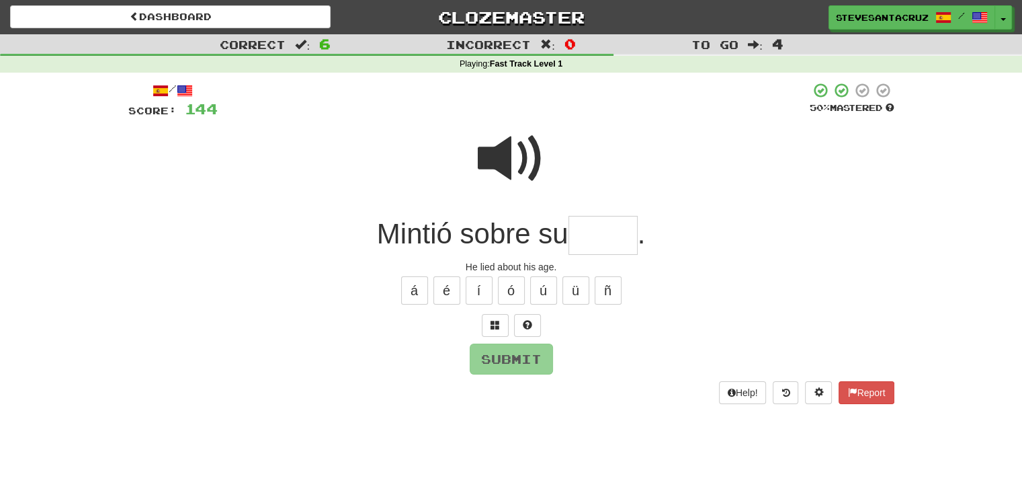
click at [581, 234] on input "text" at bounding box center [603, 236] width 69 height 40
type input "****"
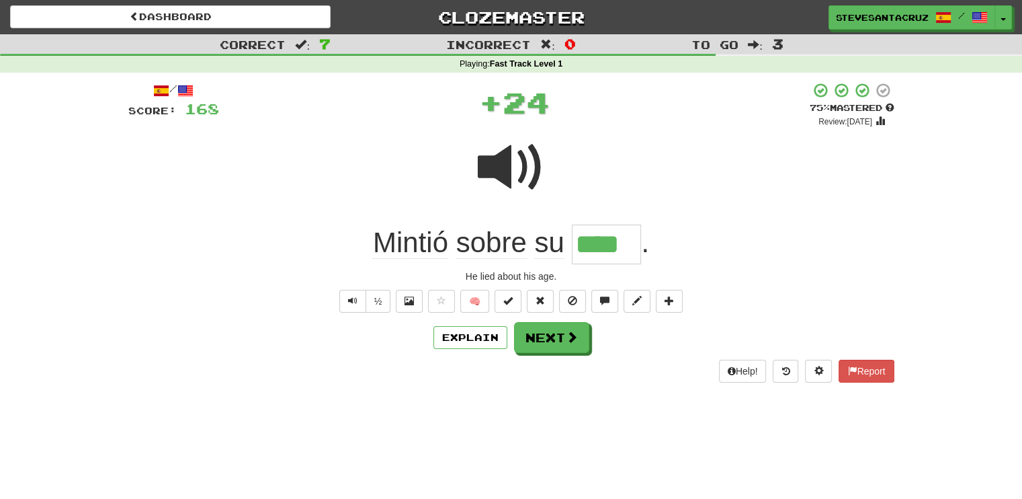
click at [440, 235] on span "Mintió" at bounding box center [410, 242] width 75 height 32
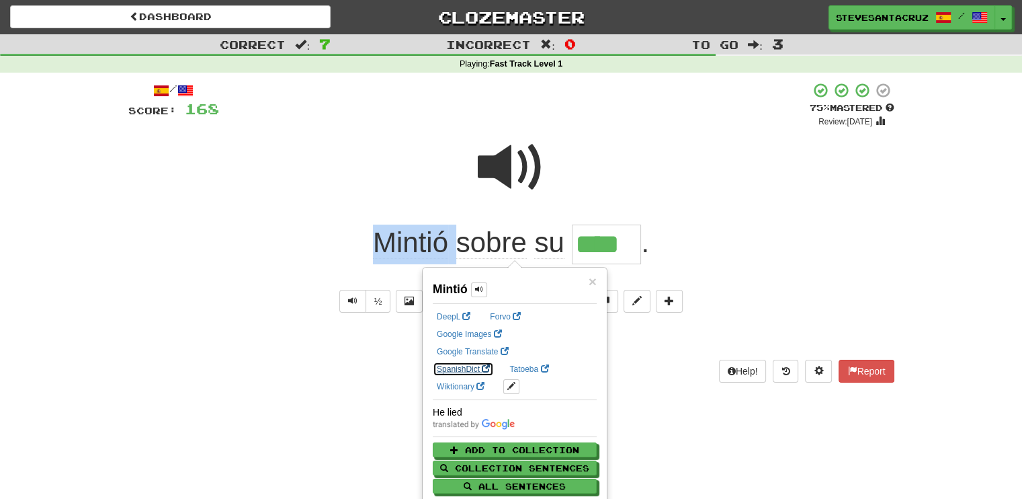
click at [494, 362] on link "SpanishDict" at bounding box center [463, 369] width 61 height 15
click at [800, 137] on div at bounding box center [511, 176] width 766 height 96
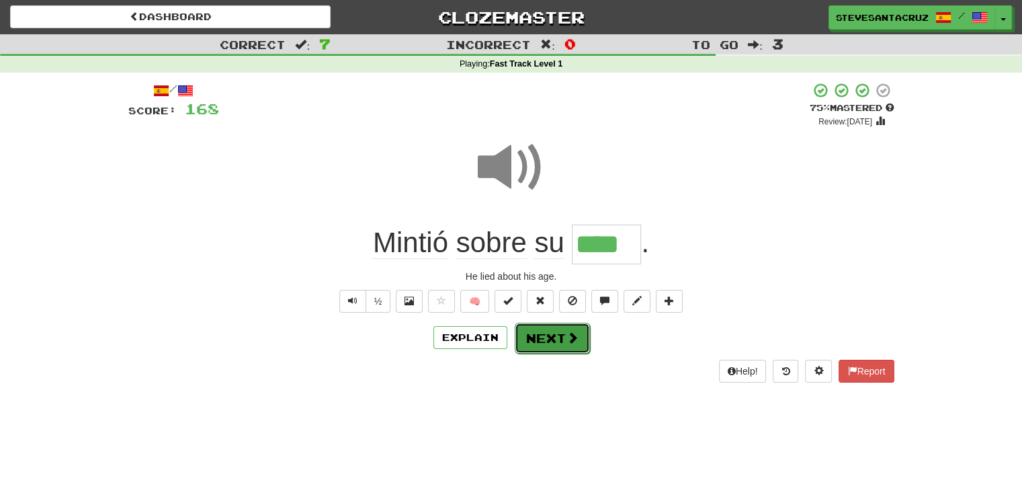
click at [567, 331] on span at bounding box center [573, 337] width 12 height 12
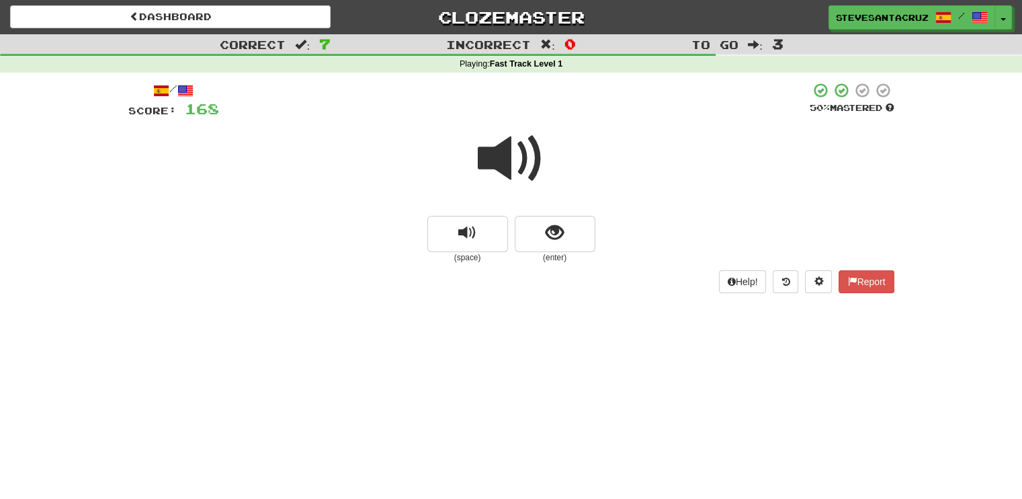
click at [507, 161] on span at bounding box center [511, 158] width 67 height 67
click at [507, 159] on span at bounding box center [511, 158] width 67 height 67
click at [556, 225] on span "show sentence" at bounding box center [555, 233] width 18 height 18
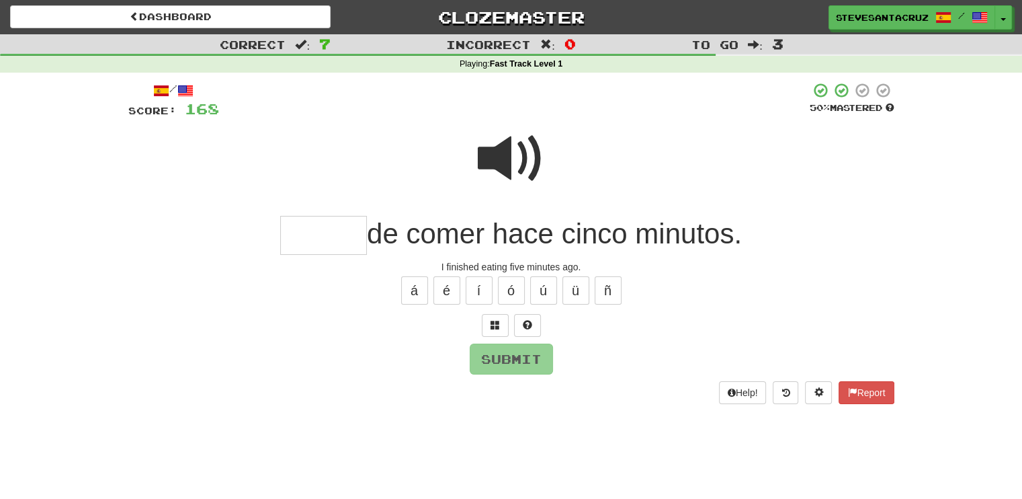
click at [352, 235] on input "text" at bounding box center [323, 236] width 87 height 40
type input "*****"
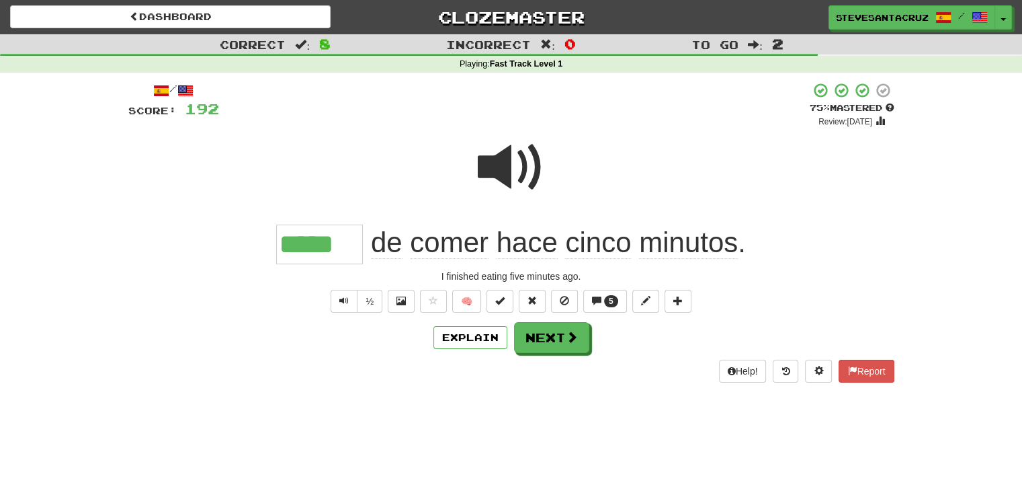
click at [337, 237] on input "*****" at bounding box center [319, 244] width 87 height 40
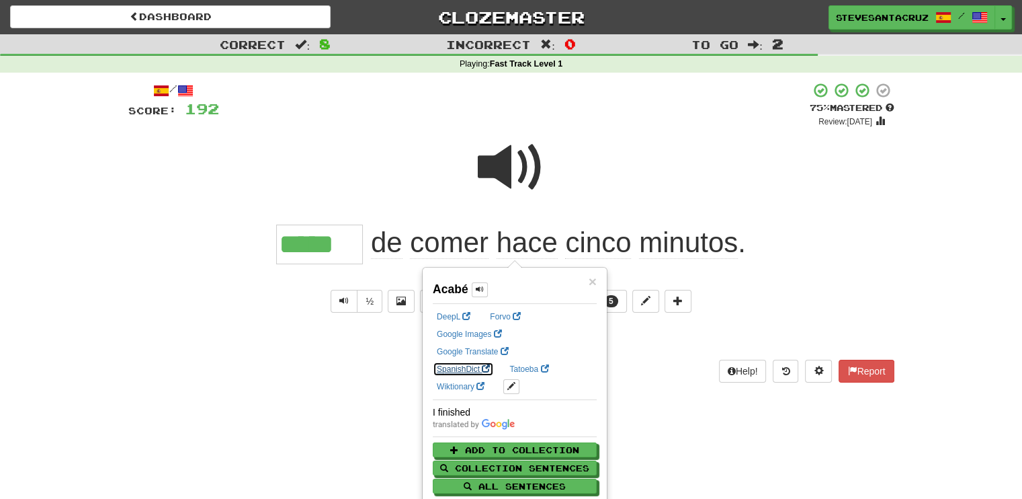
click at [494, 362] on link "SpanishDict" at bounding box center [463, 369] width 61 height 15
click at [827, 226] on div "***** de comer hace cinco minutos ." at bounding box center [511, 244] width 766 height 40
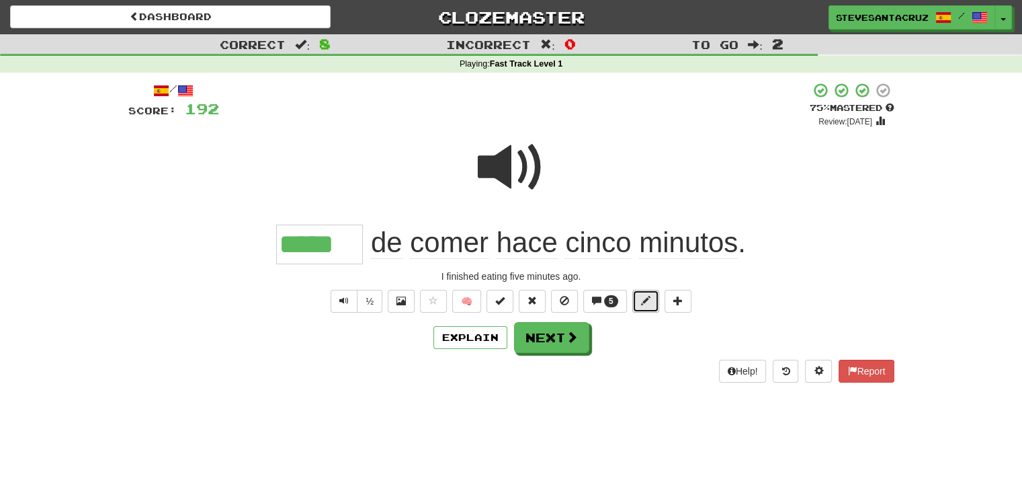
click at [653, 303] on button at bounding box center [645, 301] width 27 height 23
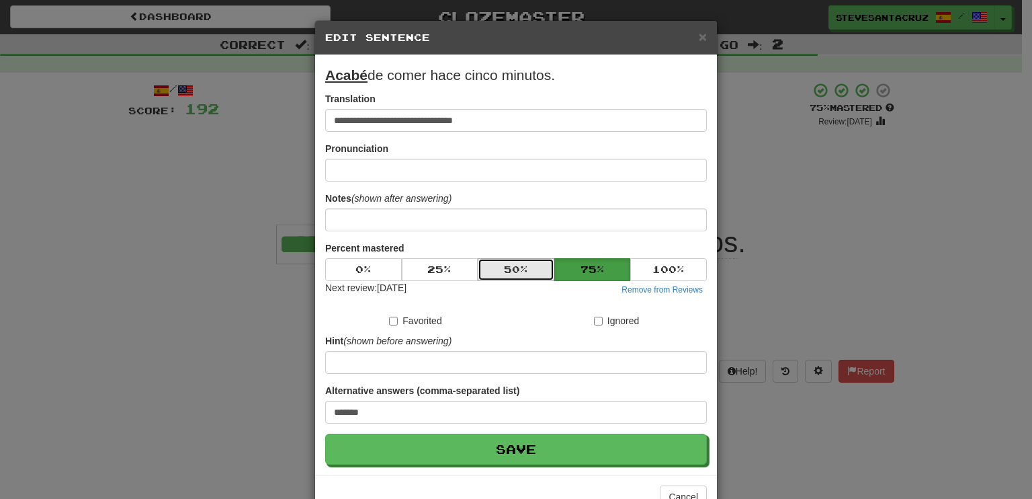
click at [511, 272] on button "50 %" at bounding box center [516, 269] width 77 height 23
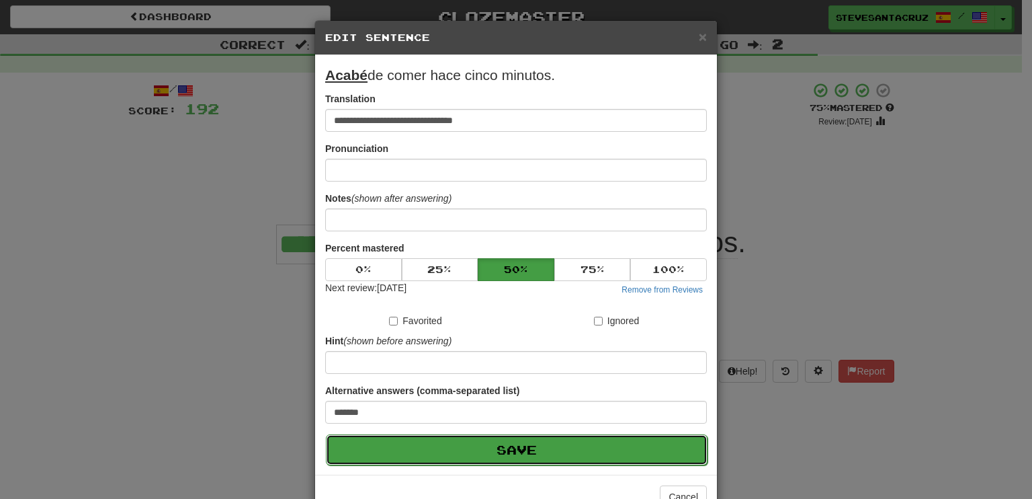
click at [505, 447] on button "Save" at bounding box center [517, 449] width 382 height 31
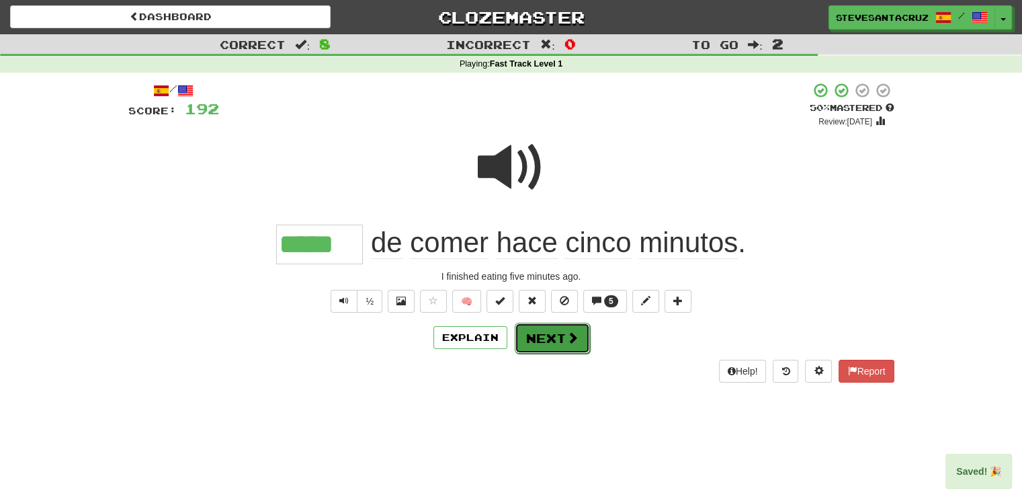
click at [546, 344] on button "Next" at bounding box center [552, 338] width 75 height 31
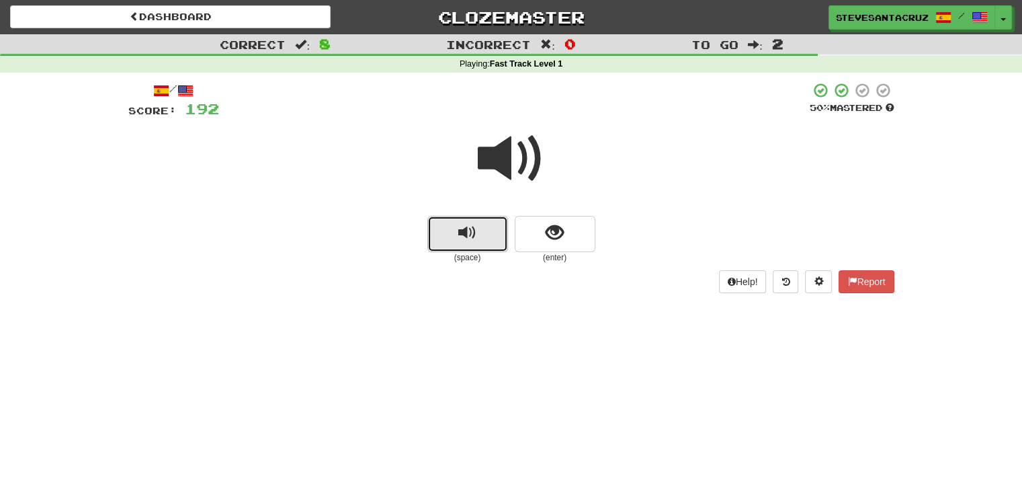
click at [464, 236] on span "replay audio" at bounding box center [467, 233] width 18 height 18
click at [468, 229] on span "replay audio" at bounding box center [467, 233] width 18 height 18
click at [471, 233] on span "replay audio" at bounding box center [467, 233] width 18 height 18
click at [550, 233] on span "show sentence" at bounding box center [555, 233] width 18 height 18
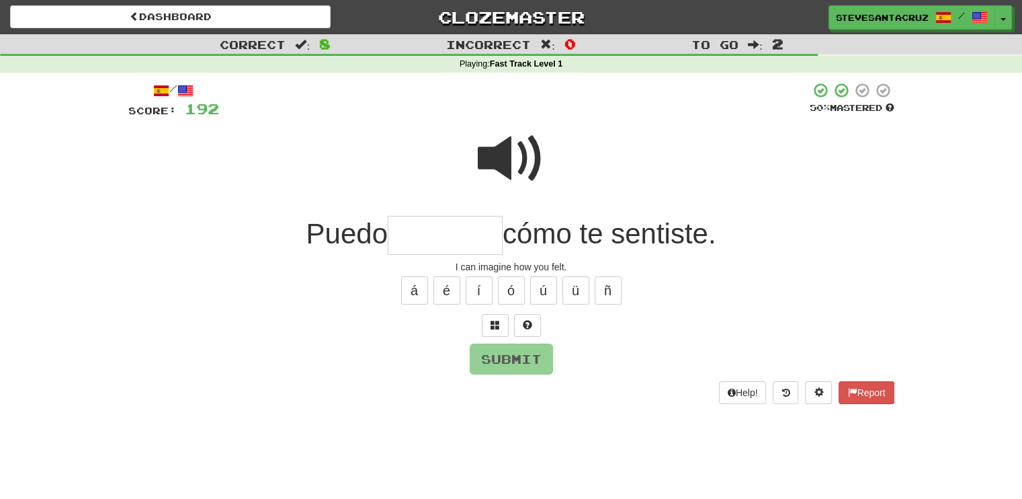
click at [473, 241] on input "text" at bounding box center [445, 236] width 115 height 40
type input "********"
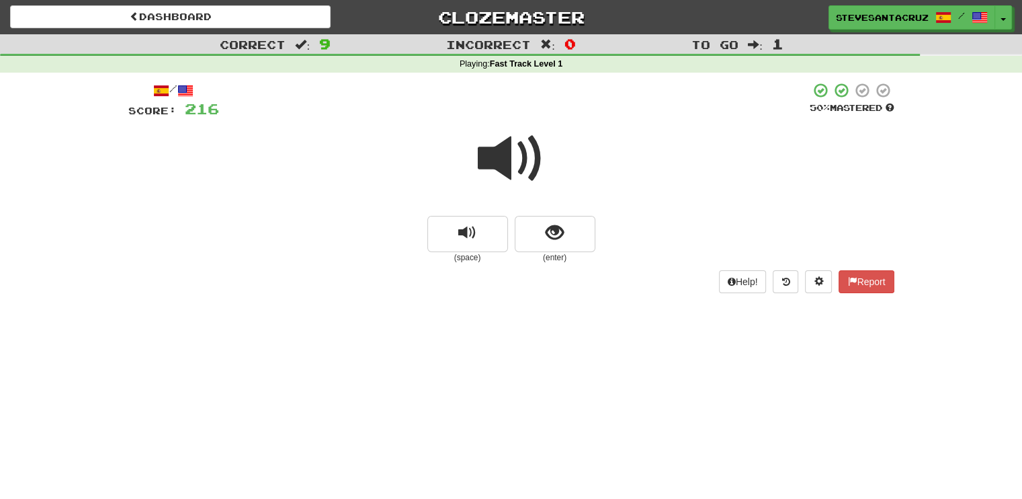
click at [622, 317] on div "Dashboard Clozemaster SteveSantaCruz / Toggle Dropdown Dashboard Leaderboard Ac…" at bounding box center [511, 249] width 1022 height 499
drag, startPoint x: 624, startPoint y: 317, endPoint x: 627, endPoint y: 330, distance: 13.9
click at [624, 319] on div "Dashboard Clozemaster SteveSantaCruz / Toggle Dropdown Dashboard Leaderboard Ac…" at bounding box center [511, 249] width 1022 height 499
click at [514, 163] on span at bounding box center [511, 158] width 67 height 67
click at [501, 157] on span at bounding box center [511, 158] width 67 height 67
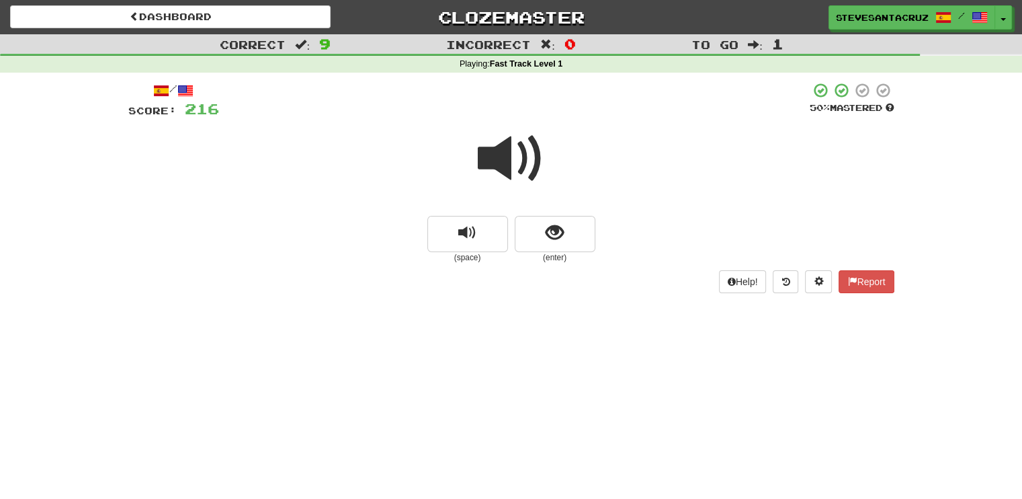
click at [501, 157] on span at bounding box center [511, 158] width 67 height 67
click at [501, 161] on span at bounding box center [511, 158] width 67 height 67
click at [567, 228] on button "show sentence" at bounding box center [555, 234] width 81 height 36
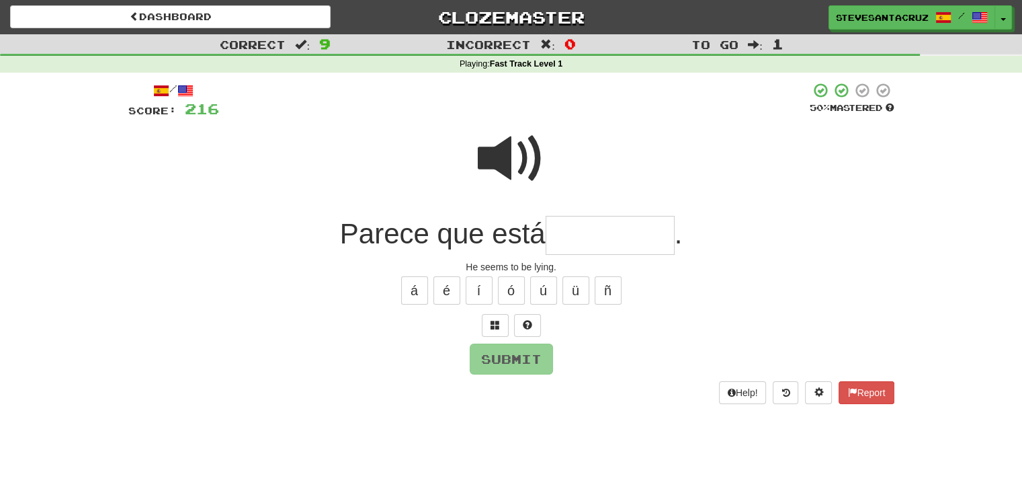
click at [597, 234] on input "text" at bounding box center [610, 236] width 129 height 40
type input "*********"
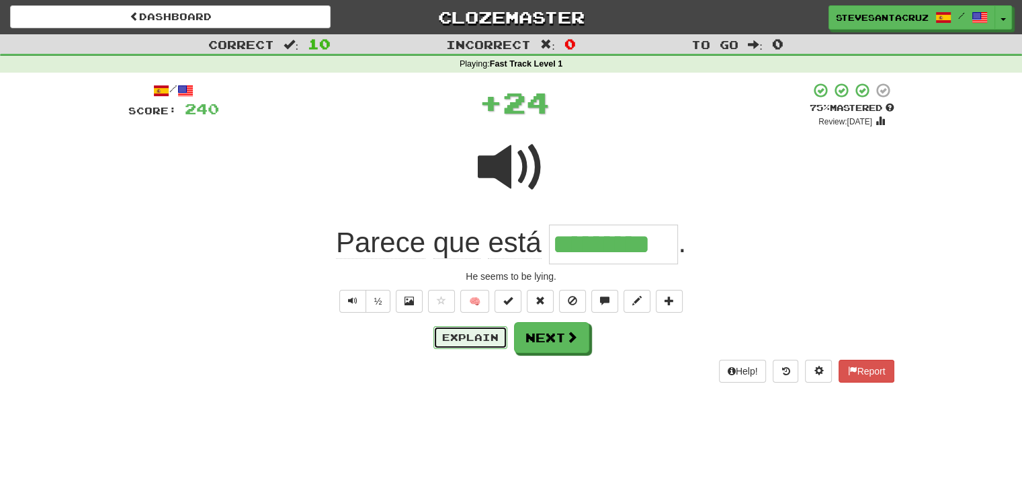
click at [485, 337] on button "Explain" at bounding box center [471, 337] width 74 height 23
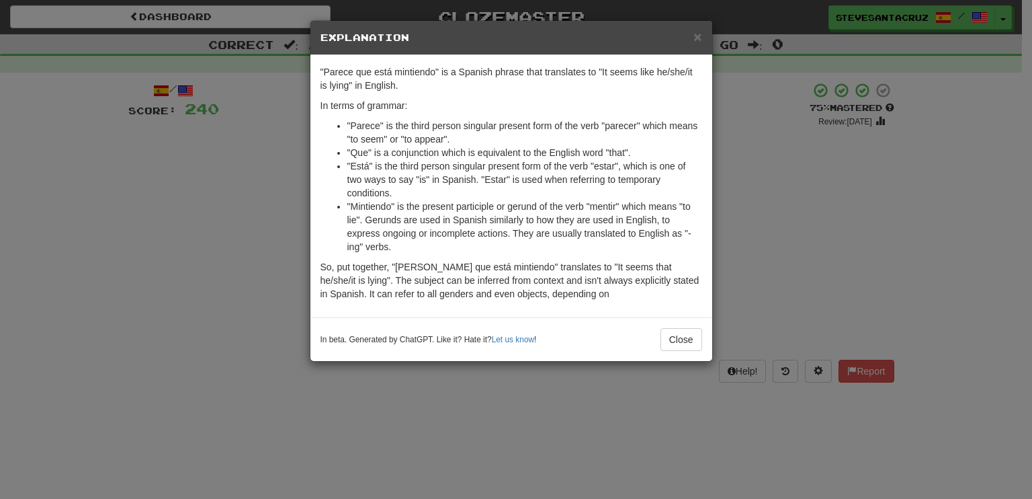
click at [514, 140] on li ""Parece" is the third person singular present form of the verb "parecer" which …" at bounding box center [524, 132] width 355 height 27
click at [509, 137] on li ""Parece" is the third person singular present form of the verb "parecer" which …" at bounding box center [524, 132] width 355 height 27
click at [490, 206] on li ""Mintiendo" is the present participle or gerund of the verb "mentir" which mean…" at bounding box center [524, 227] width 355 height 54
click at [696, 37] on span "×" at bounding box center [698, 36] width 8 height 15
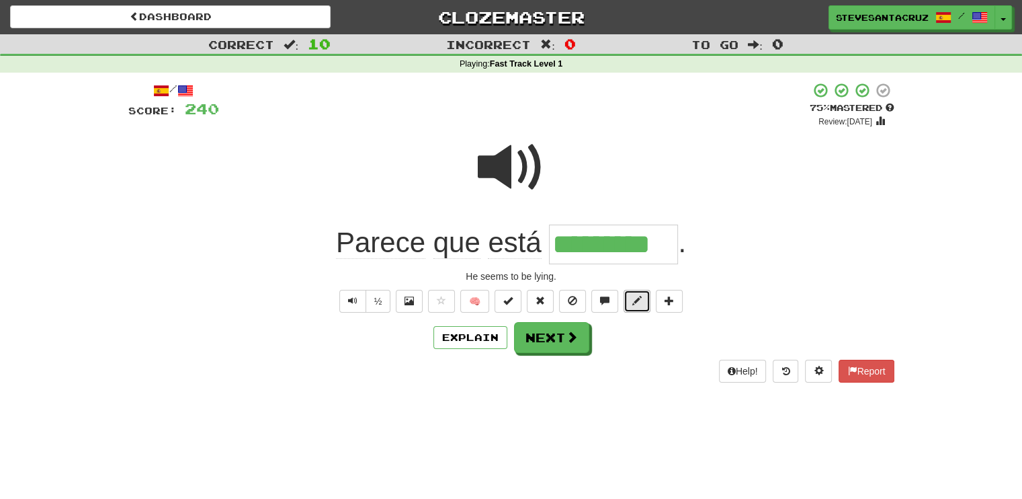
click at [632, 300] on span at bounding box center [636, 300] width 9 height 9
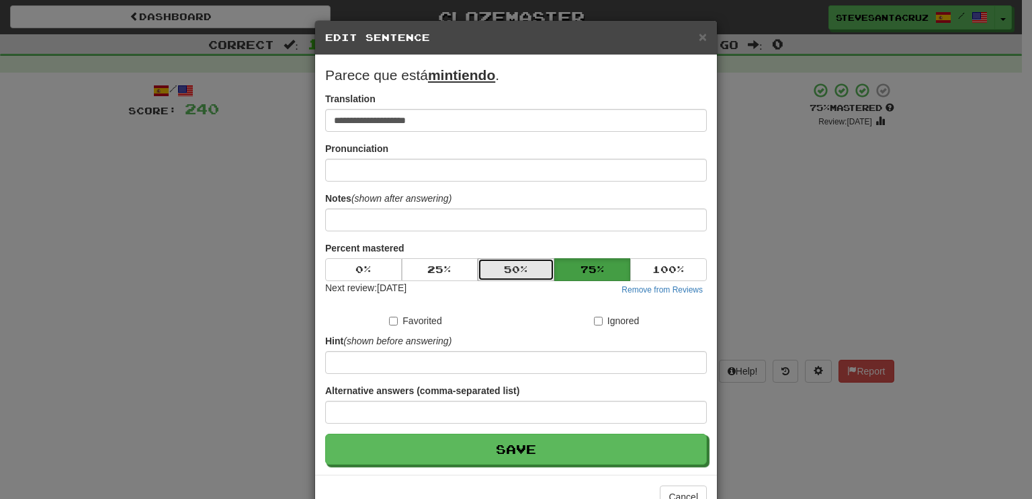
click at [508, 269] on button "50 %" at bounding box center [516, 269] width 77 height 23
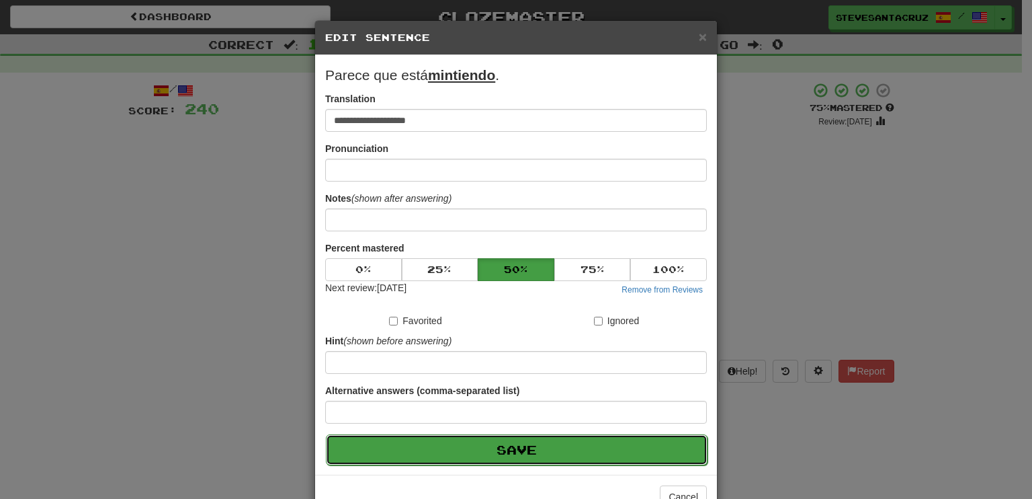
click at [503, 444] on button "Save" at bounding box center [517, 449] width 382 height 31
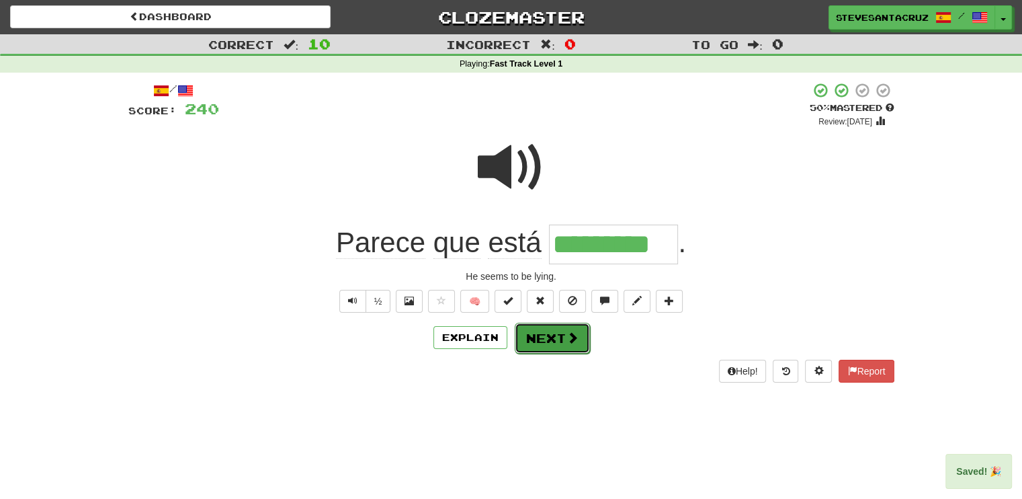
click at [555, 343] on button "Next" at bounding box center [552, 338] width 75 height 31
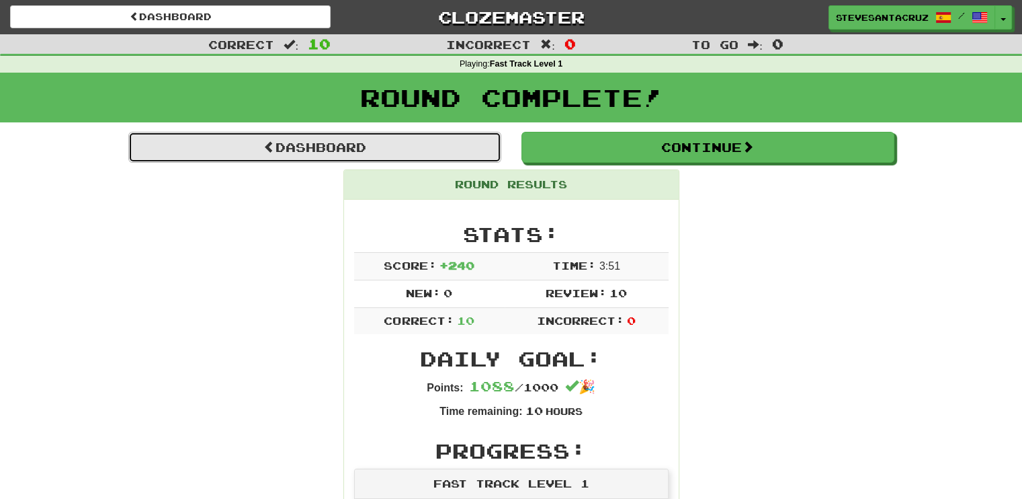
click at [412, 152] on link "Dashboard" at bounding box center [314, 147] width 373 height 31
